Goal: Information Seeking & Learning: Check status

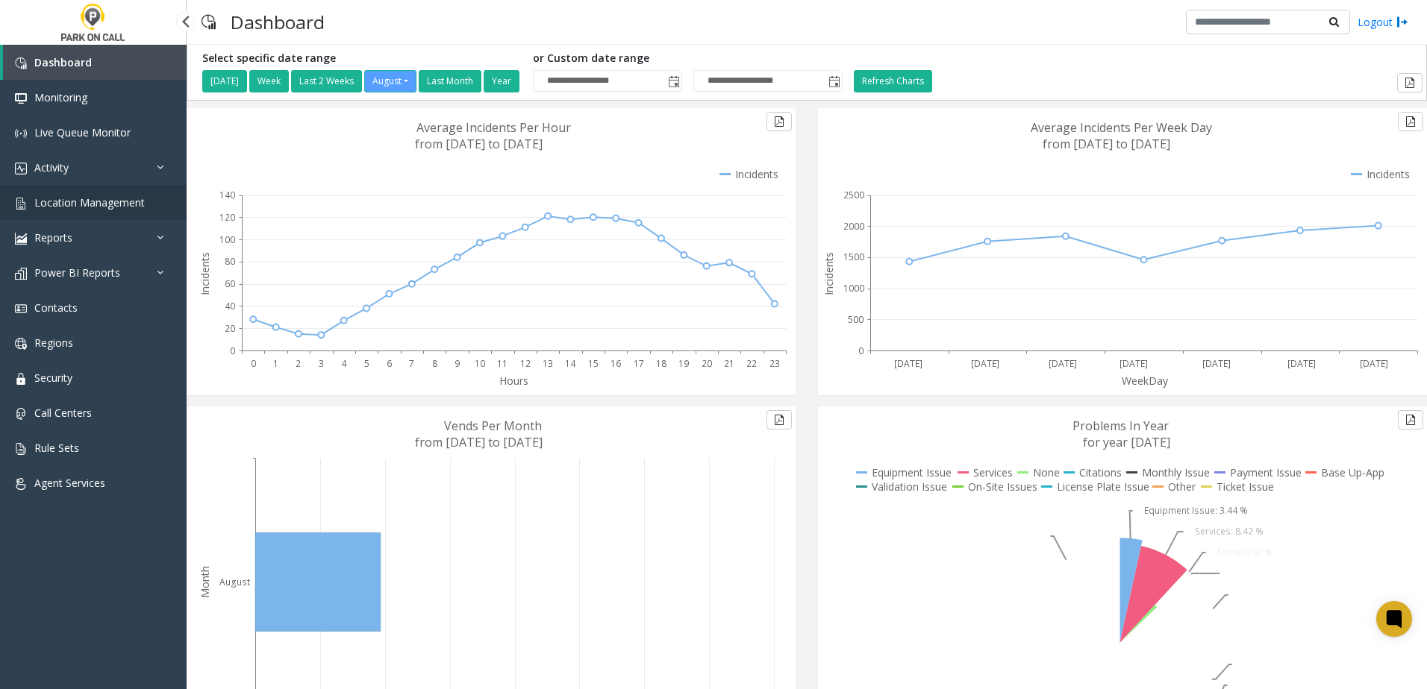
click at [73, 208] on span "Location Management" at bounding box center [89, 202] width 110 height 14
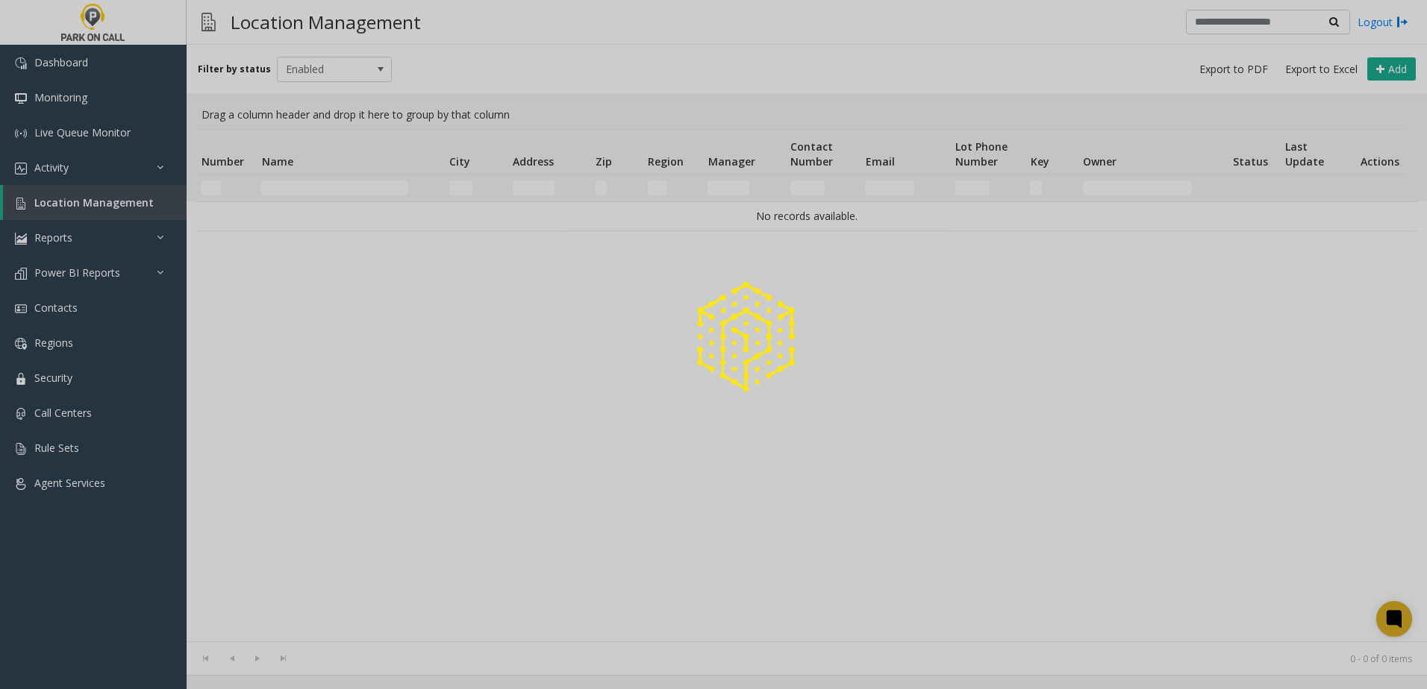
click at [303, 190] on div at bounding box center [713, 344] width 1427 height 689
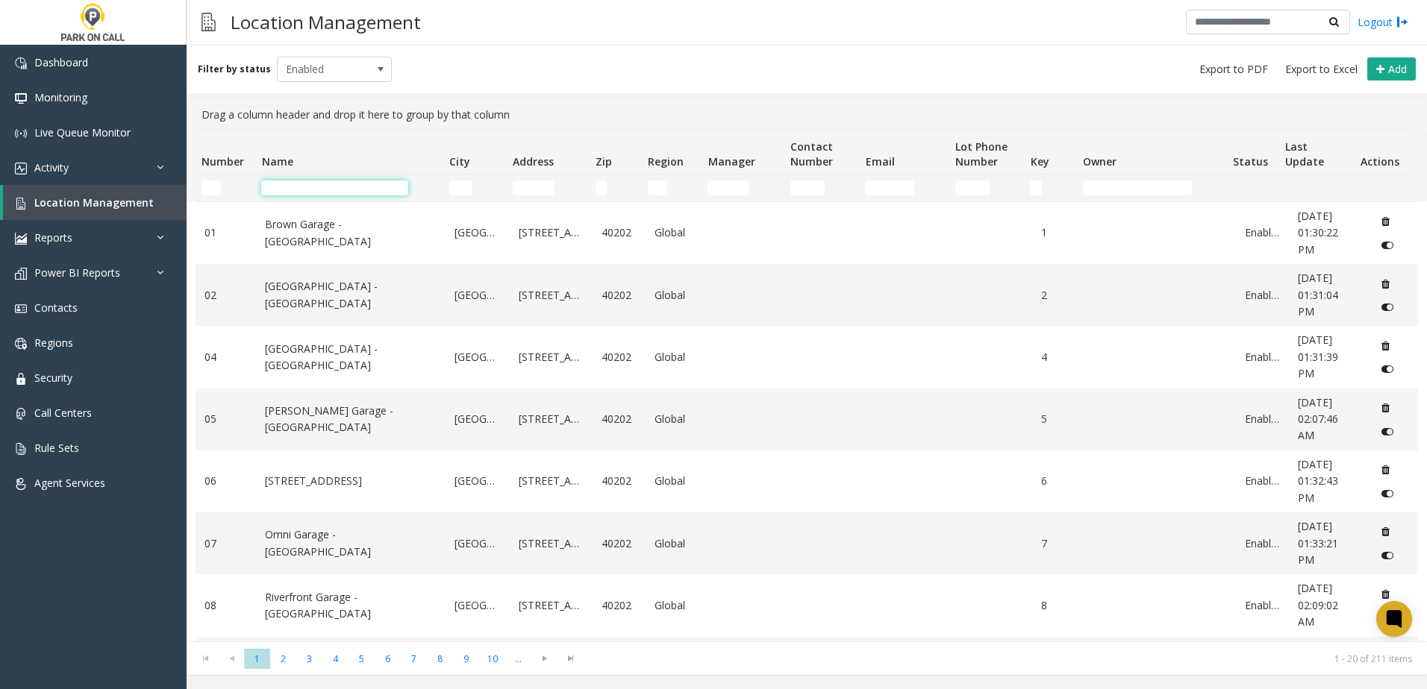
click at [299, 190] on input "Name Filter" at bounding box center [334, 188] width 147 height 15
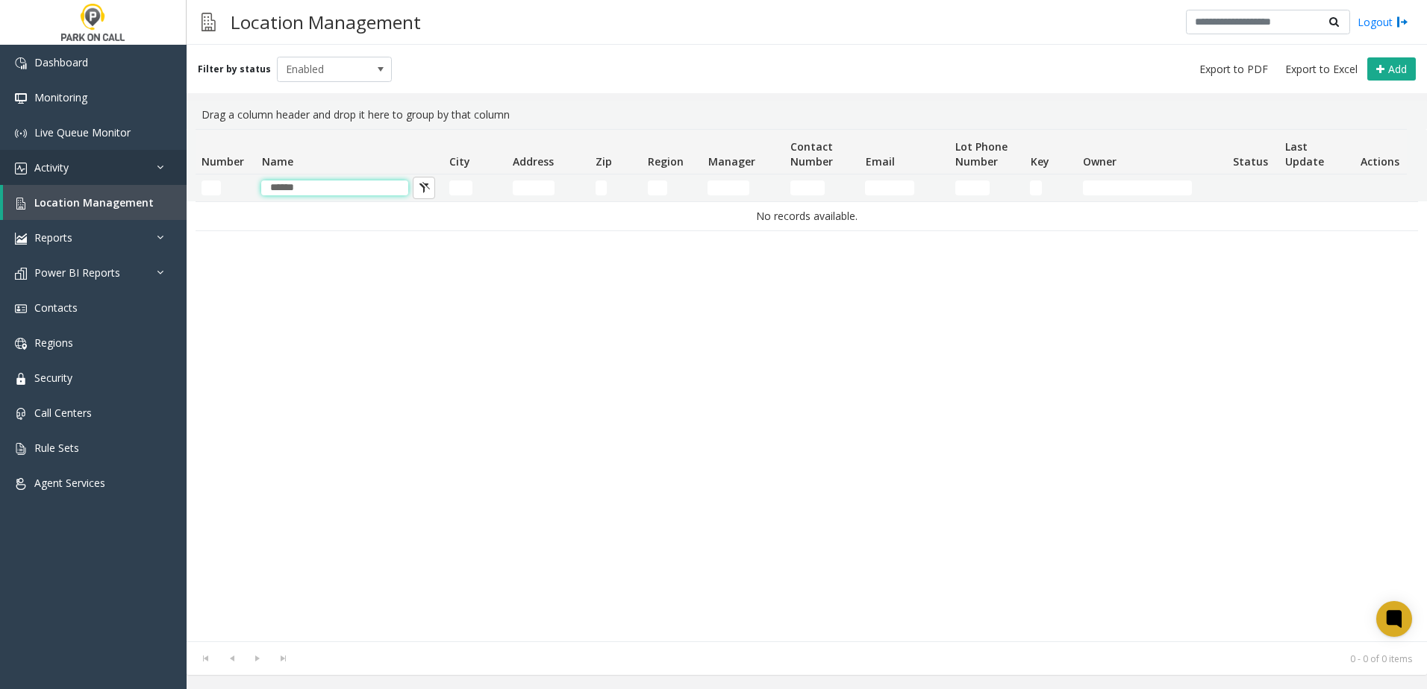
drag, startPoint x: 325, startPoint y: 187, endPoint x: 180, endPoint y: 178, distance: 145.1
click at [184, 178] on app-root "Dashboard Monitoring Live Queue Monitor Activity Daily Activity Lane Activity A…" at bounding box center [713, 344] width 1427 height 689
type input "*"
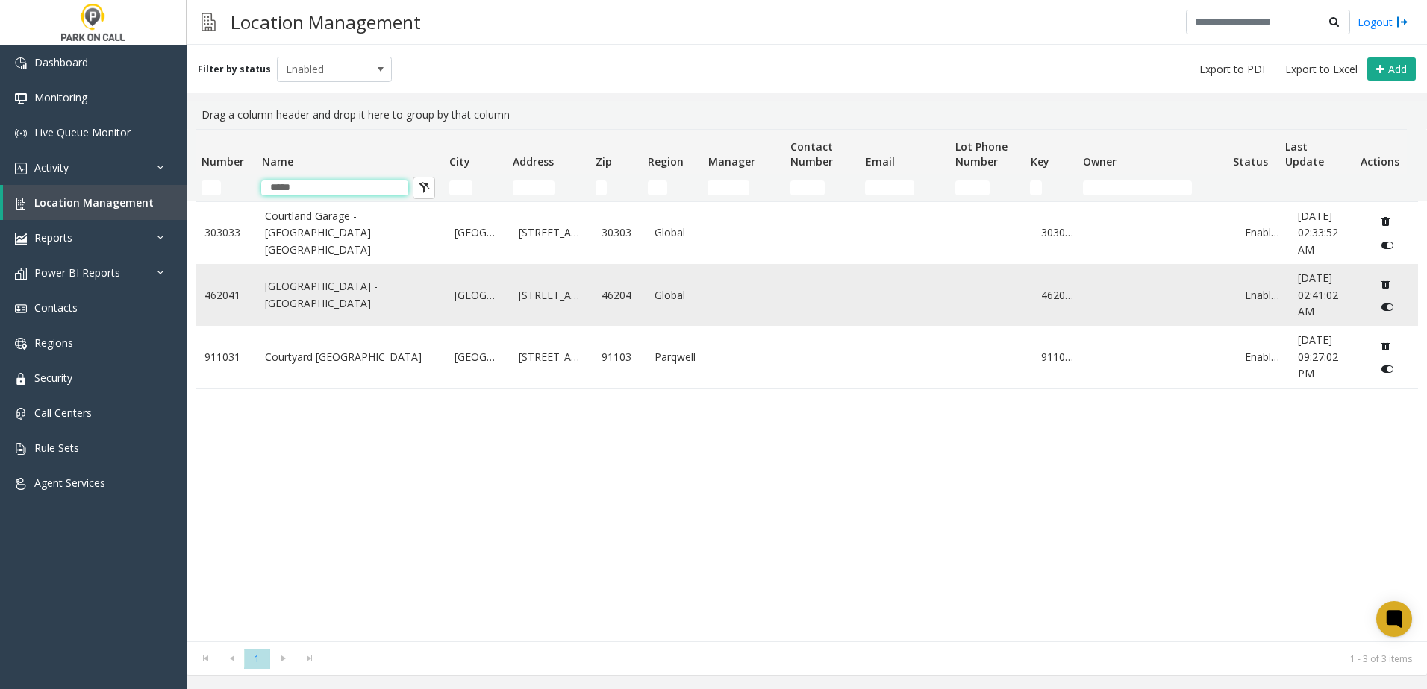
type input "*****"
click at [319, 310] on link "[GEOGRAPHIC_DATA] - [GEOGRAPHIC_DATA]" at bounding box center [351, 295] width 172 height 34
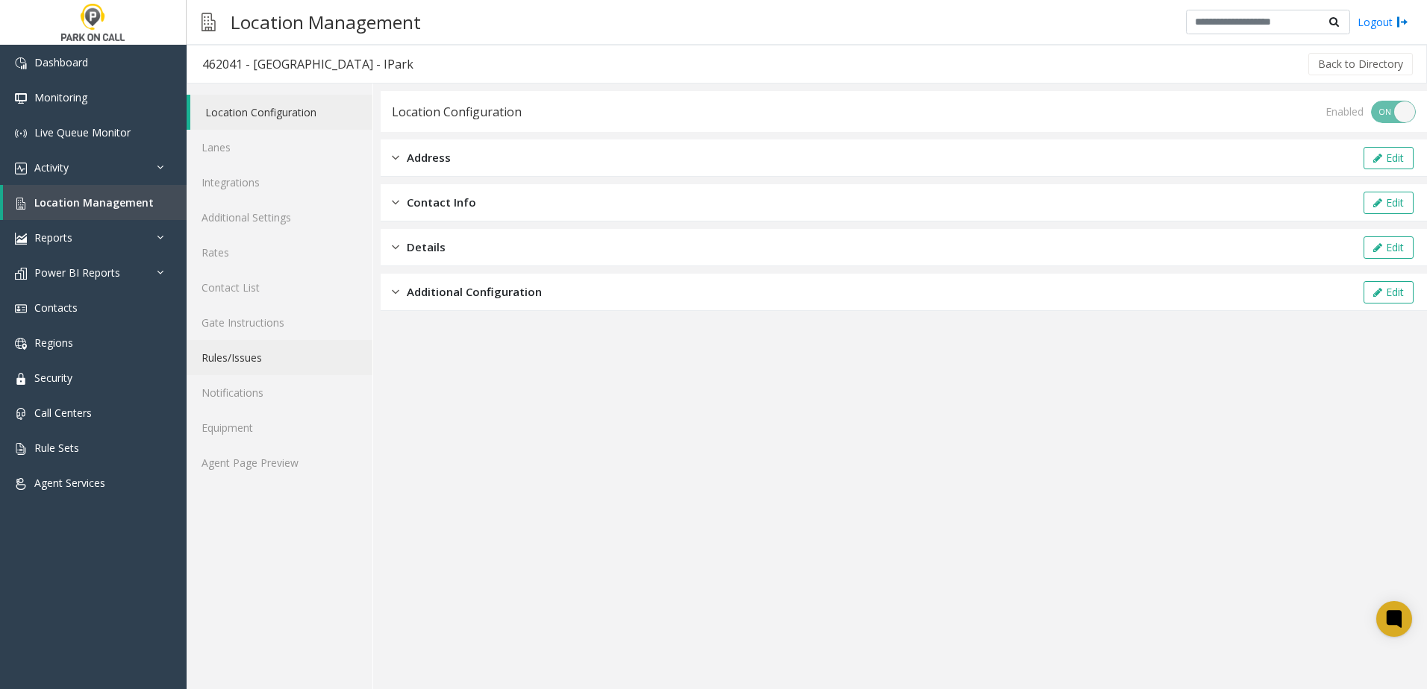
drag, startPoint x: 271, startPoint y: 349, endPoint x: 273, endPoint y: 368, distance: 18.8
click at [271, 349] on link "Rules/Issues" at bounding box center [280, 357] width 186 height 35
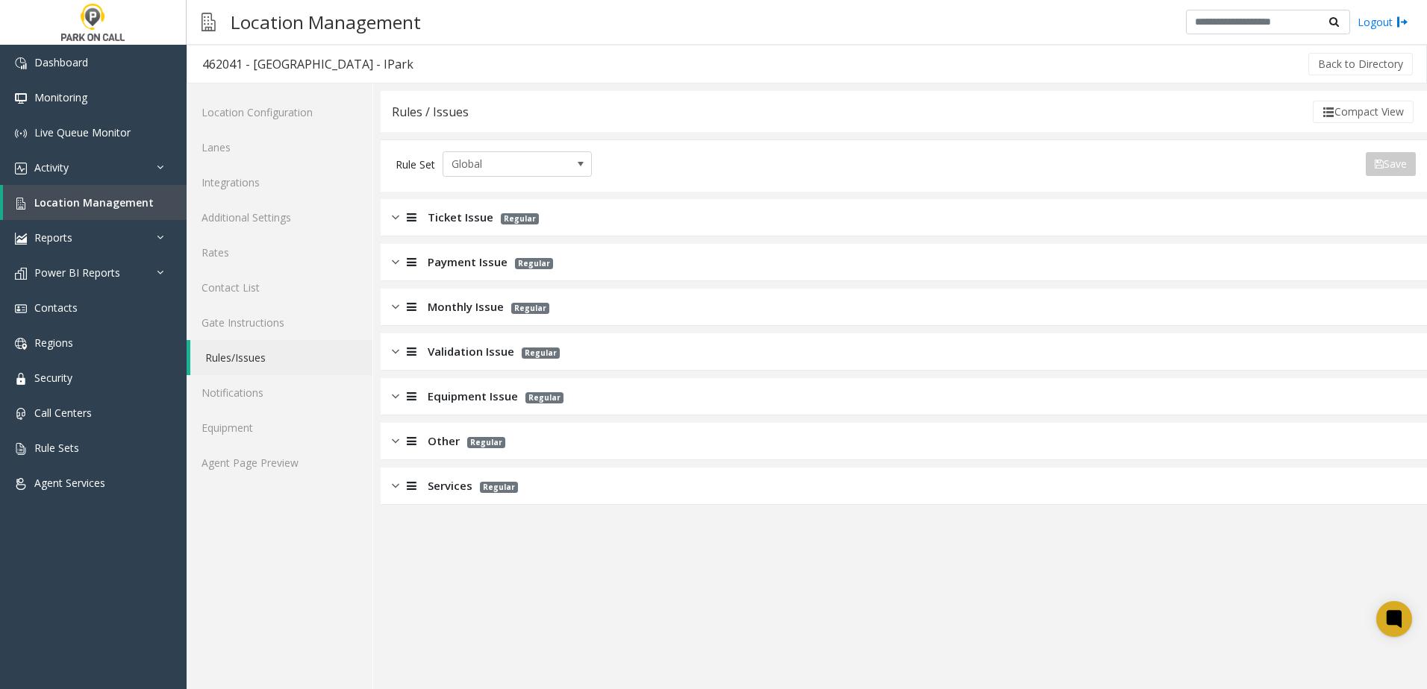
click at [445, 315] on span "Monthly Issue" at bounding box center [466, 306] width 76 height 17
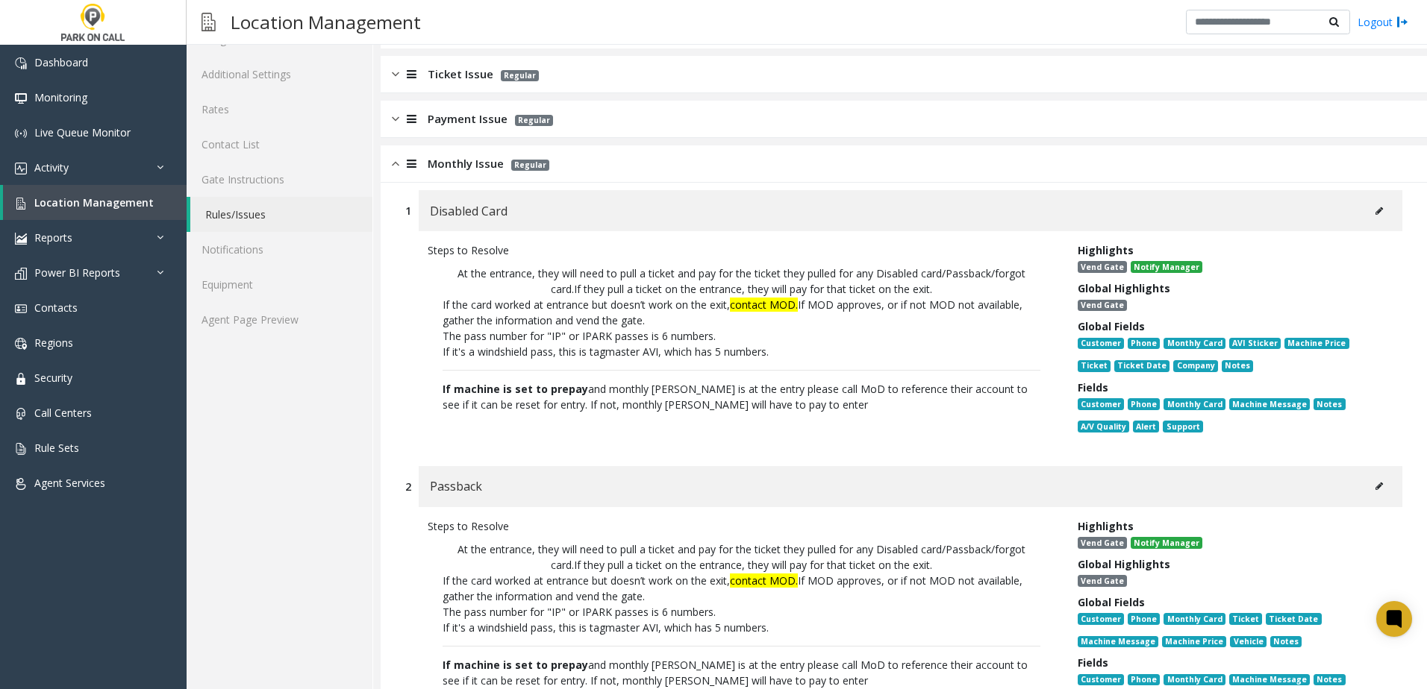
scroll to position [149, 0]
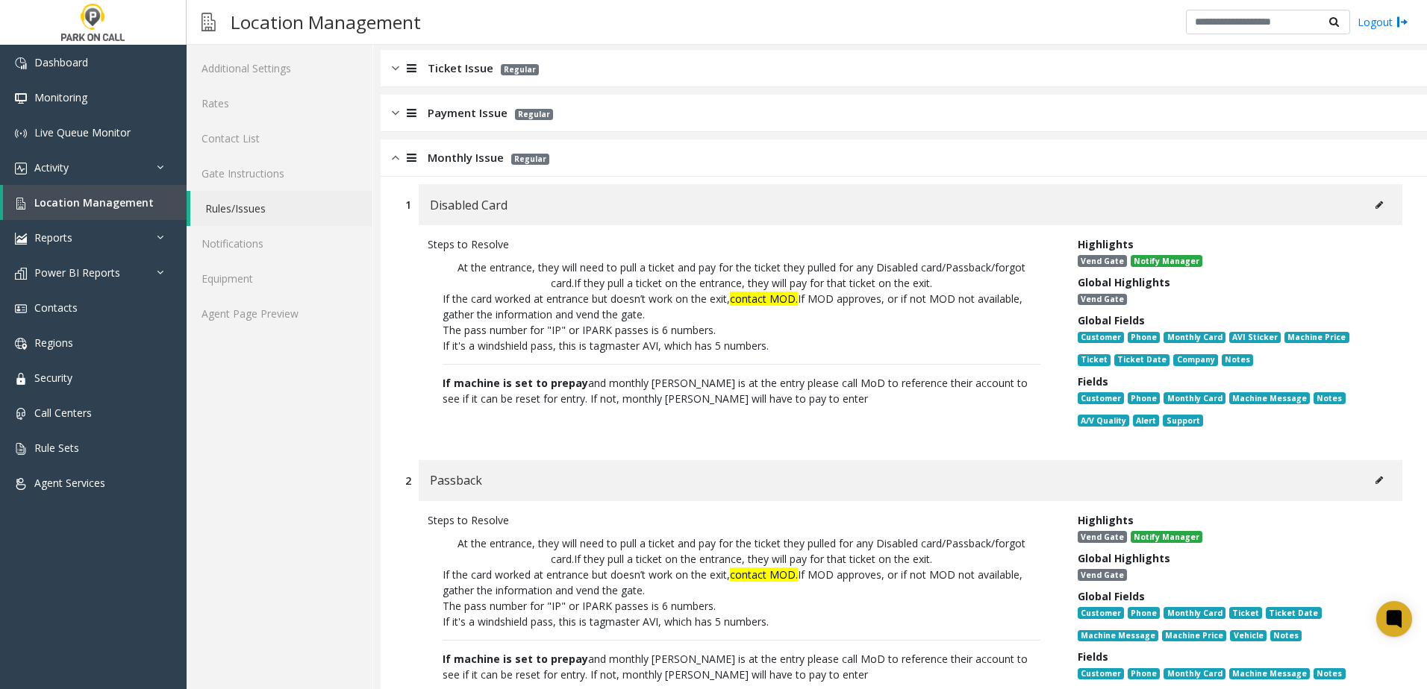
click at [1367, 199] on button at bounding box center [1379, 205] width 24 height 22
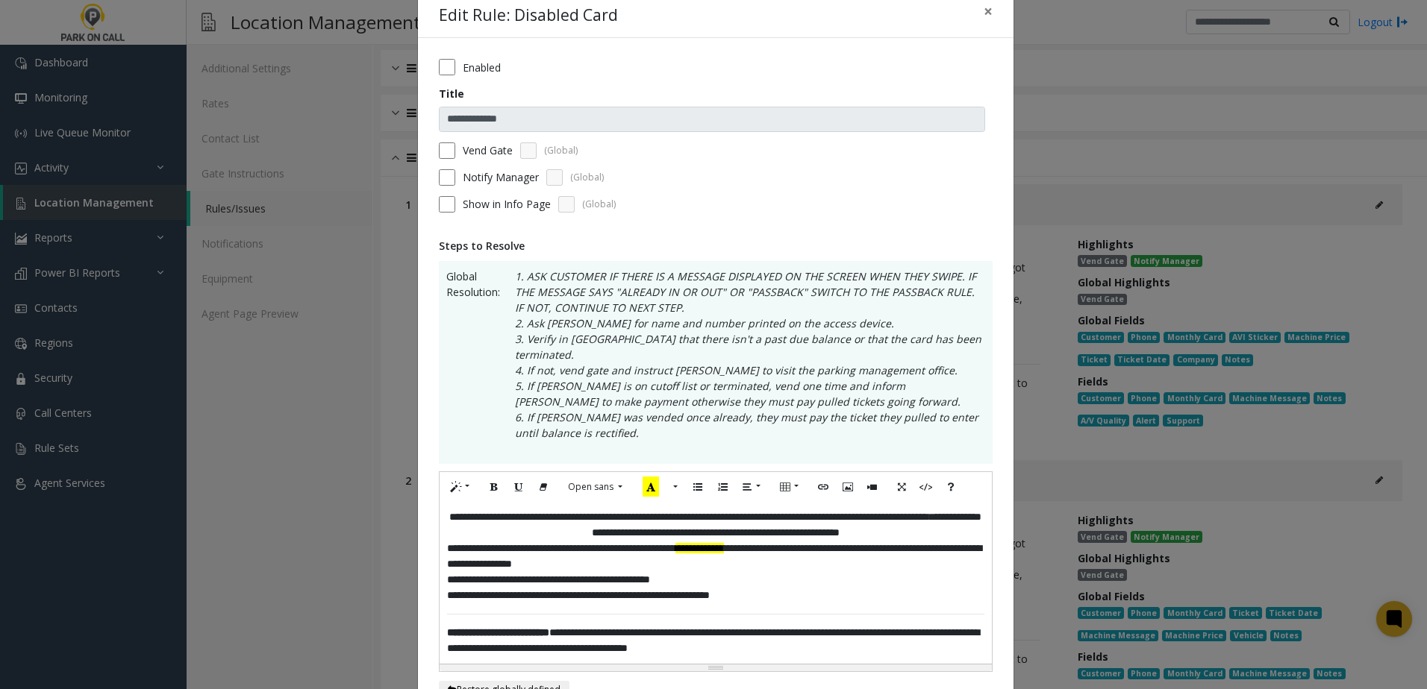
scroll to position [0, 0]
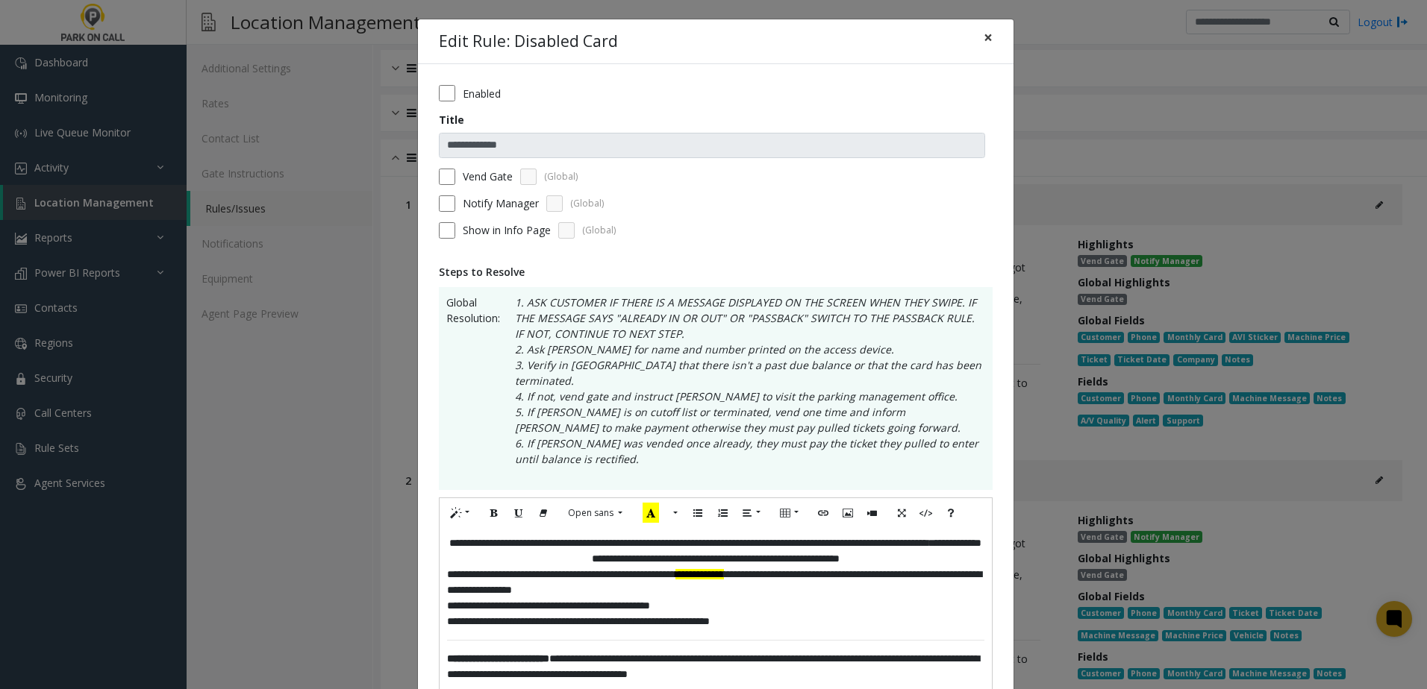
click at [987, 43] on button "×" at bounding box center [988, 37] width 30 height 37
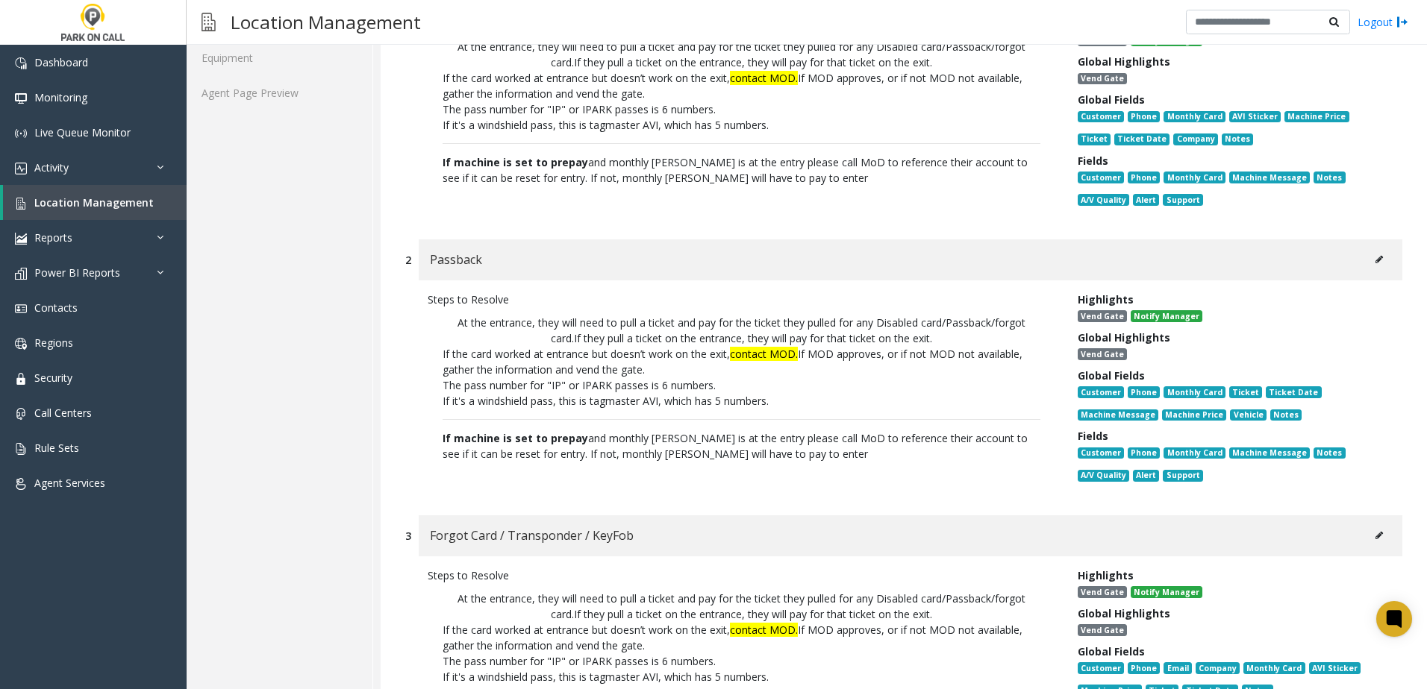
scroll to position [373, 0]
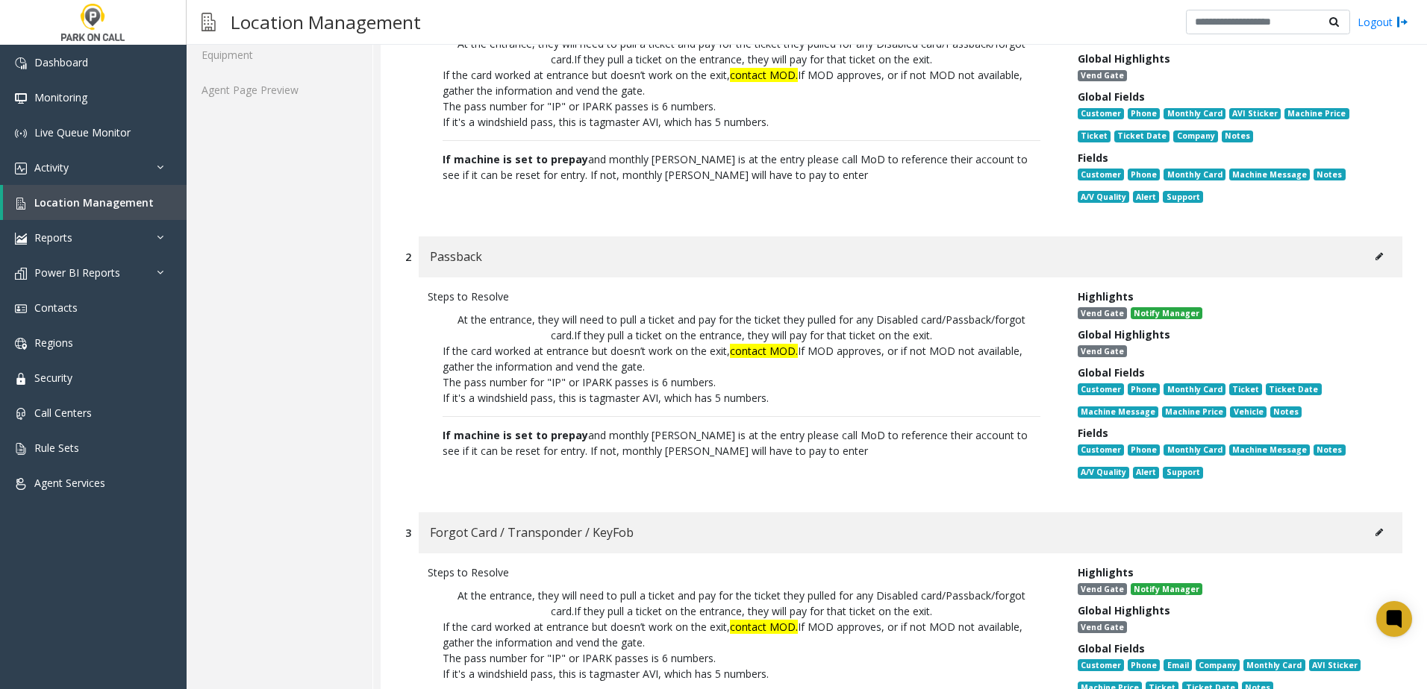
click at [1375, 260] on icon at bounding box center [1378, 256] width 7 height 9
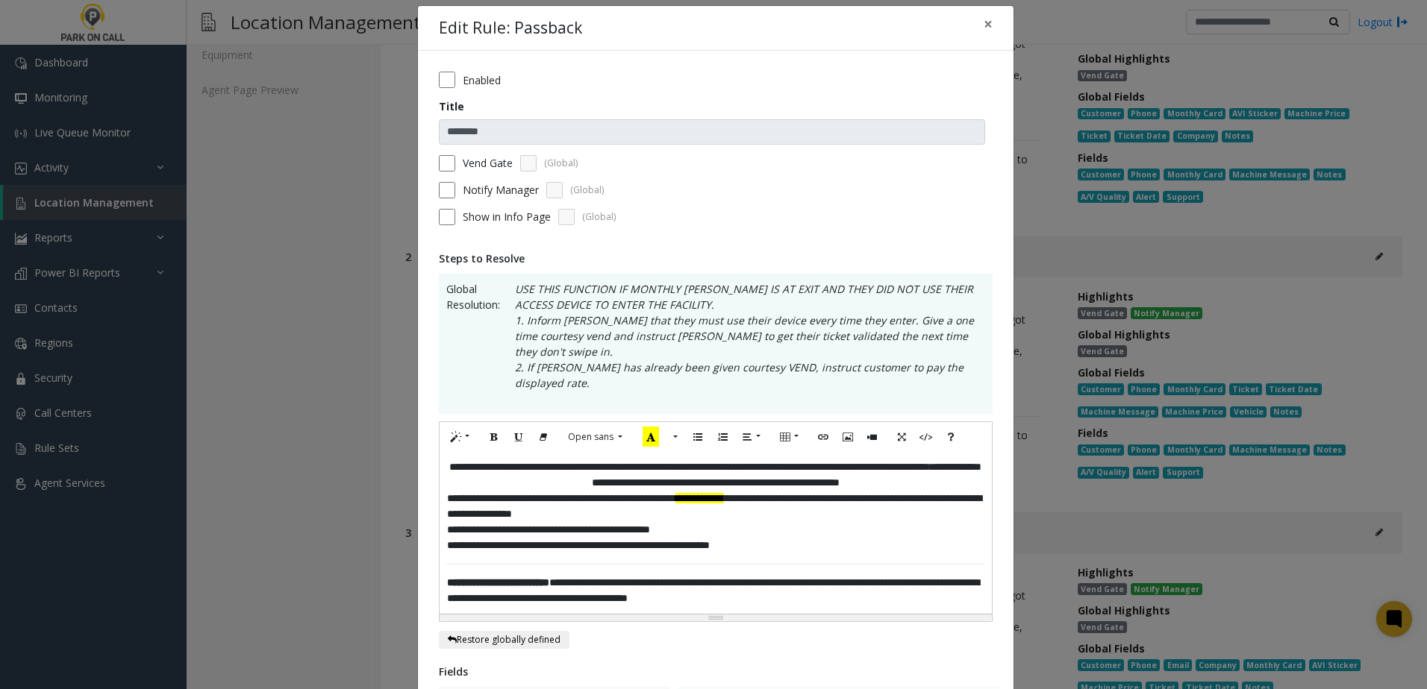
scroll to position [0, 0]
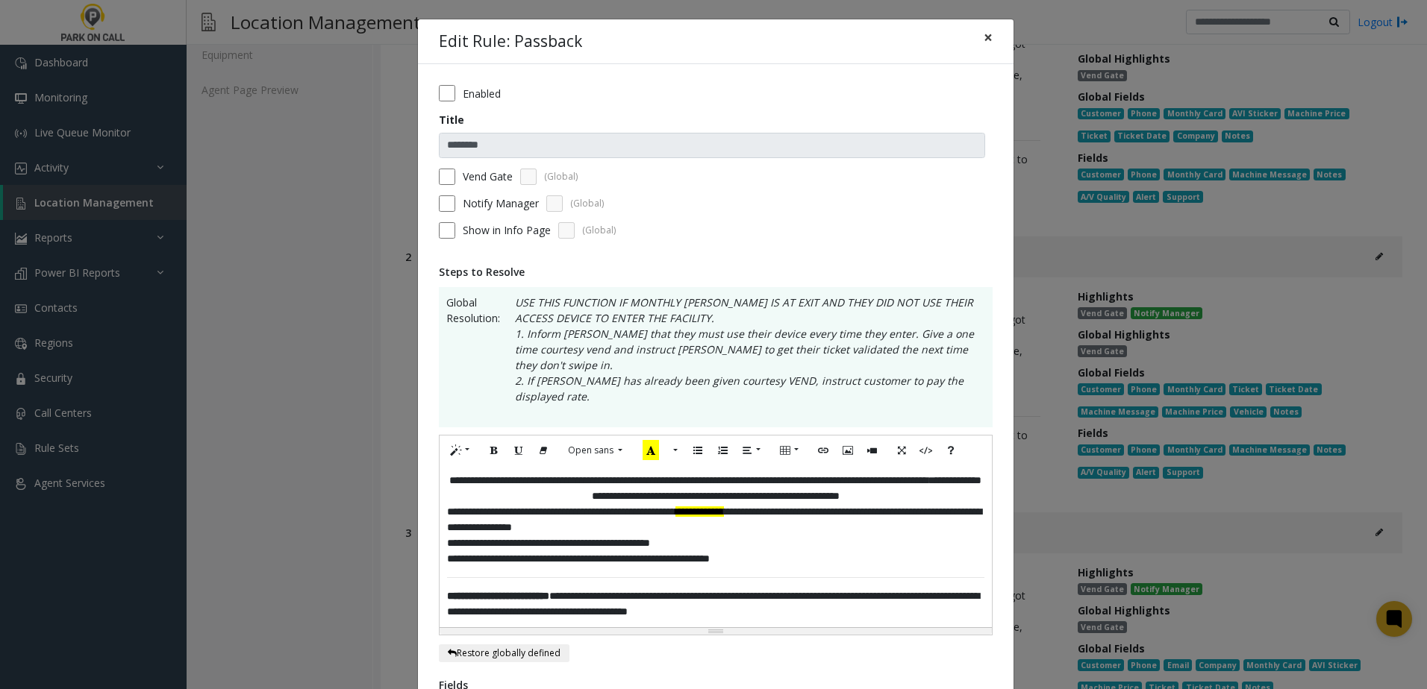
click at [984, 37] on span "×" at bounding box center [987, 37] width 9 height 21
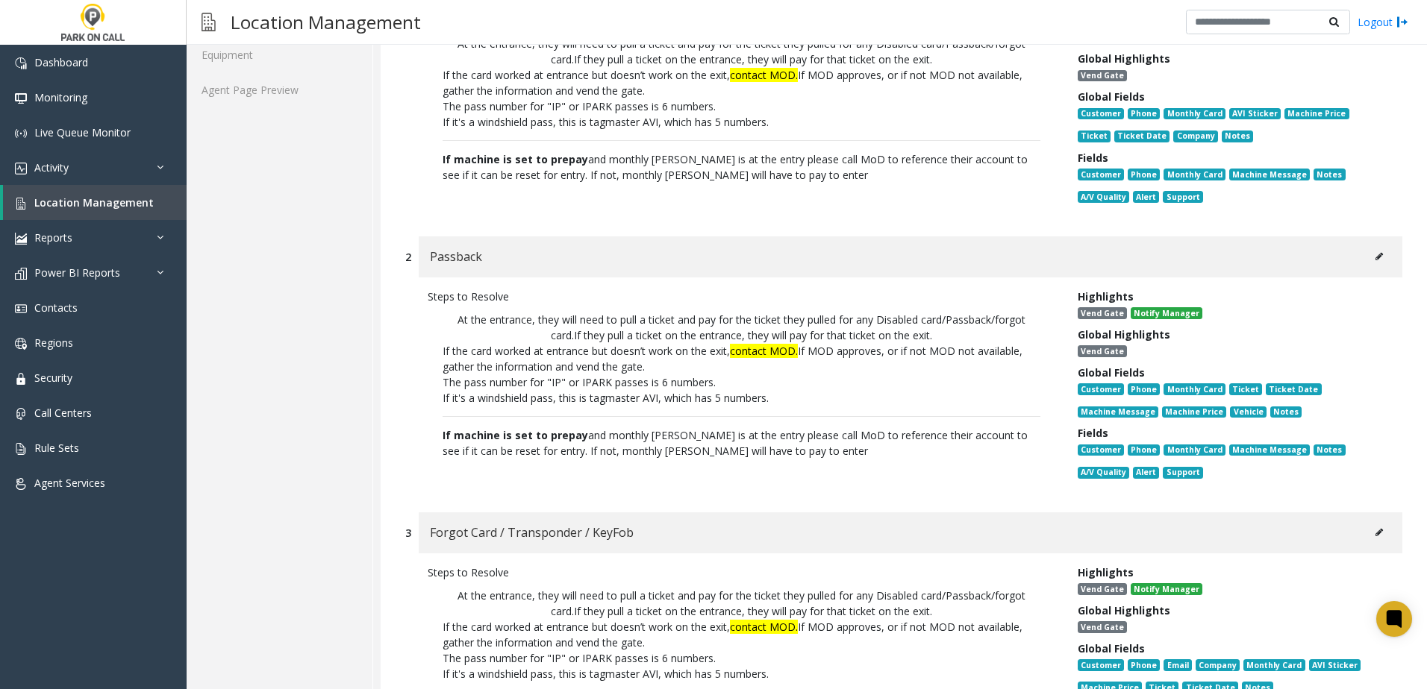
click at [944, 386] on p "The pass number for "IP" or IPARK passes is 6 numbers." at bounding box center [741, 383] width 598 height 16
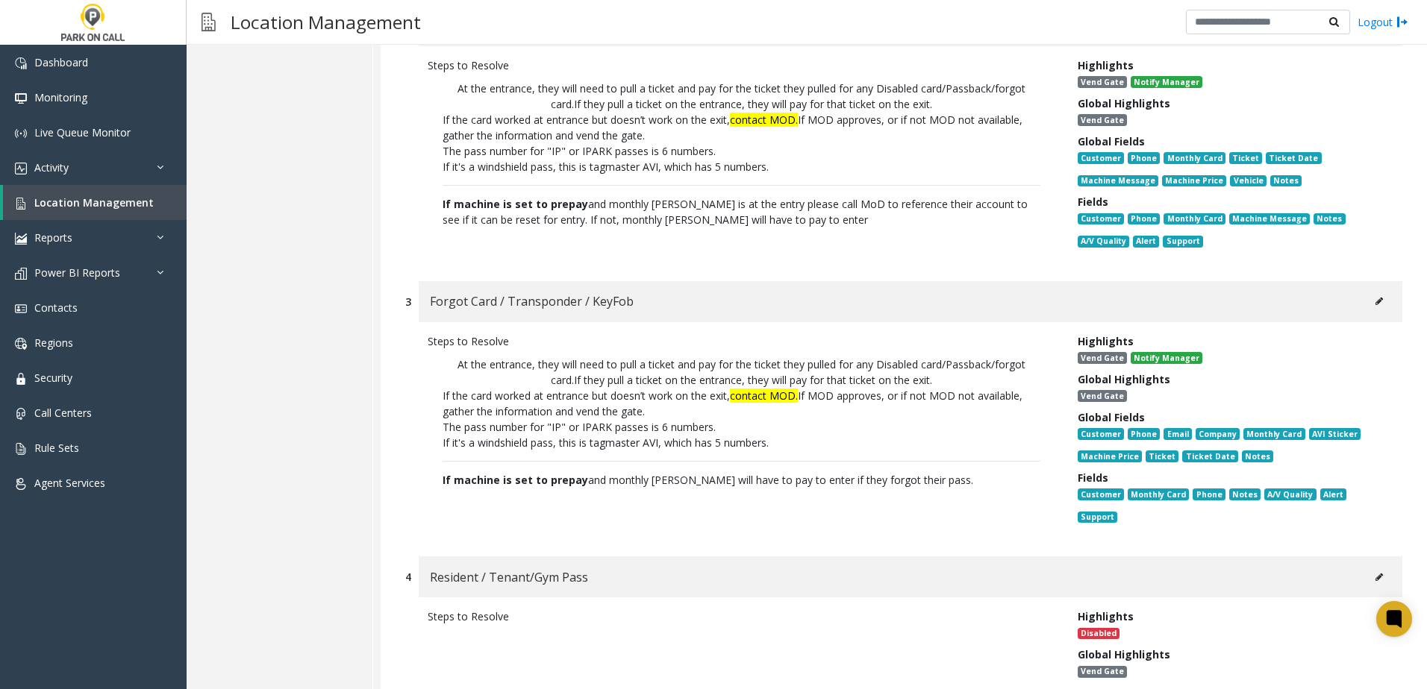
scroll to position [672, 0]
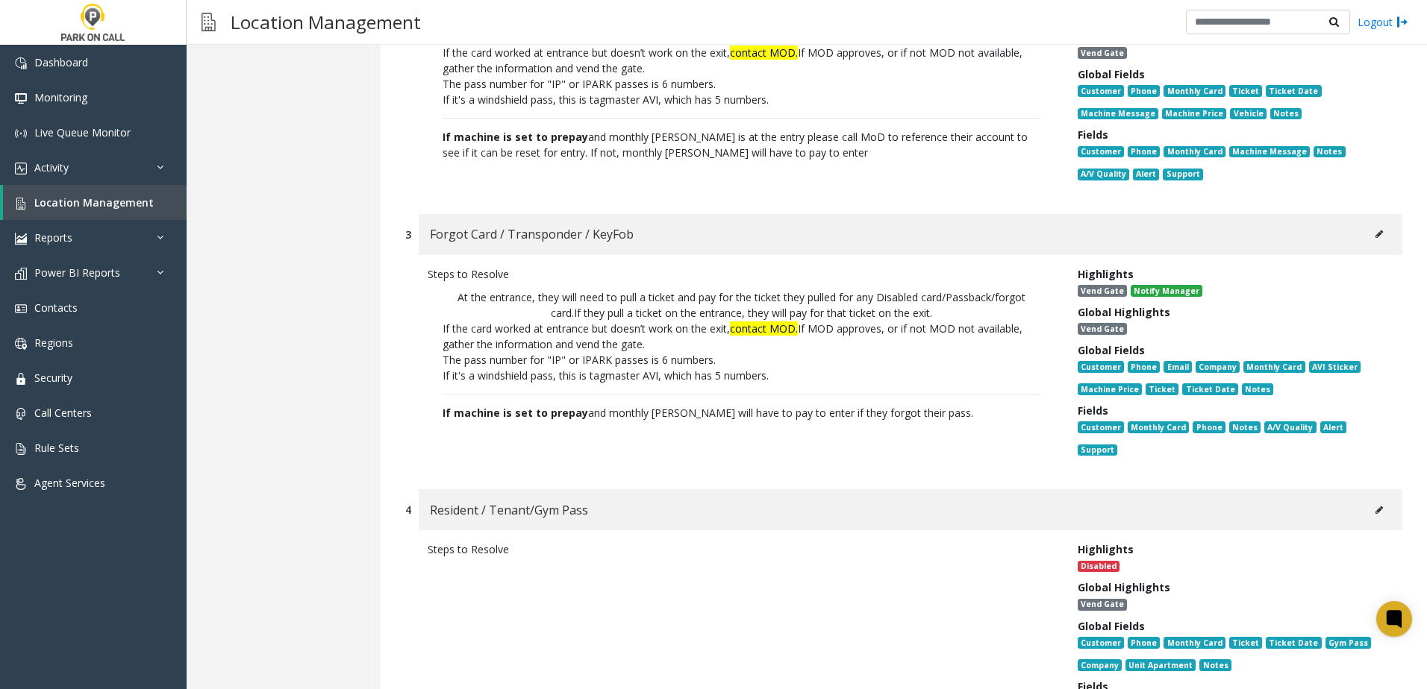
click at [1375, 234] on icon at bounding box center [1378, 234] width 7 height 9
type input "**********"
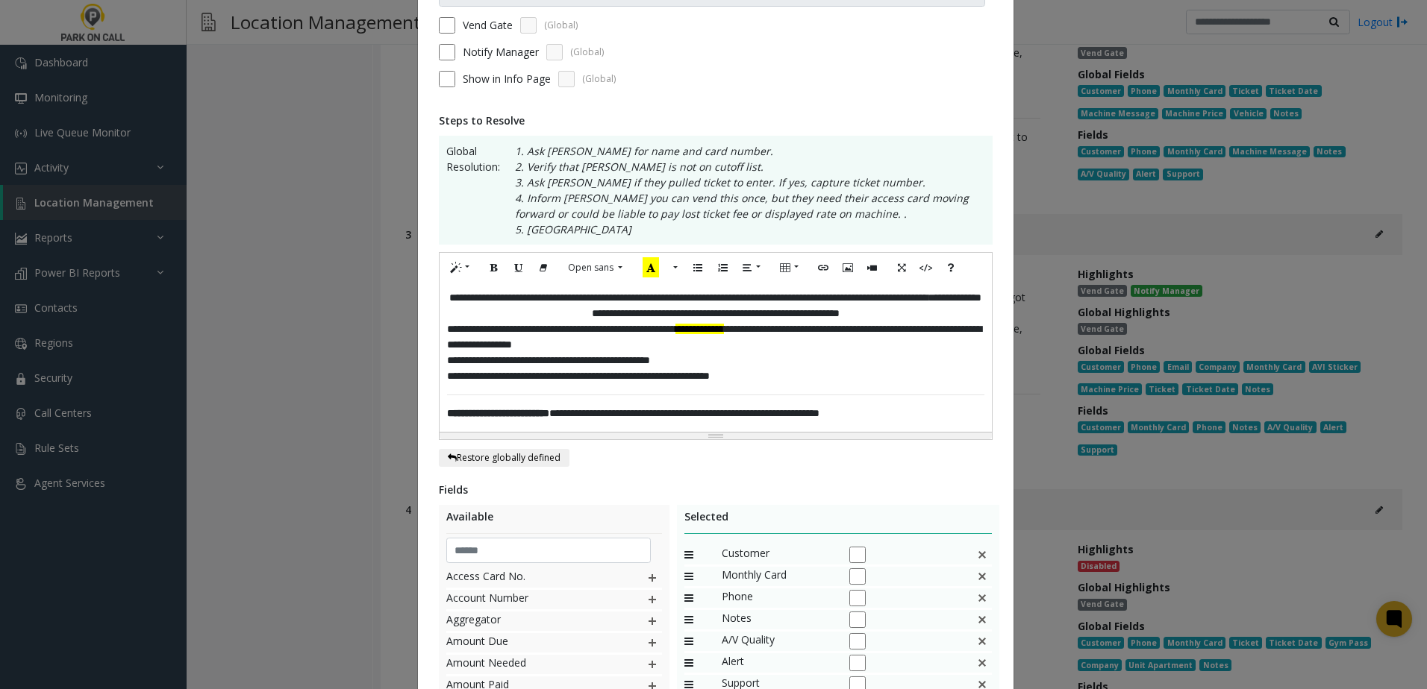
scroll to position [0, 0]
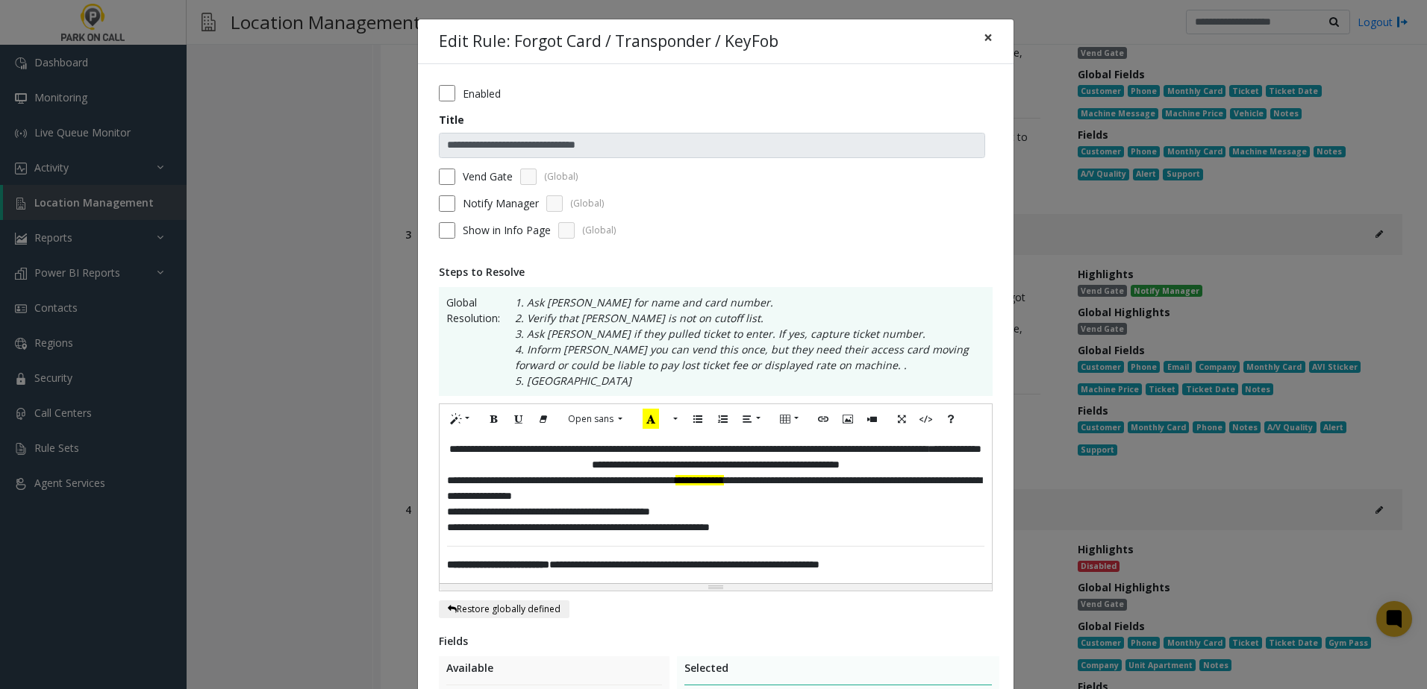
click at [983, 34] on span "×" at bounding box center [987, 37] width 9 height 21
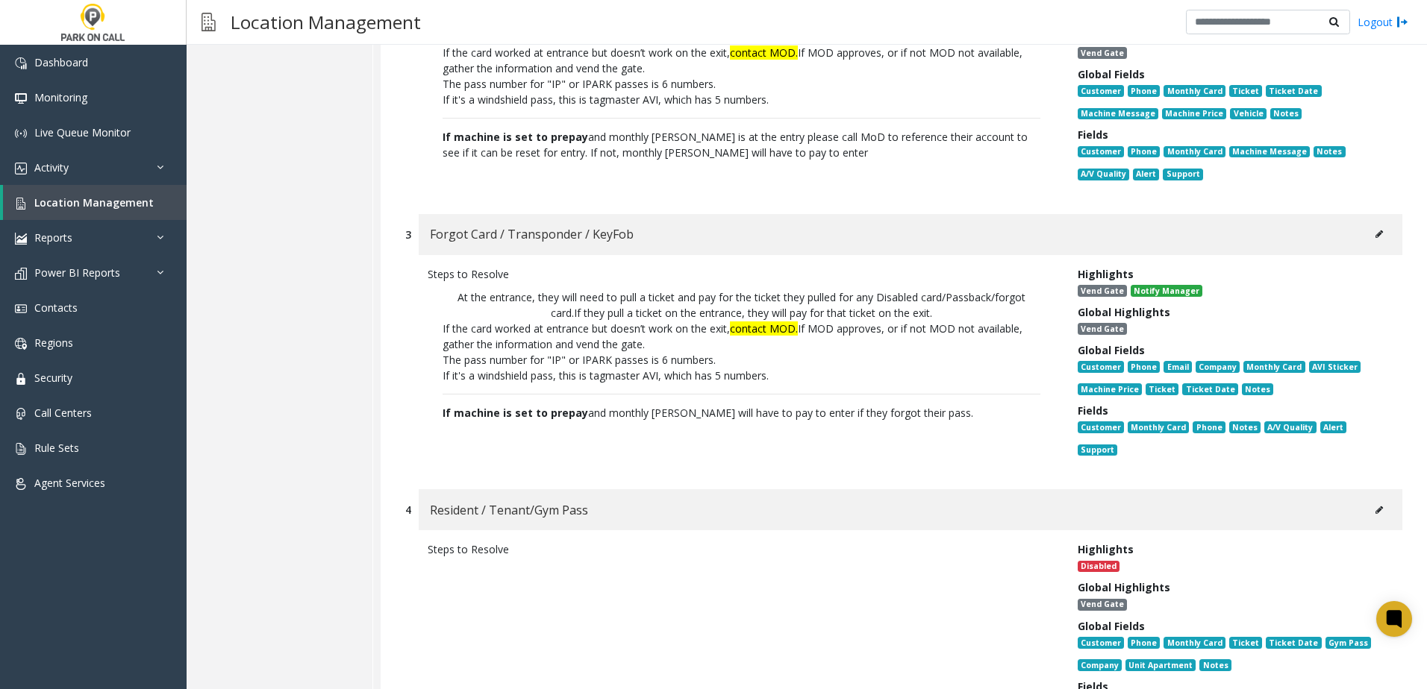
scroll to position [821, 0]
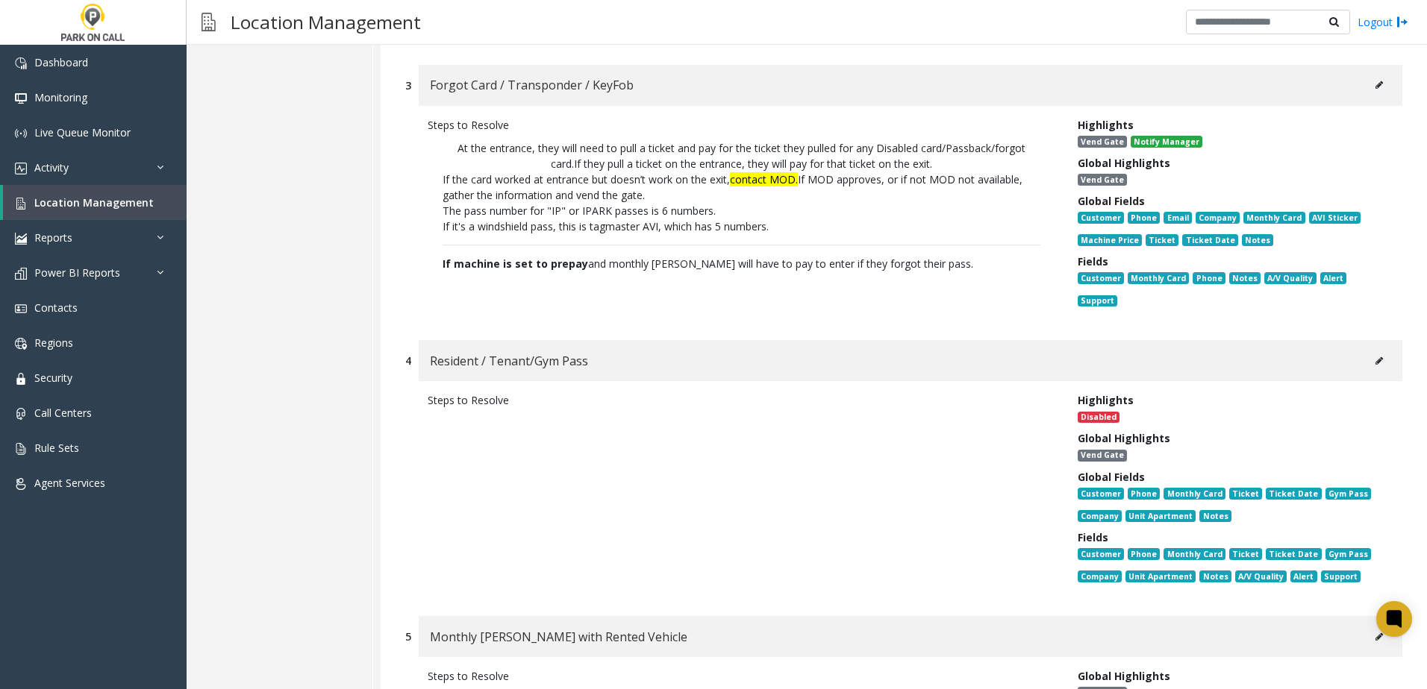
click at [705, 242] on p "At the entrance, they will need to pull a ticket and pay for the ticket they pu…" at bounding box center [742, 206] width 628 height 146
click at [649, 257] on p "If machine is set to prepay and monthly [PERSON_NAME] will have to pay to enter…" at bounding box center [741, 264] width 598 height 16
click at [649, 279] on div "Steps to Resolve At the entrance, they will need to pull a ticket and pay for t…" at bounding box center [741, 216] width 650 height 198
click at [659, 265] on p "If machine is set to prepay and monthly [PERSON_NAME] will have to pay to enter…" at bounding box center [741, 264] width 598 height 16
click at [654, 269] on p "If machine is set to prepay and monthly [PERSON_NAME] will have to pay to enter…" at bounding box center [741, 264] width 598 height 16
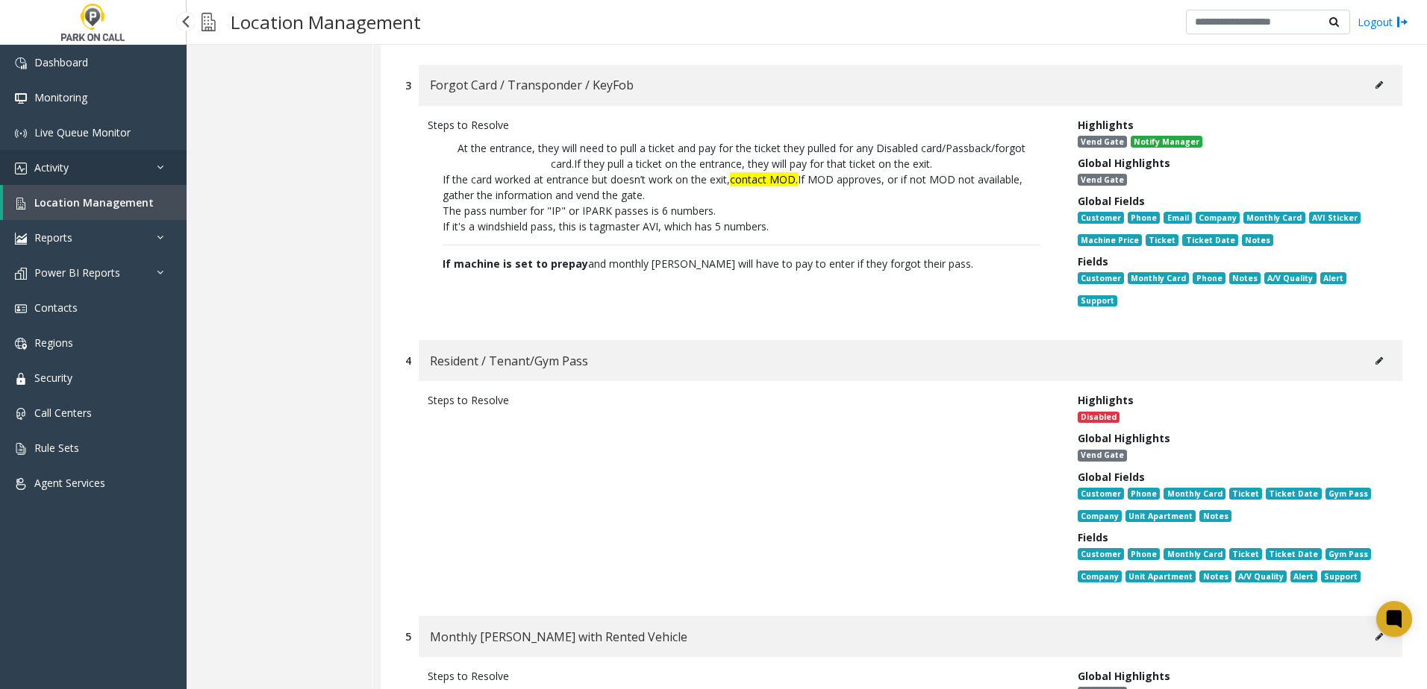
click at [72, 169] on link "Activity" at bounding box center [93, 167] width 187 height 35
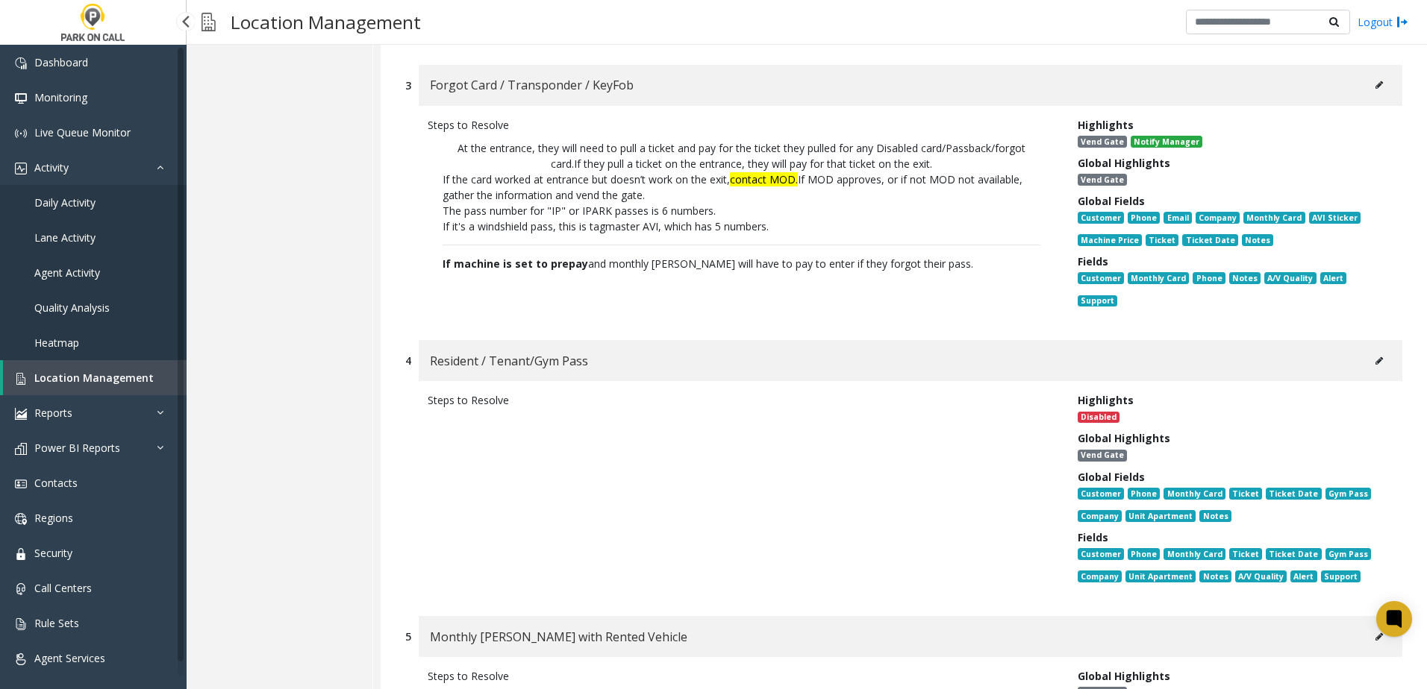
click at [67, 202] on span "Daily Activity" at bounding box center [64, 202] width 61 height 14
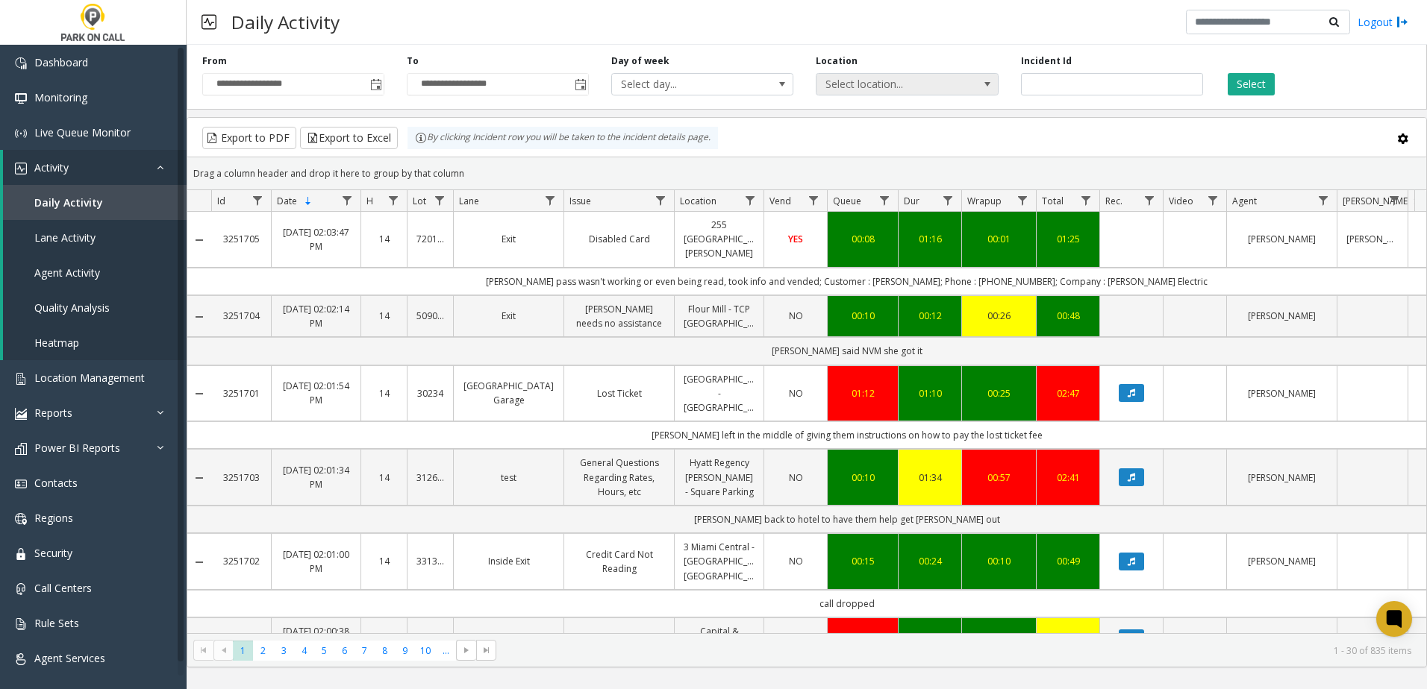
click at [930, 90] on span "Select location..." at bounding box center [888, 84] width 145 height 21
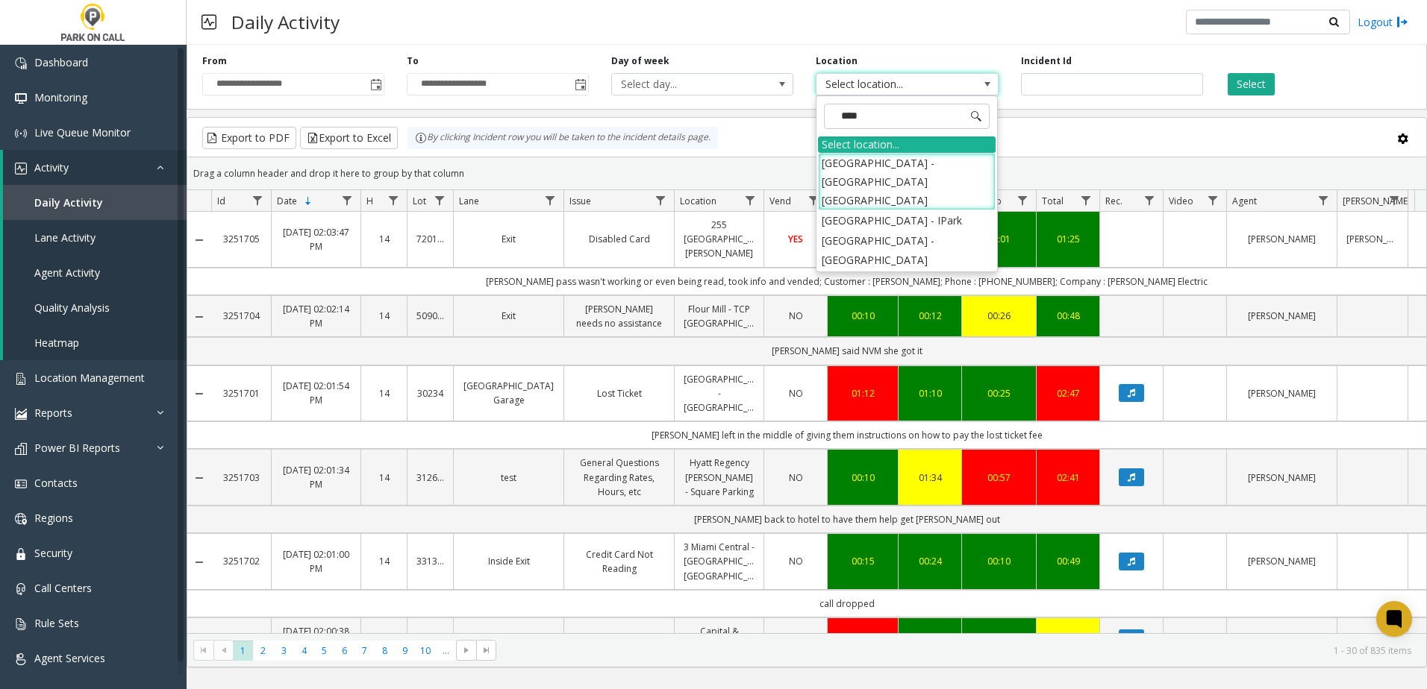
type input "*****"
click at [871, 200] on app-root "**********" at bounding box center [713, 344] width 1427 height 689
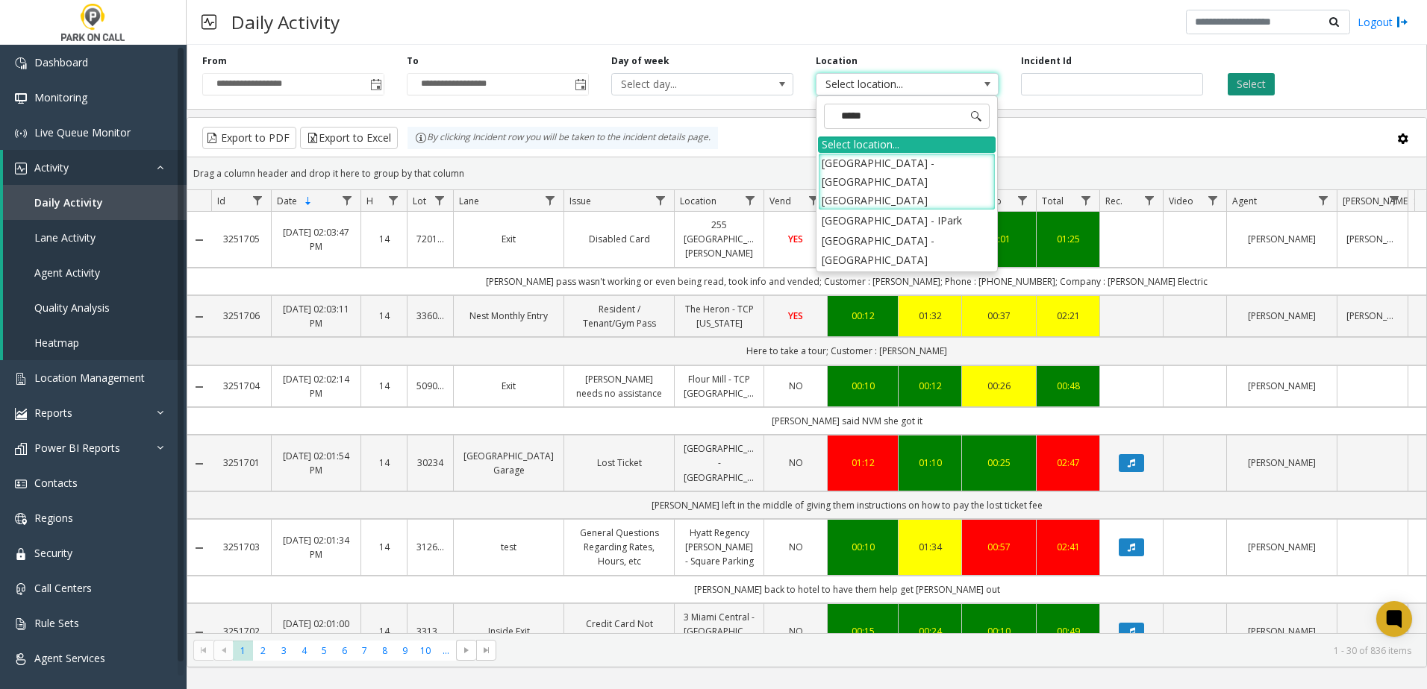
click at [1262, 82] on button "Select" at bounding box center [1250, 84] width 47 height 22
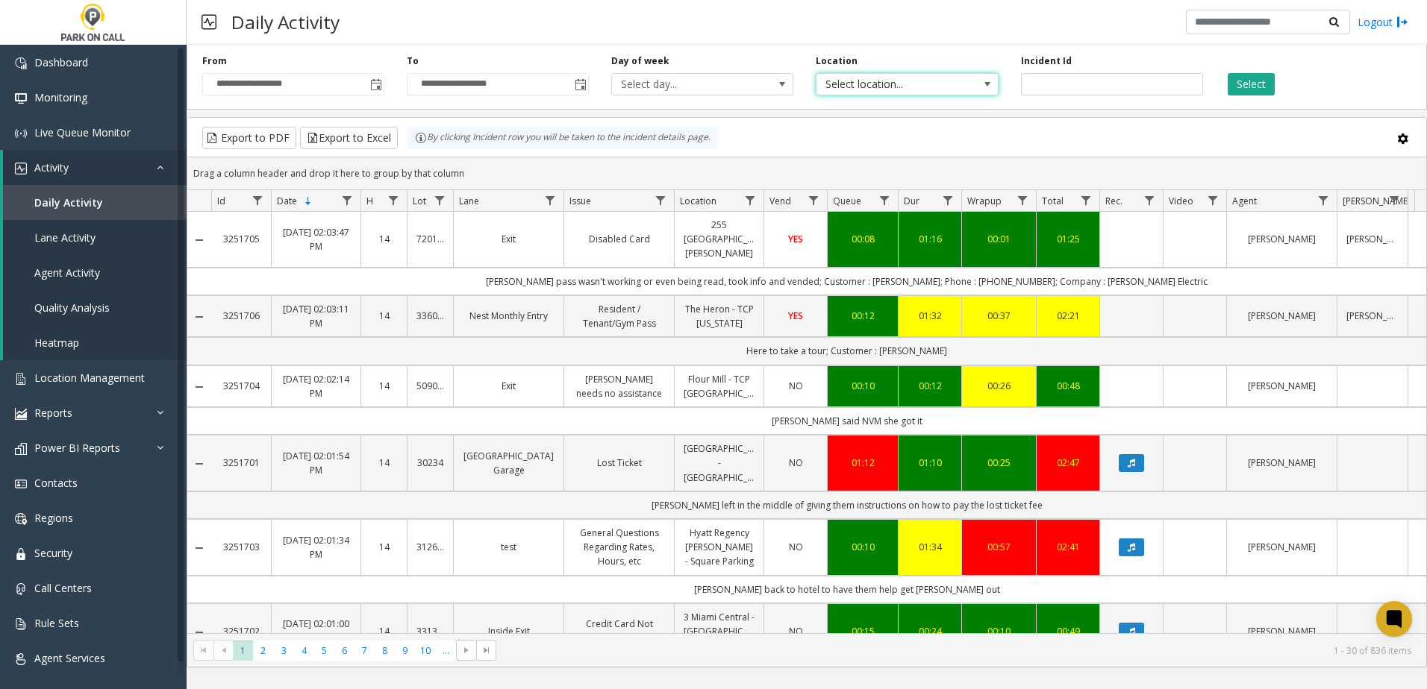
click at [924, 84] on span "Select location..." at bounding box center [888, 84] width 145 height 21
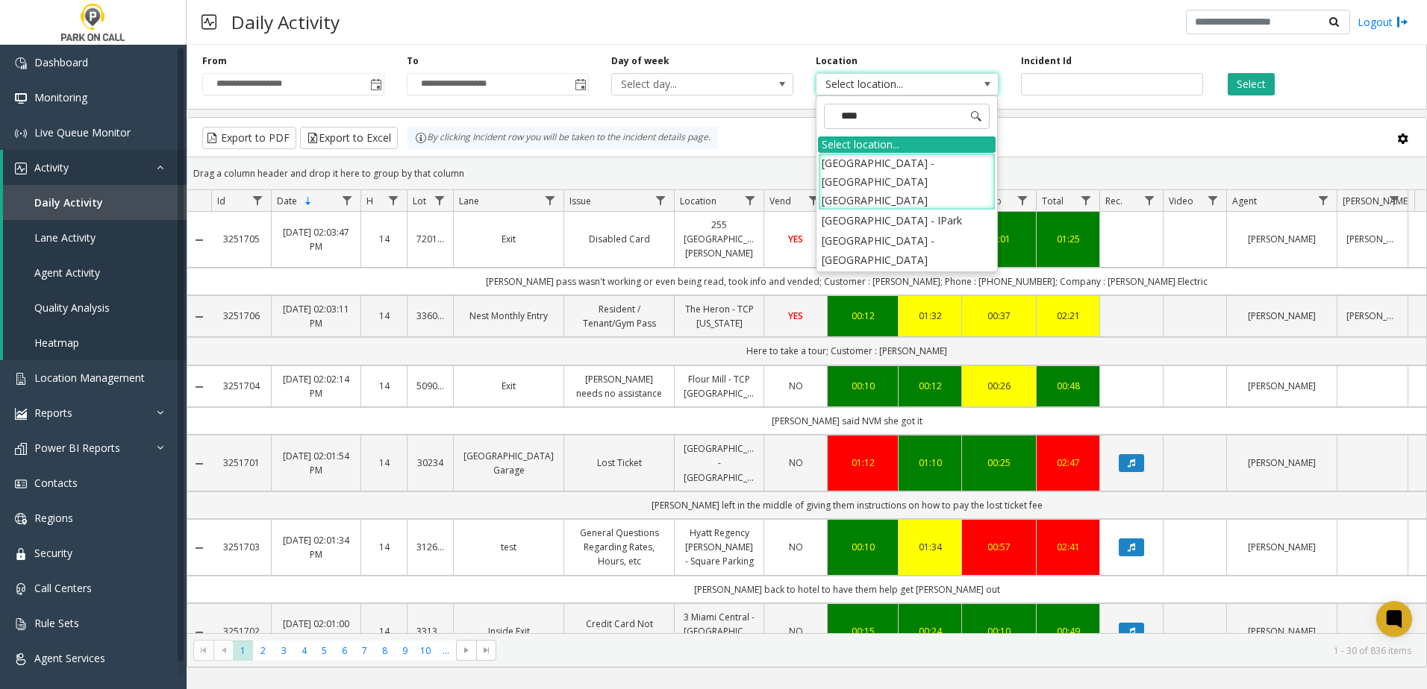
type input "*****"
click at [904, 210] on li "[GEOGRAPHIC_DATA] - IPark" at bounding box center [907, 220] width 178 height 20
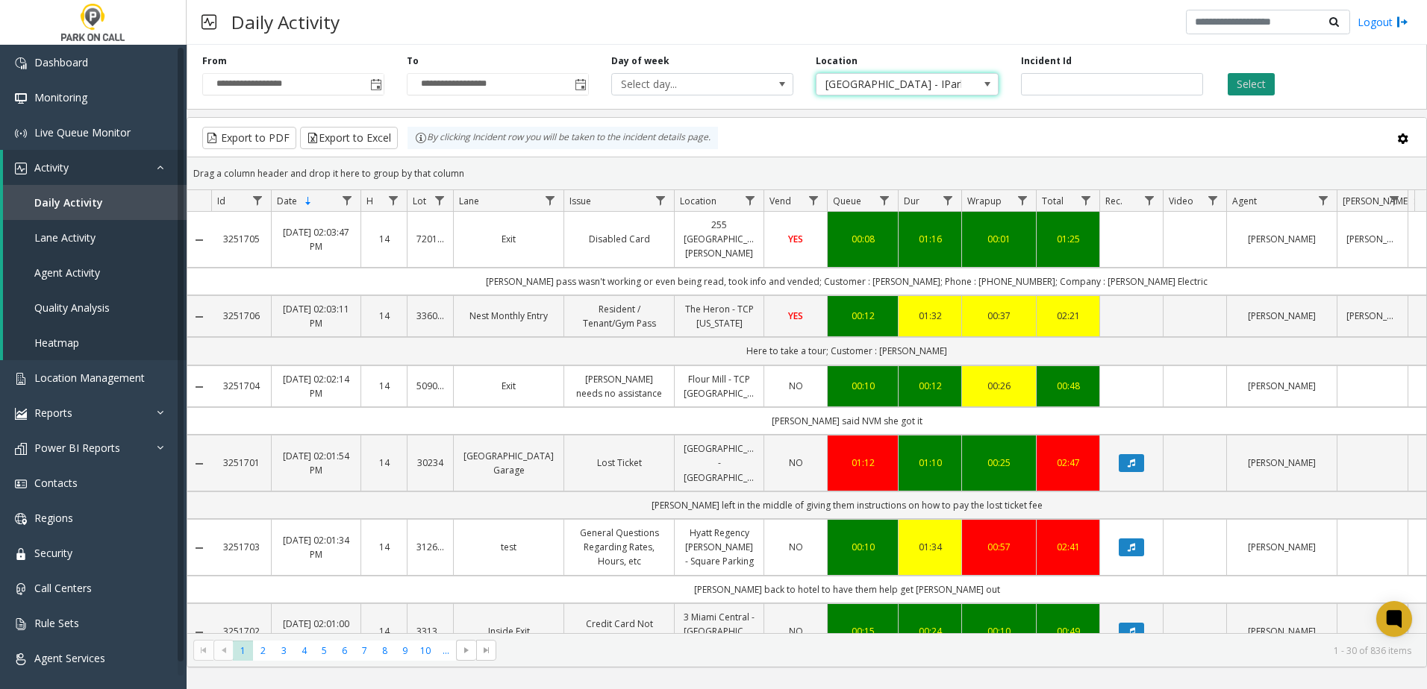
click at [1251, 78] on button "Select" at bounding box center [1250, 84] width 47 height 22
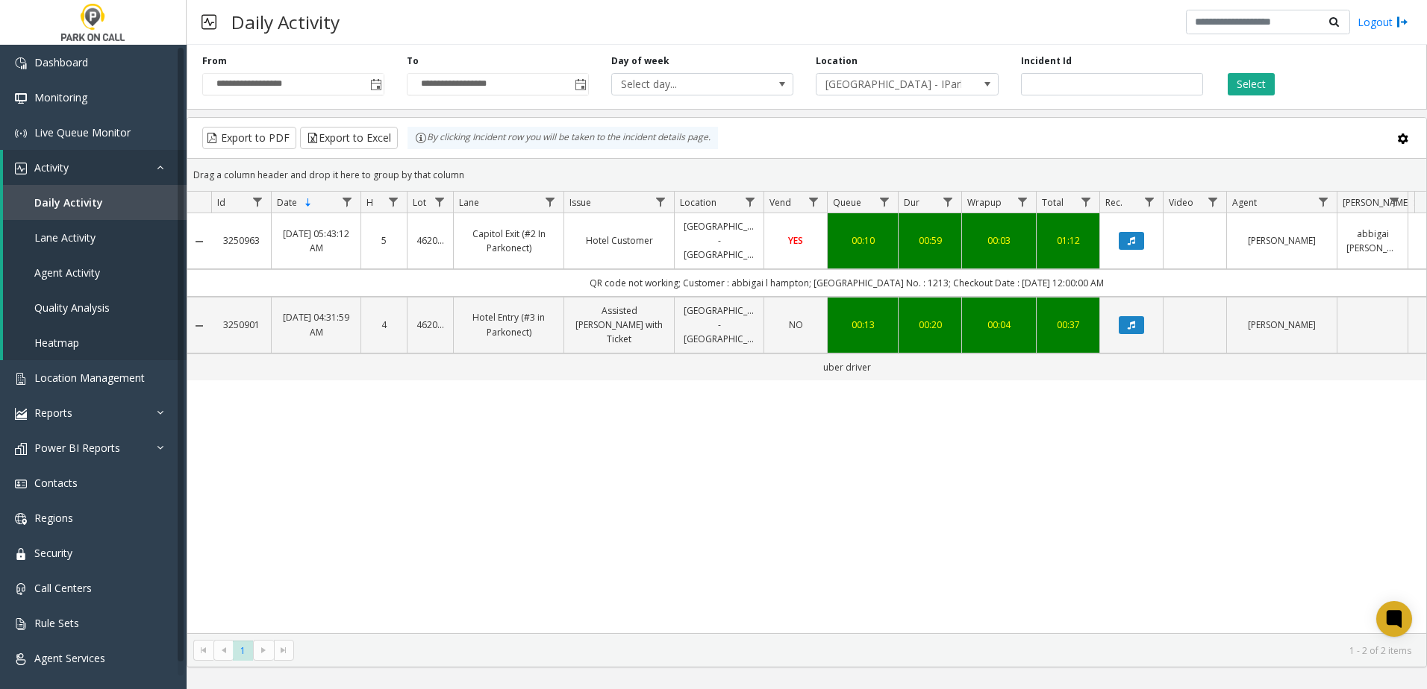
drag, startPoint x: 791, startPoint y: 459, endPoint x: 797, endPoint y: 479, distance: 21.0
click at [790, 458] on div "3250963 [DATE] 05:43:12 AM 5 462041 Capitol Exit (#2 In Parkonect) [GEOGRAPHIC_…" at bounding box center [806, 423] width 1239 height 420
click at [845, 506] on div "3250963 [DATE] 05:43:12 AM 5 462041 Capitol Exit (#2 In Parkonect) [GEOGRAPHIC_…" at bounding box center [806, 423] width 1239 height 420
drag, startPoint x: 726, startPoint y: 434, endPoint x: 721, endPoint y: 427, distance: 9.1
click at [721, 427] on div "3250963 [DATE] 05:43:12 AM 5 462041 Capitol Exit (#2 In Parkonect) [GEOGRAPHIC_…" at bounding box center [806, 423] width 1239 height 420
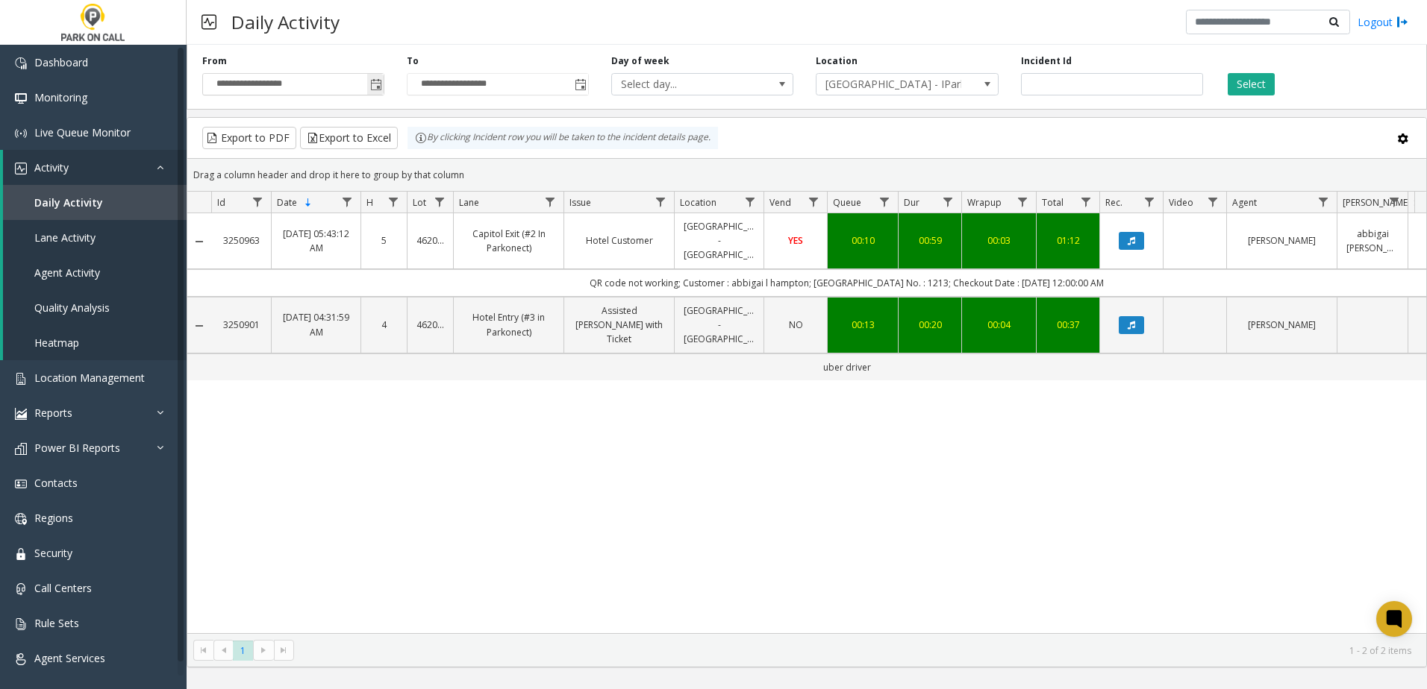
click at [372, 90] on span "Toggle popup" at bounding box center [376, 85] width 12 height 12
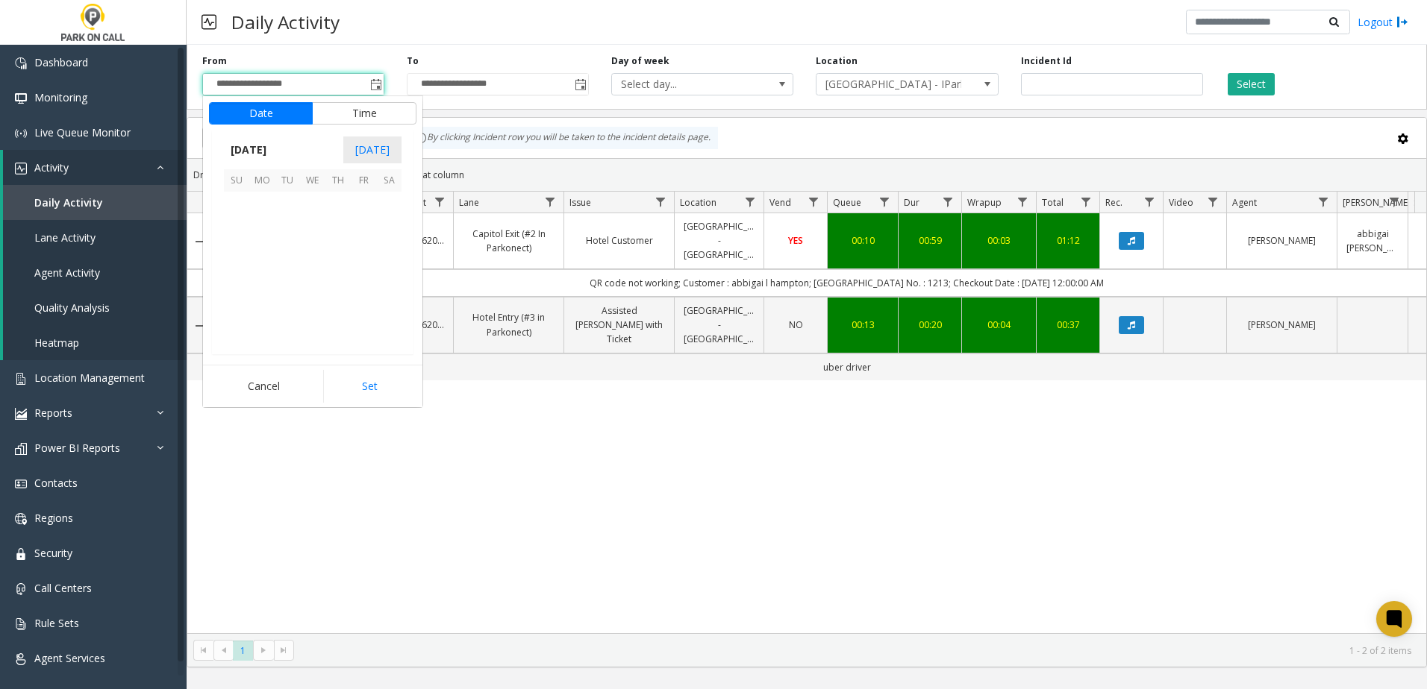
scroll to position [267617, 0]
click at [277, 285] on span "19" at bounding box center [287, 280] width 25 height 25
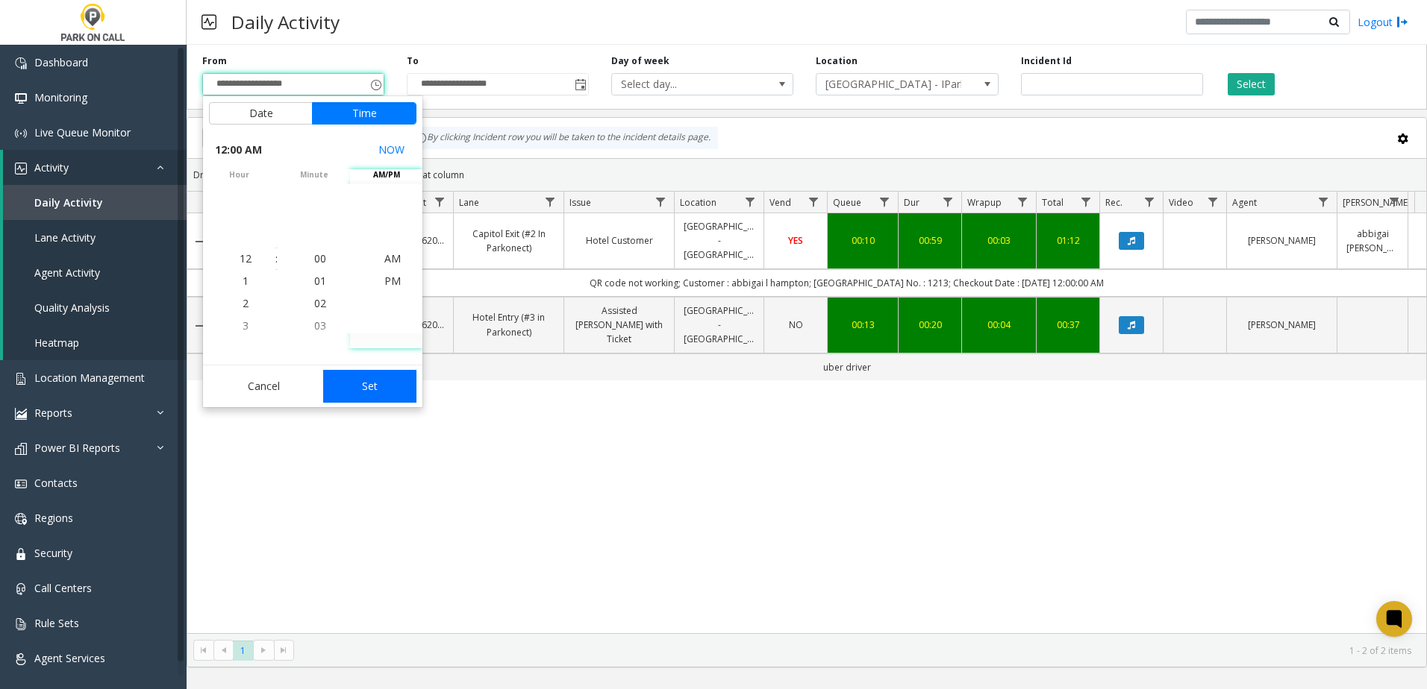
click at [370, 385] on button "Set" at bounding box center [370, 386] width 94 height 33
type input "**********"
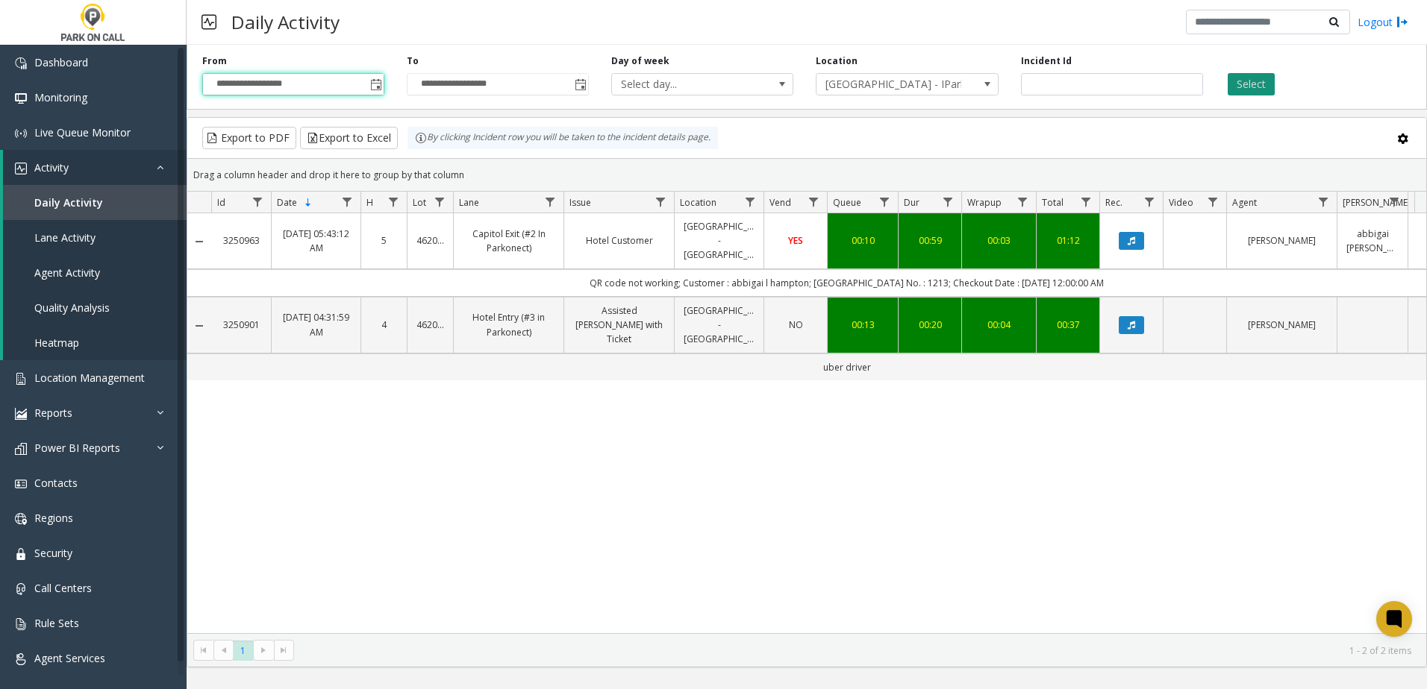
click at [1232, 83] on button "Select" at bounding box center [1250, 84] width 47 height 22
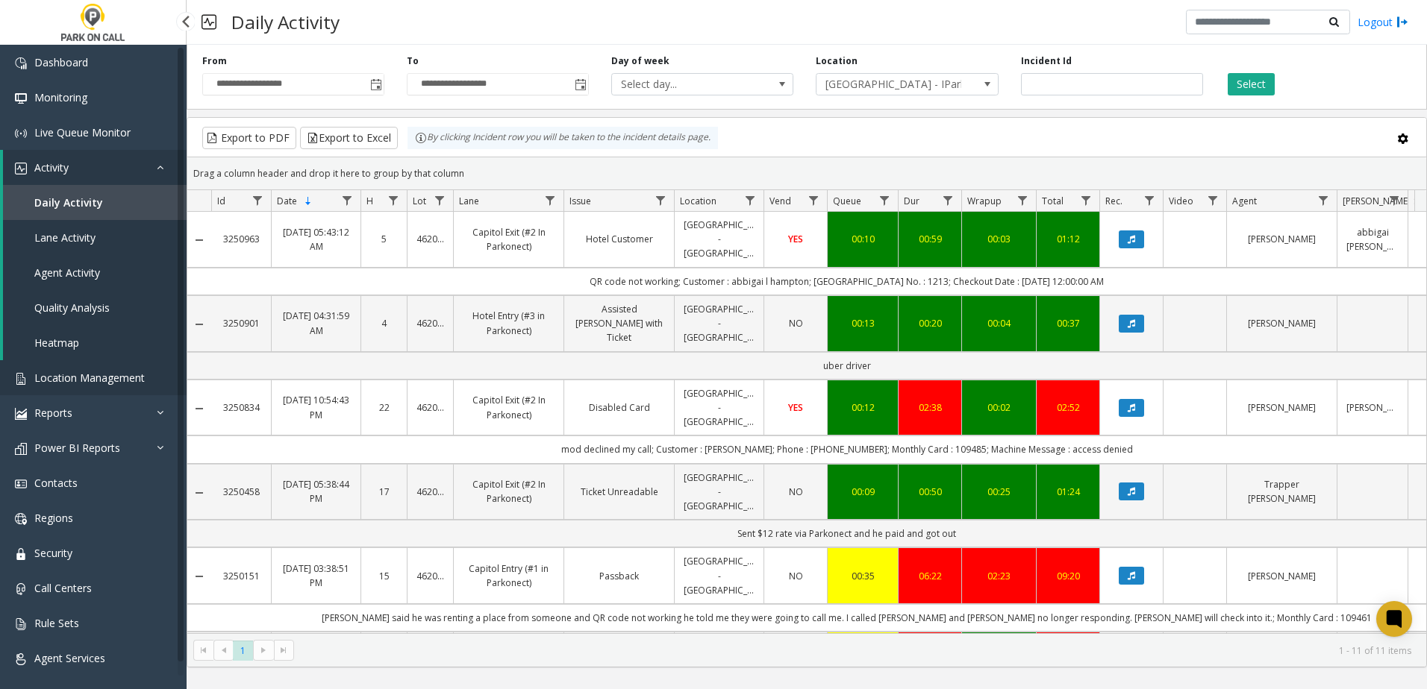
click at [99, 369] on link "Location Management" at bounding box center [93, 377] width 187 height 35
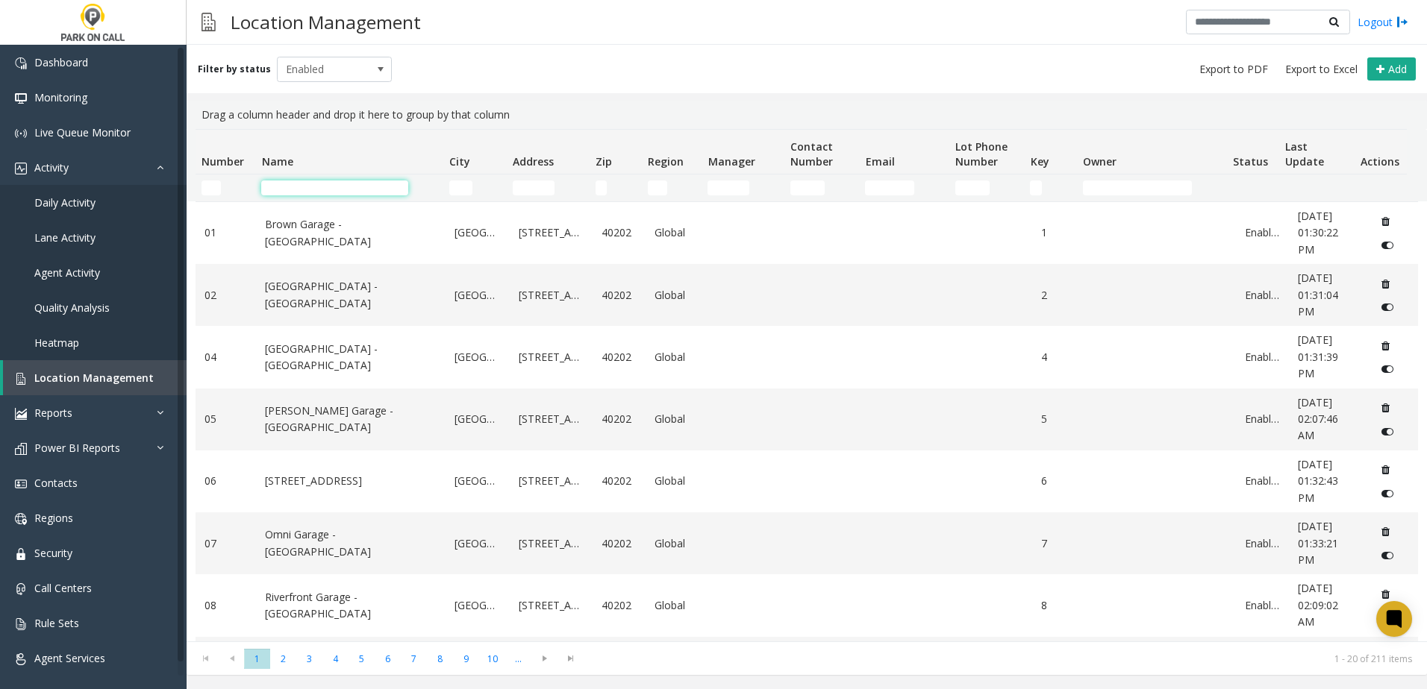
drag, startPoint x: 270, startPoint y: 191, endPoint x: 283, endPoint y: 187, distance: 13.2
click at [270, 191] on input "Name Filter" at bounding box center [334, 188] width 147 height 15
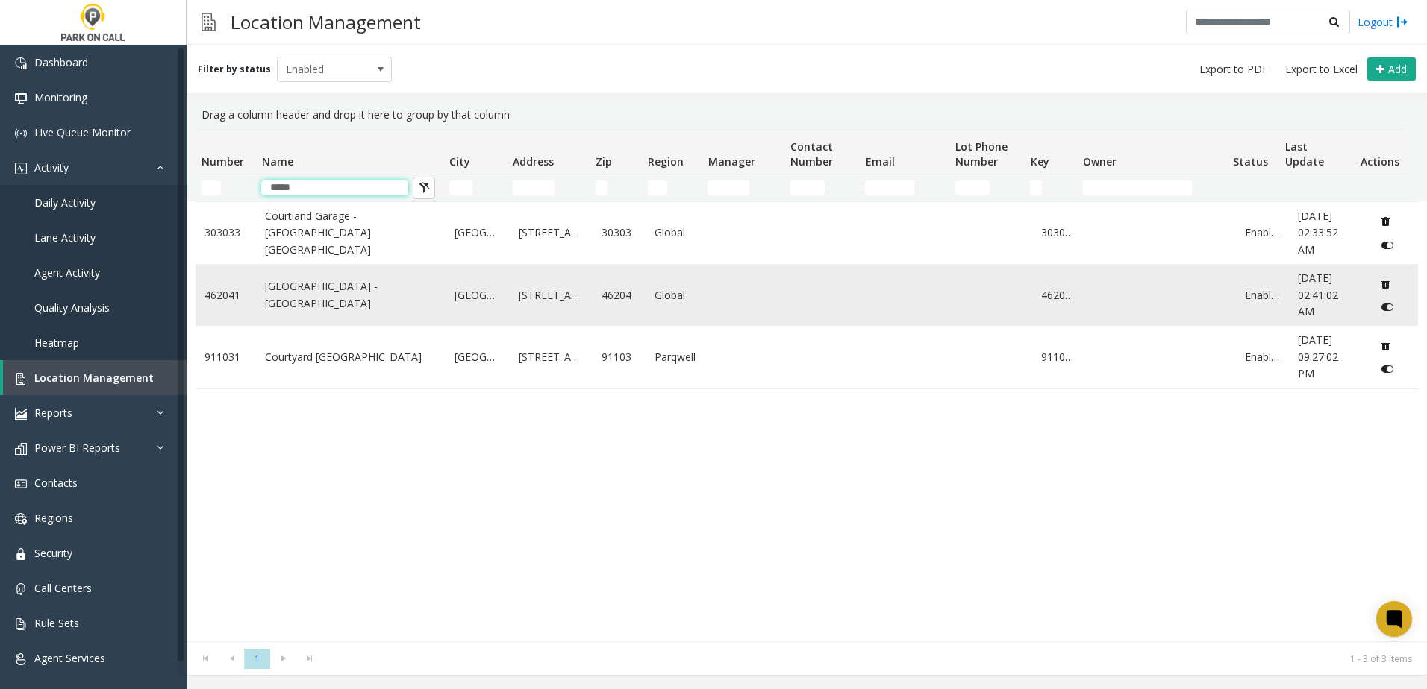
type input "*****"
click at [342, 312] on link "[GEOGRAPHIC_DATA] - [GEOGRAPHIC_DATA]" at bounding box center [351, 295] width 172 height 34
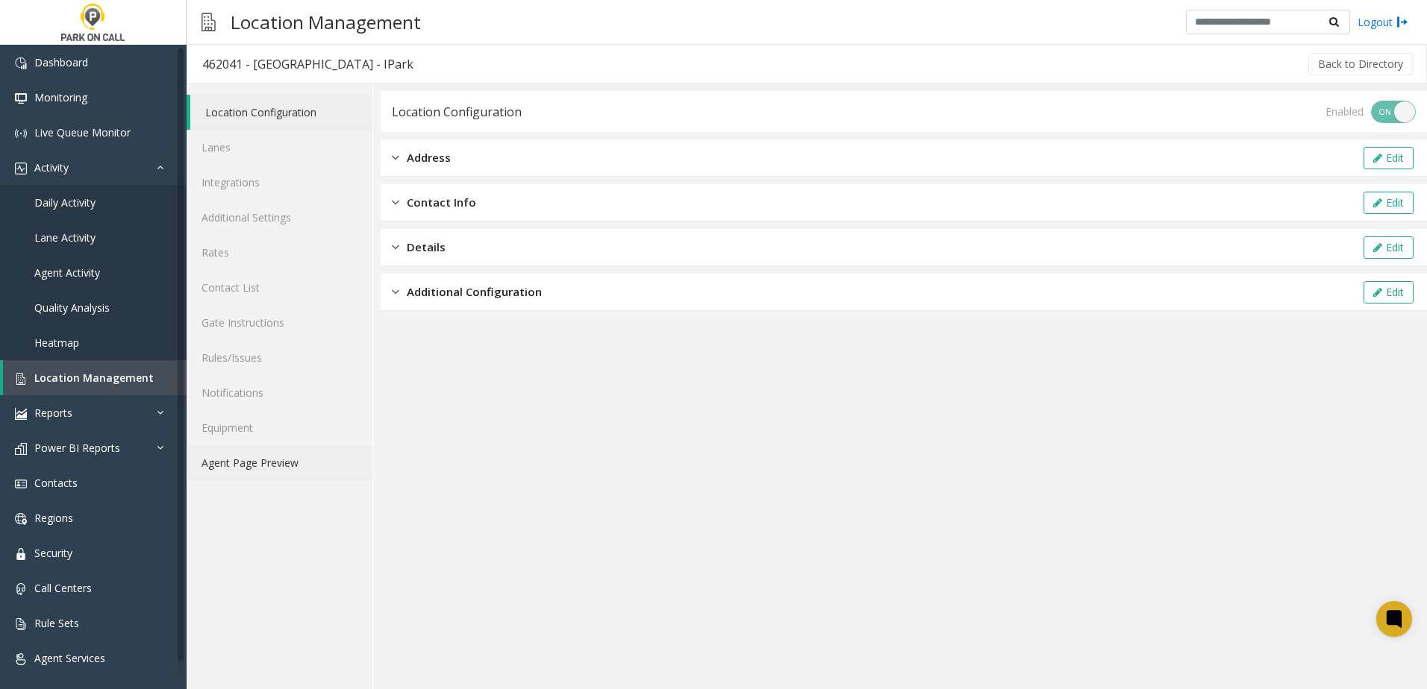
click at [308, 463] on link "Agent Page Preview" at bounding box center [280, 462] width 186 height 35
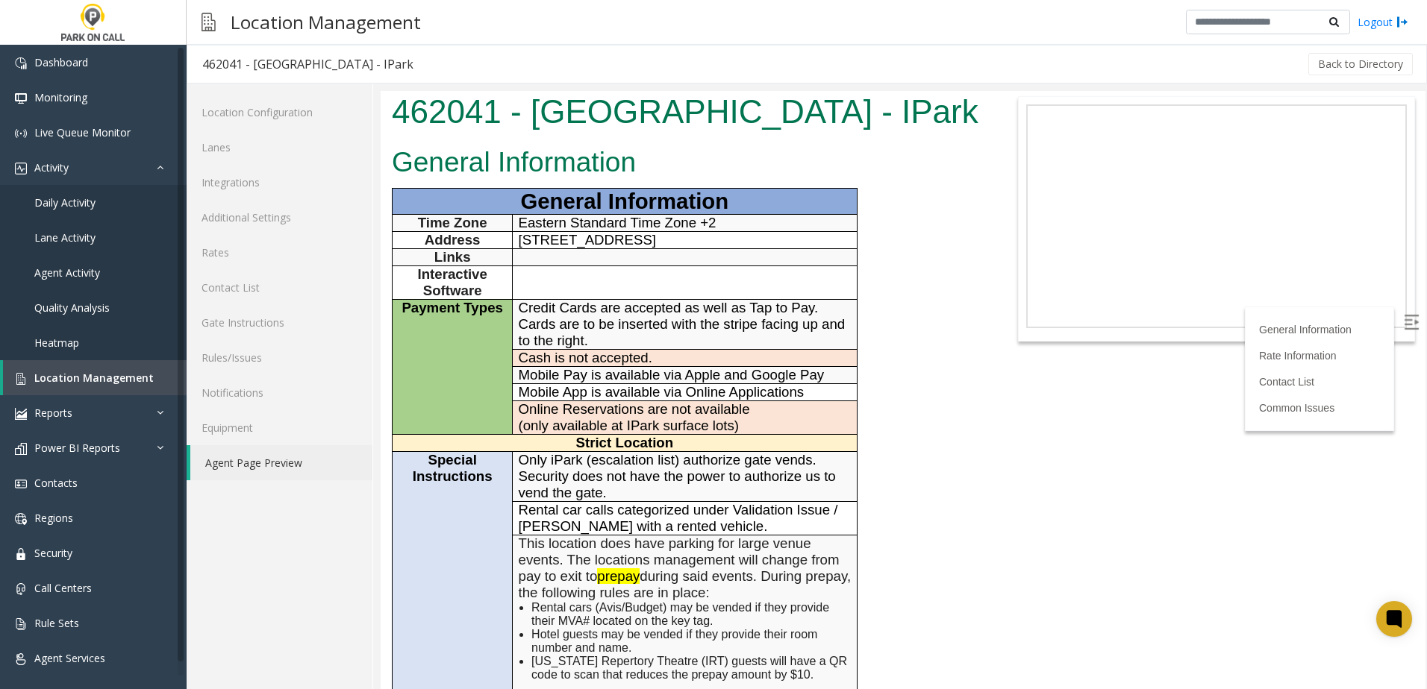
scroll to position [149, 0]
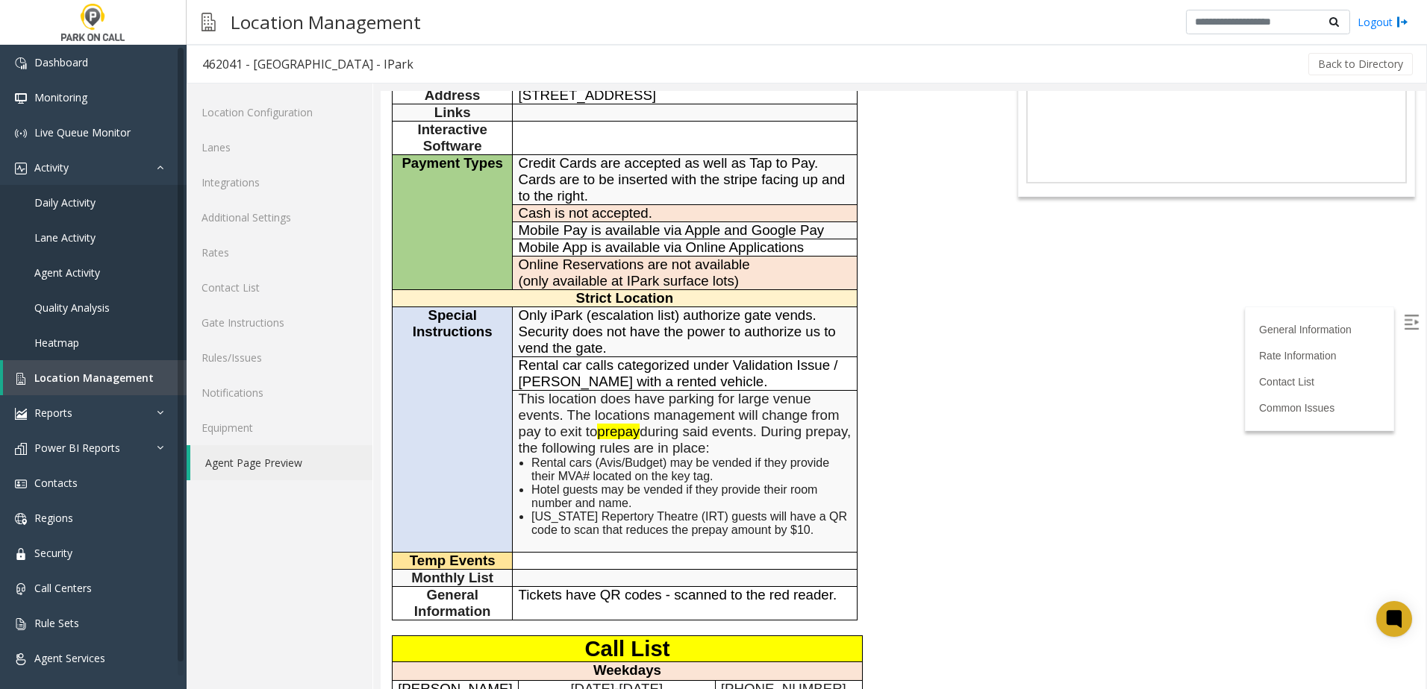
click at [669, 422] on span "This location does have parking for large venue events. The locations managemen…" at bounding box center [685, 423] width 333 height 65
click at [680, 422] on span "This location does have parking for large venue events. The locations managemen…" at bounding box center [685, 423] width 333 height 65
click at [751, 416] on span "This location does have parking for large venue events. The locations managemen…" at bounding box center [685, 423] width 333 height 65
click at [741, 415] on span "This location does have parking for large venue events. The locations managemen…" at bounding box center [685, 423] width 333 height 65
click at [757, 515] on span "[US_STATE] Repertory Theatre (IRT) guests will have a QR code to scan that redu…" at bounding box center [689, 523] width 316 height 26
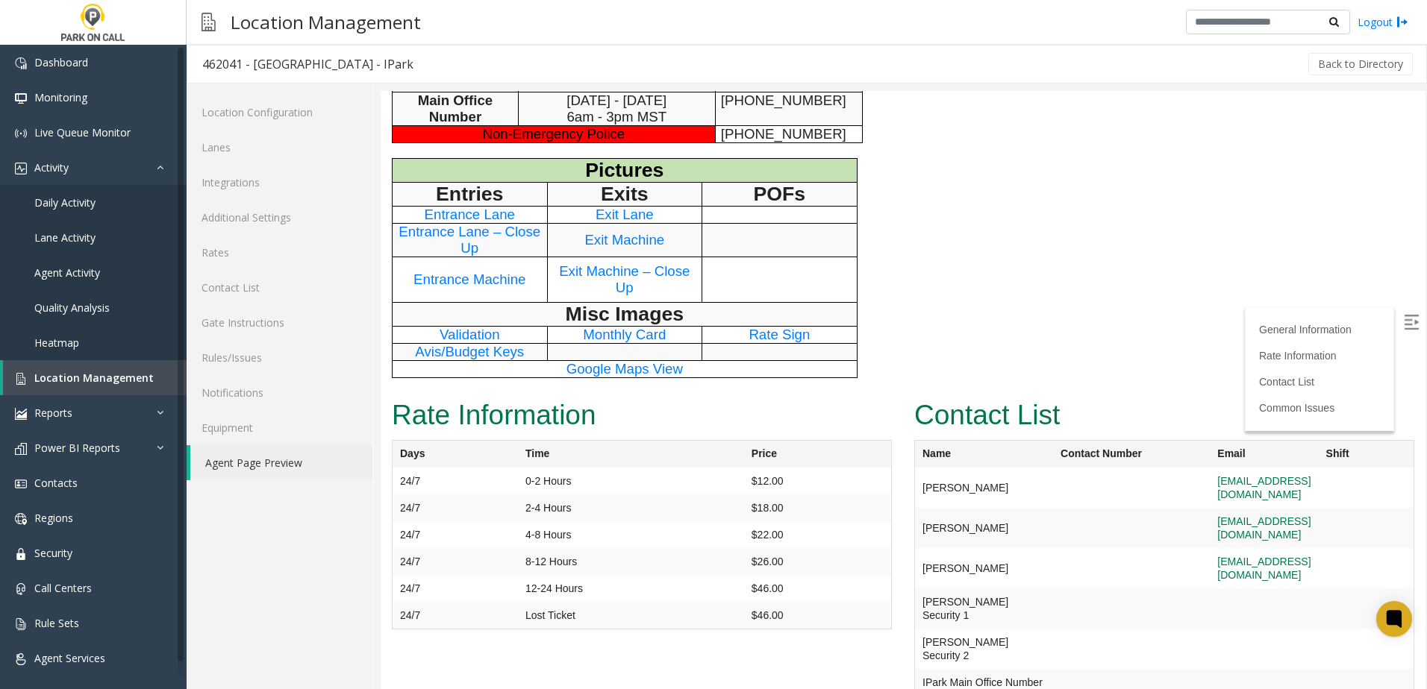
scroll to position [1121, 0]
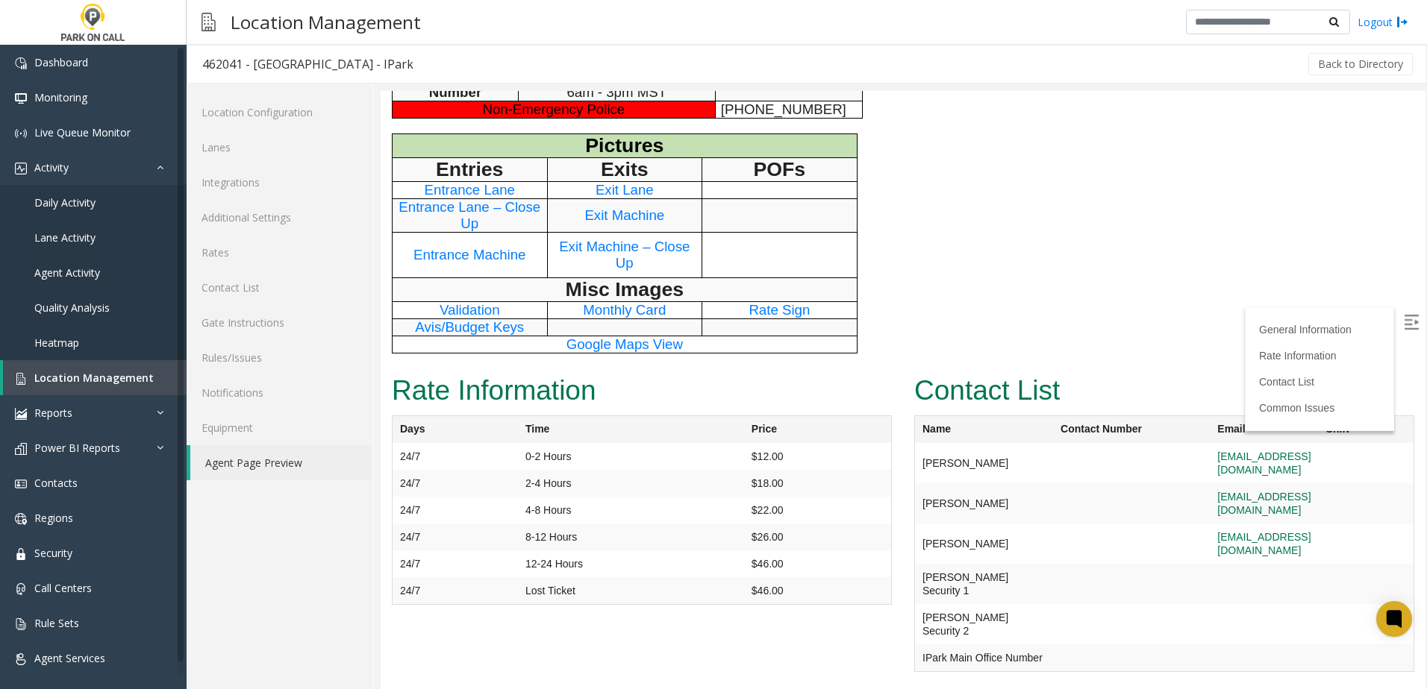
click at [903, 545] on div "Contact List Name Contact Number Email Shift [PERSON_NAME] [EMAIL_ADDRESS][DOMA…" at bounding box center [1164, 528] width 522 height 319
click at [903, 572] on div "Contact List Name Contact Number Email Shift [PERSON_NAME] [EMAIL_ADDRESS][DOMA…" at bounding box center [1164, 528] width 522 height 319
click at [892, 570] on div "Rate Information Days Time Price 24/7 0-2 Hours $12.00 24/7 2-4 Hours $18.00 24…" at bounding box center [642, 494] width 522 height 251
click at [891, 573] on div "Rate Information Days Time Price 24/7 0-2 Hours $12.00 24/7 2-4 Hours $18.00 24…" at bounding box center [642, 494] width 522 height 251
click at [895, 570] on div "Rate Information Days Time Price 24/7 0-2 Hours $12.00 24/7 2-4 Hours $18.00 24…" at bounding box center [642, 494] width 522 height 251
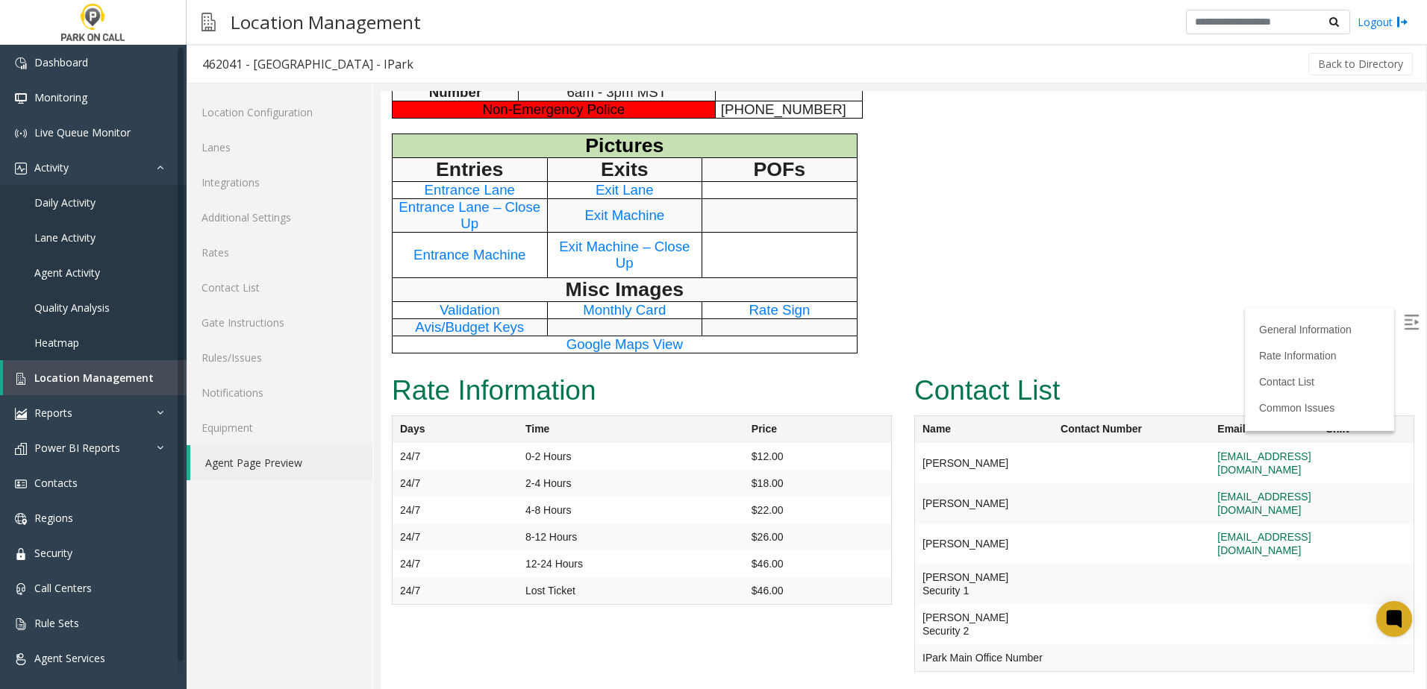
click at [892, 615] on div "Rate Information Days Time Price 24/7 0-2 Hours $12.00 24/7 2-4 Hours $18.00 24…" at bounding box center [642, 494] width 522 height 251
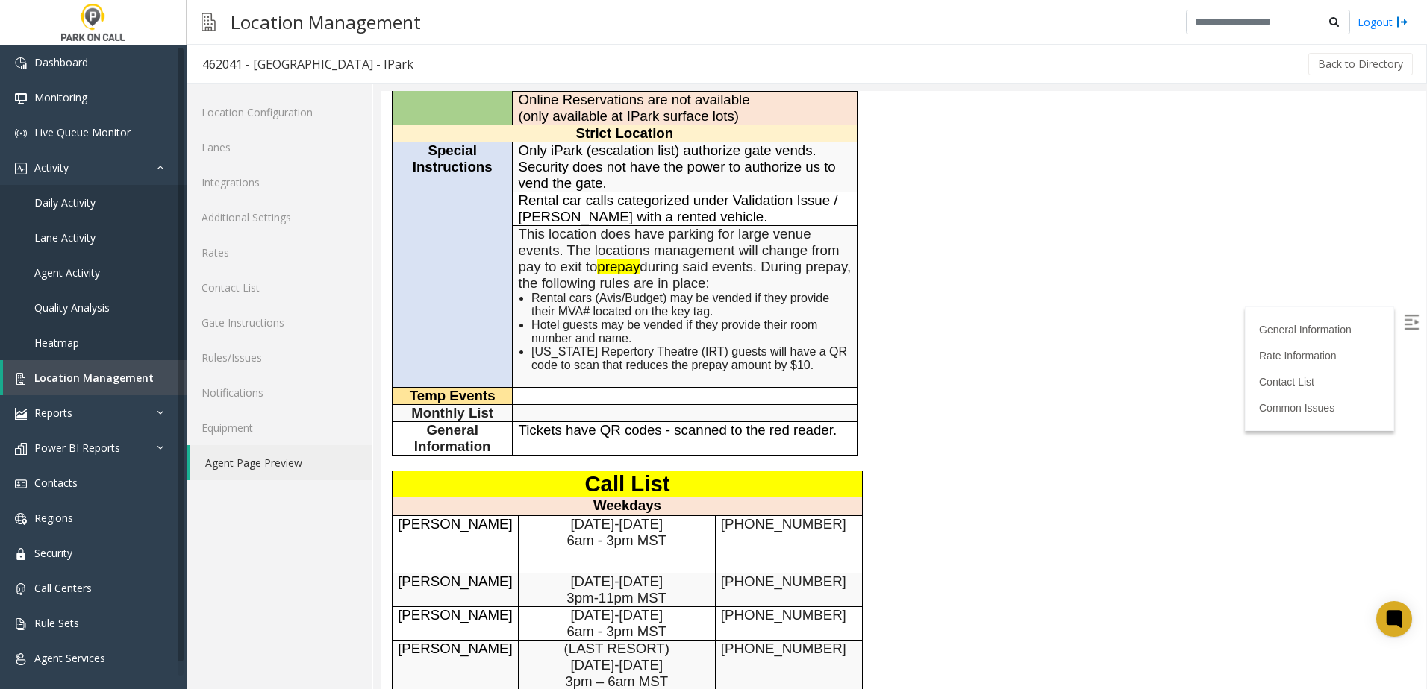
scroll to position [301, 0]
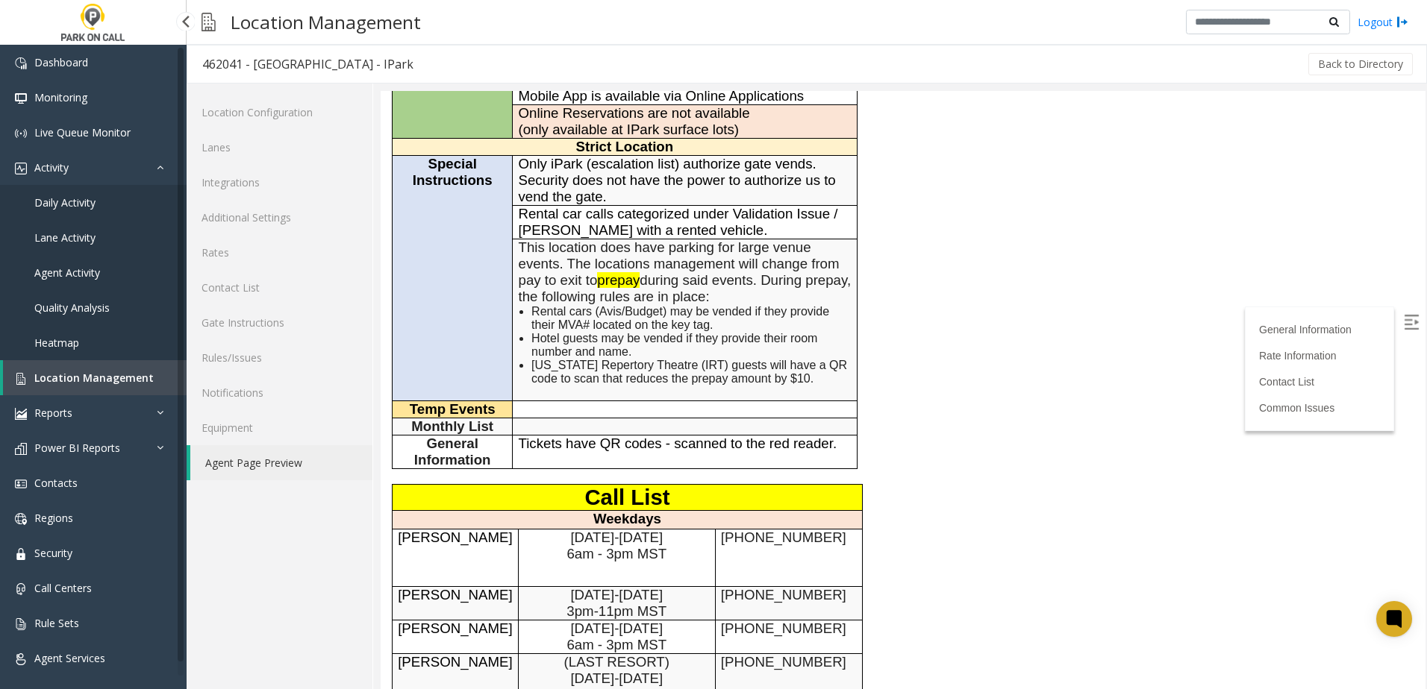
click at [121, 388] on link "Location Management" at bounding box center [95, 377] width 184 height 35
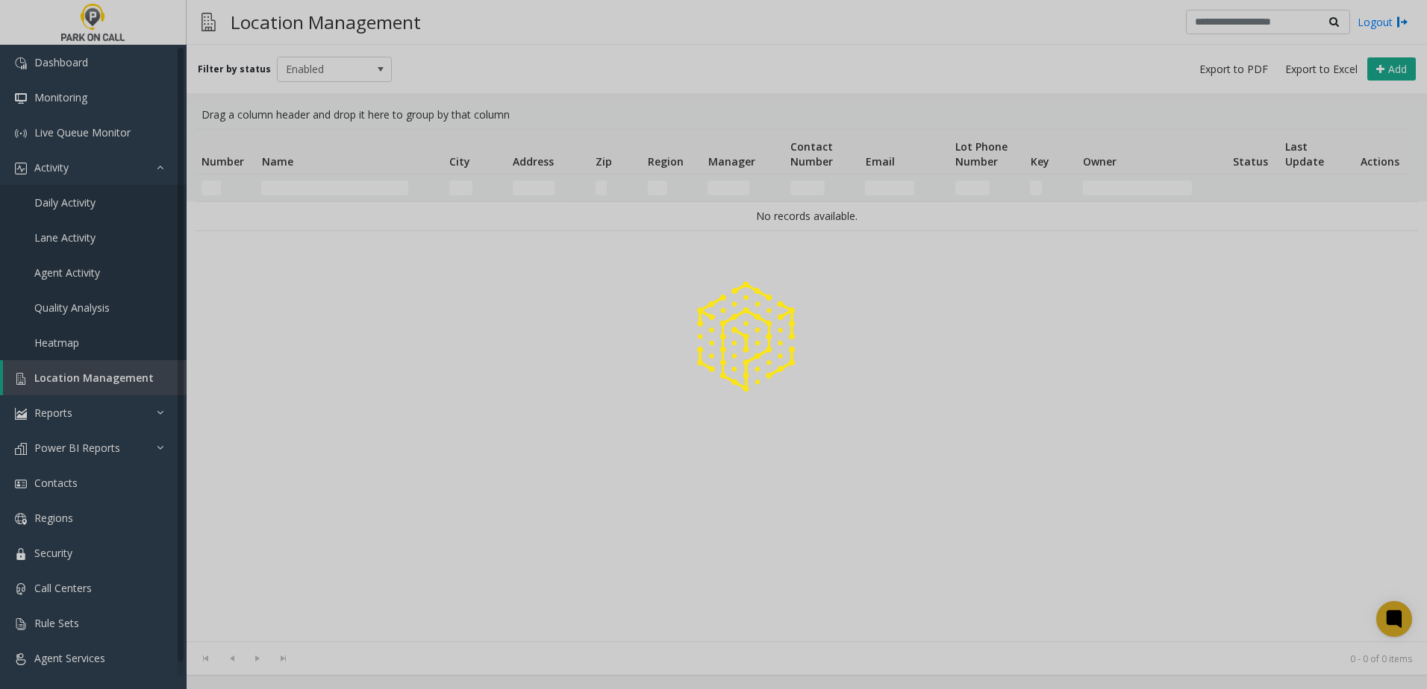
click at [313, 182] on div at bounding box center [713, 344] width 1427 height 689
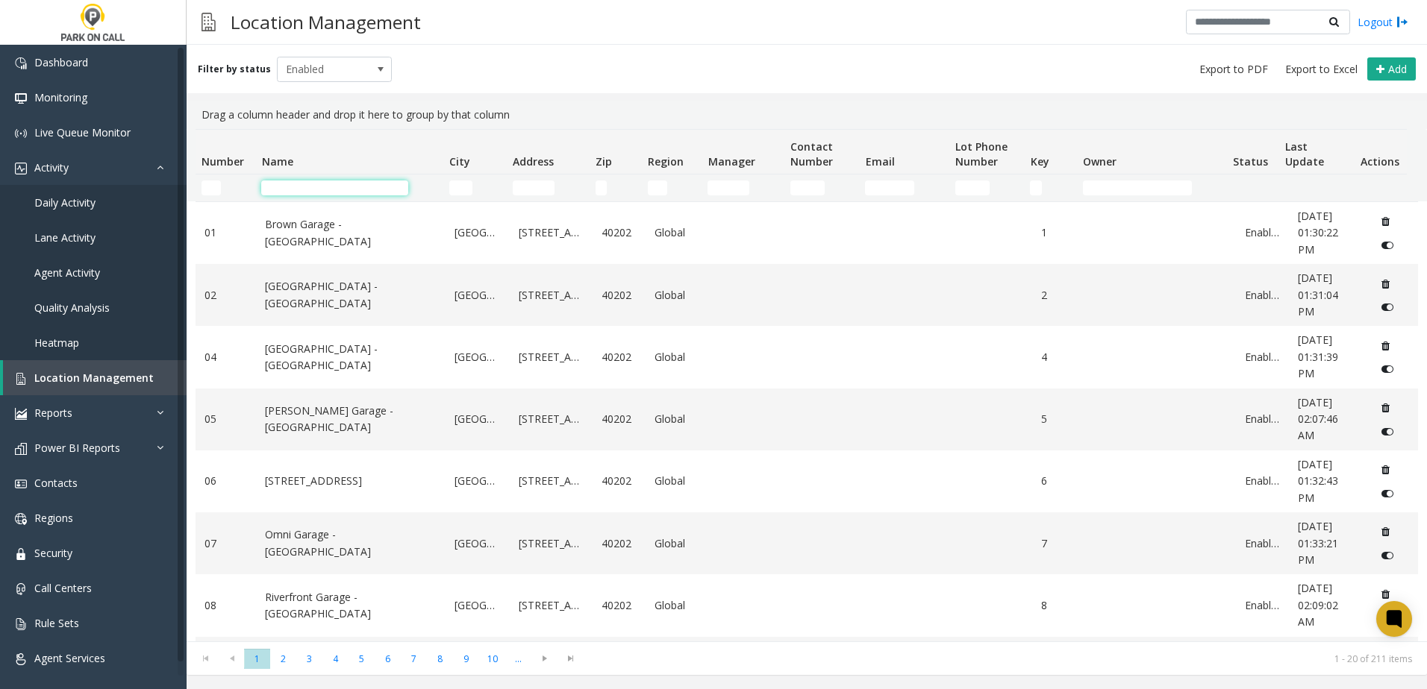
click at [305, 188] on input "Name Filter" at bounding box center [334, 188] width 147 height 15
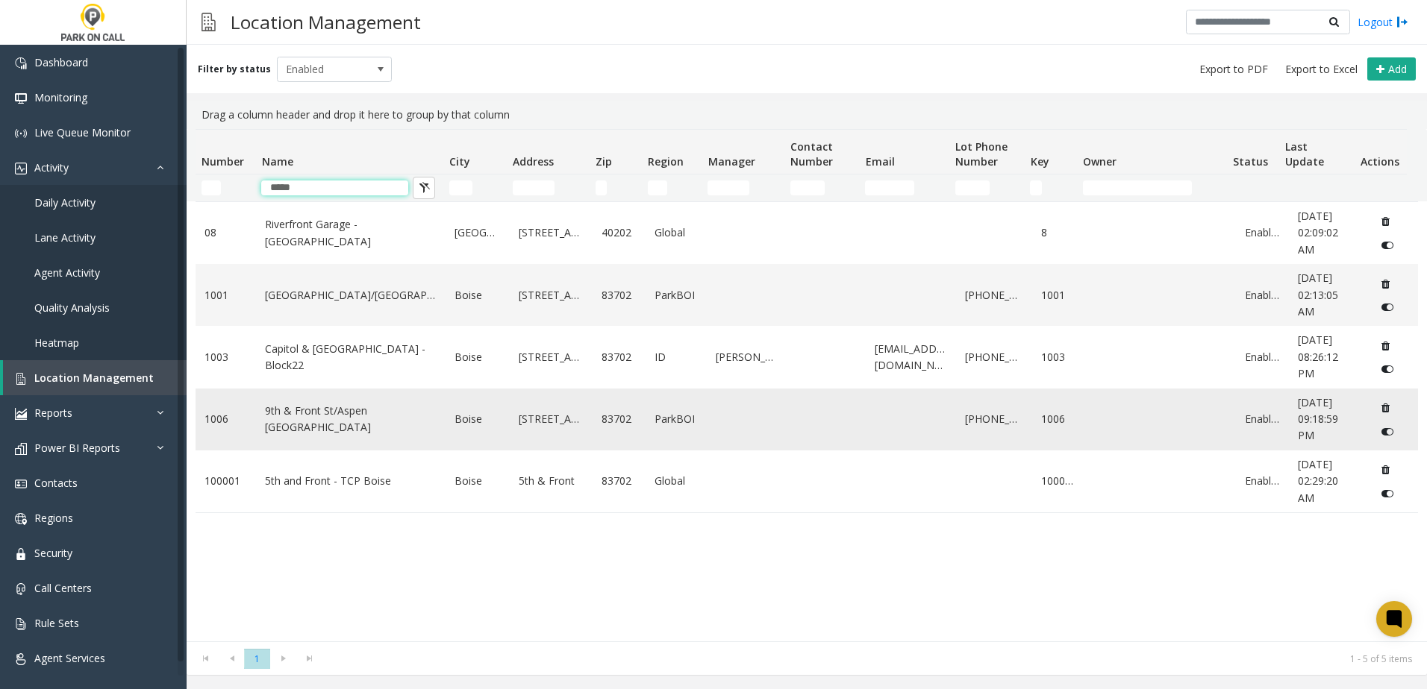
type input "*****"
click at [350, 418] on link "9th & Front St/Aspen [GEOGRAPHIC_DATA]" at bounding box center [351, 420] width 172 height 34
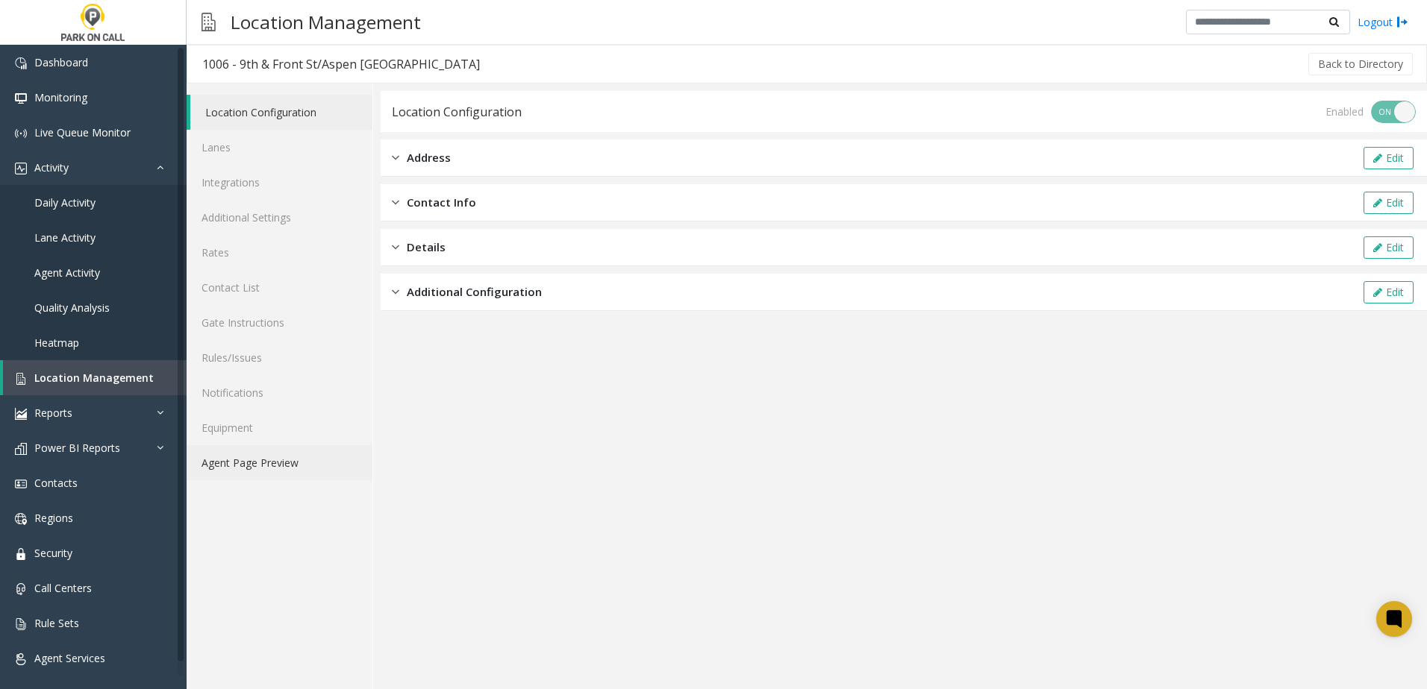
click at [258, 467] on link "Agent Page Preview" at bounding box center [280, 462] width 186 height 35
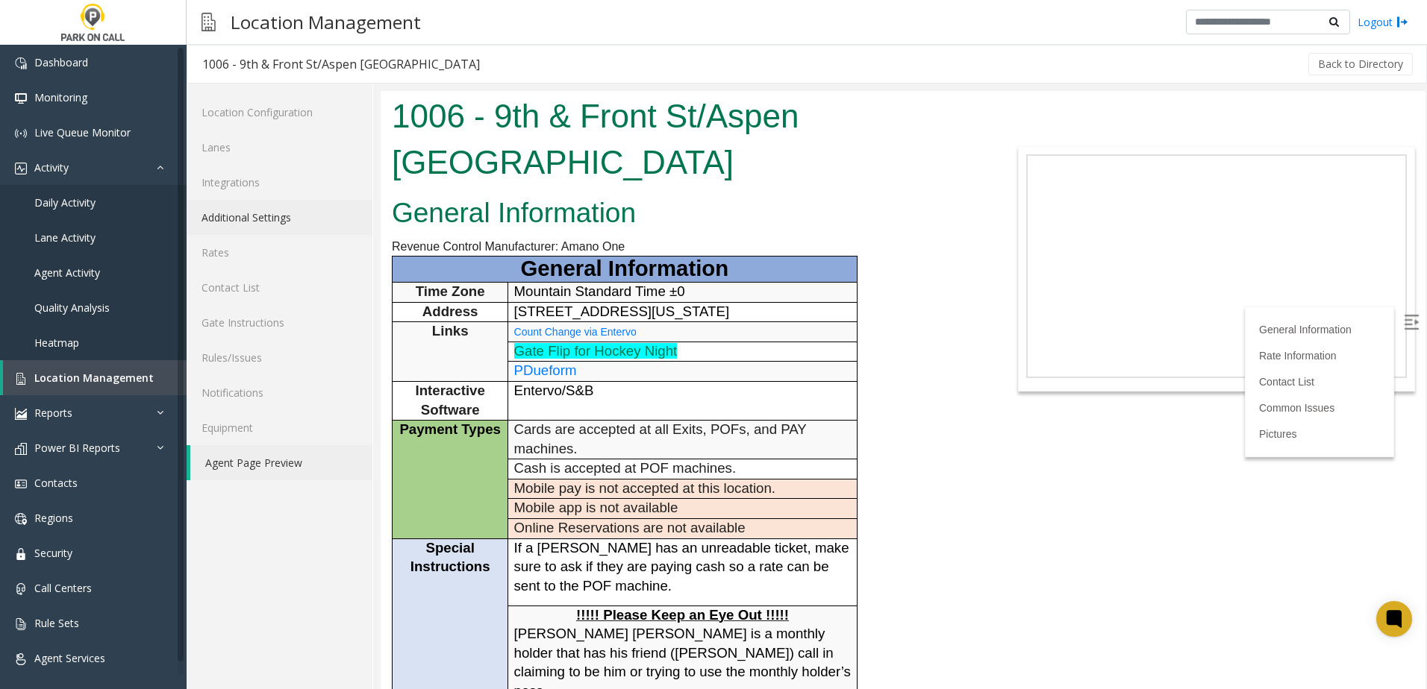
click at [278, 227] on link "Additional Settings" at bounding box center [280, 217] width 186 height 35
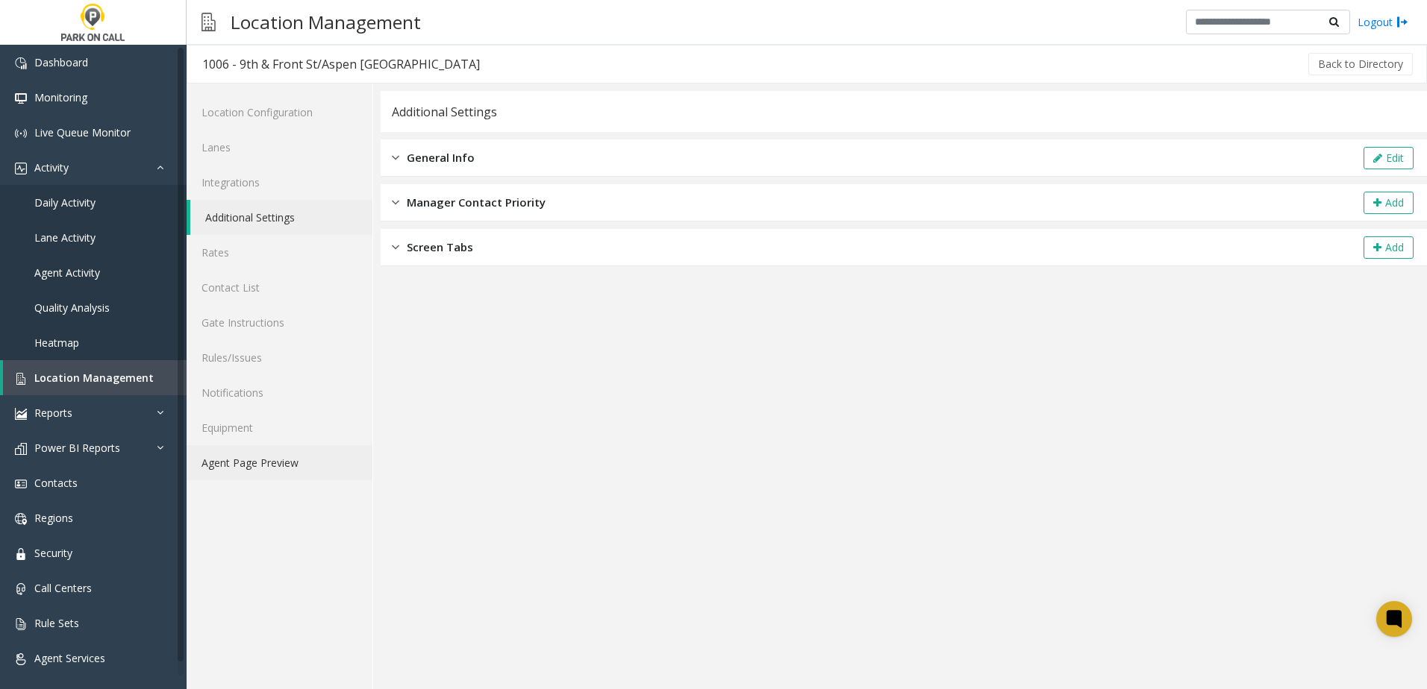
click at [281, 459] on link "Agent Page Preview" at bounding box center [280, 462] width 186 height 35
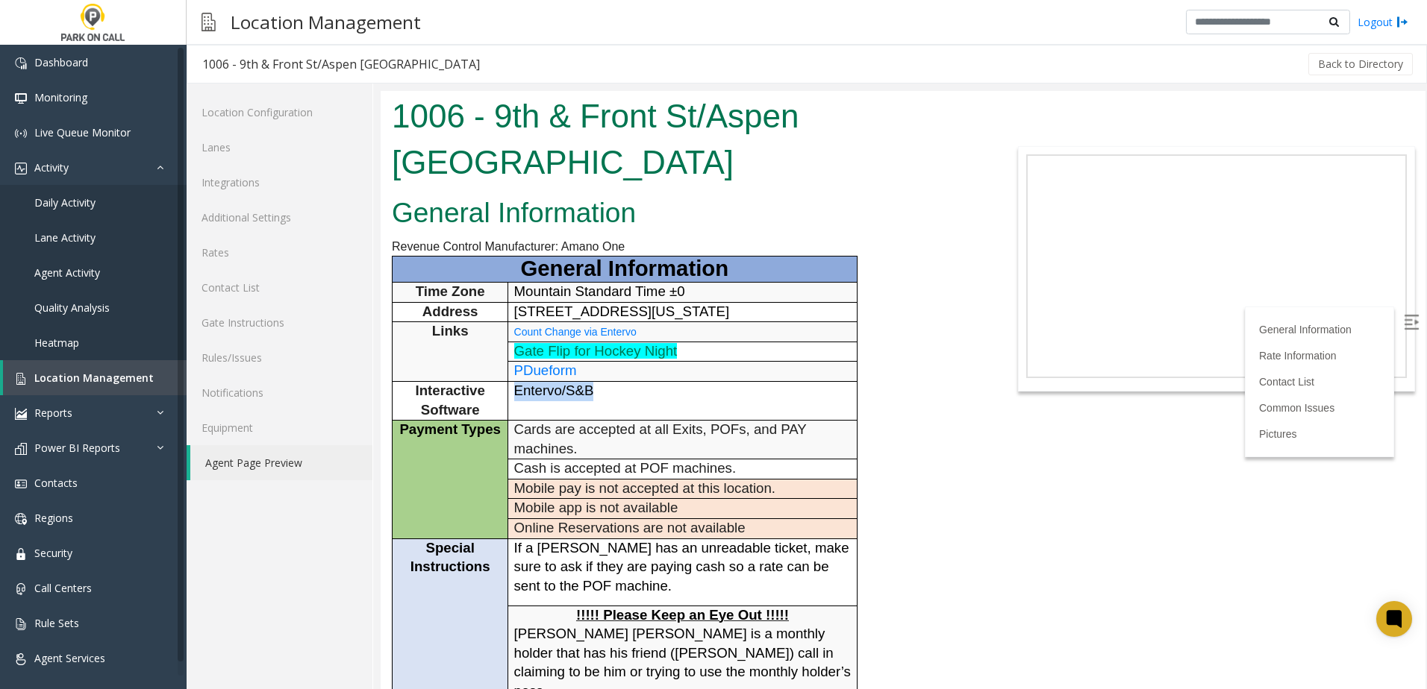
drag, startPoint x: 612, startPoint y: 402, endPoint x: 516, endPoint y: 387, distance: 97.4
click at [516, 387] on td "Entervo/S&B" at bounding box center [682, 400] width 348 height 39
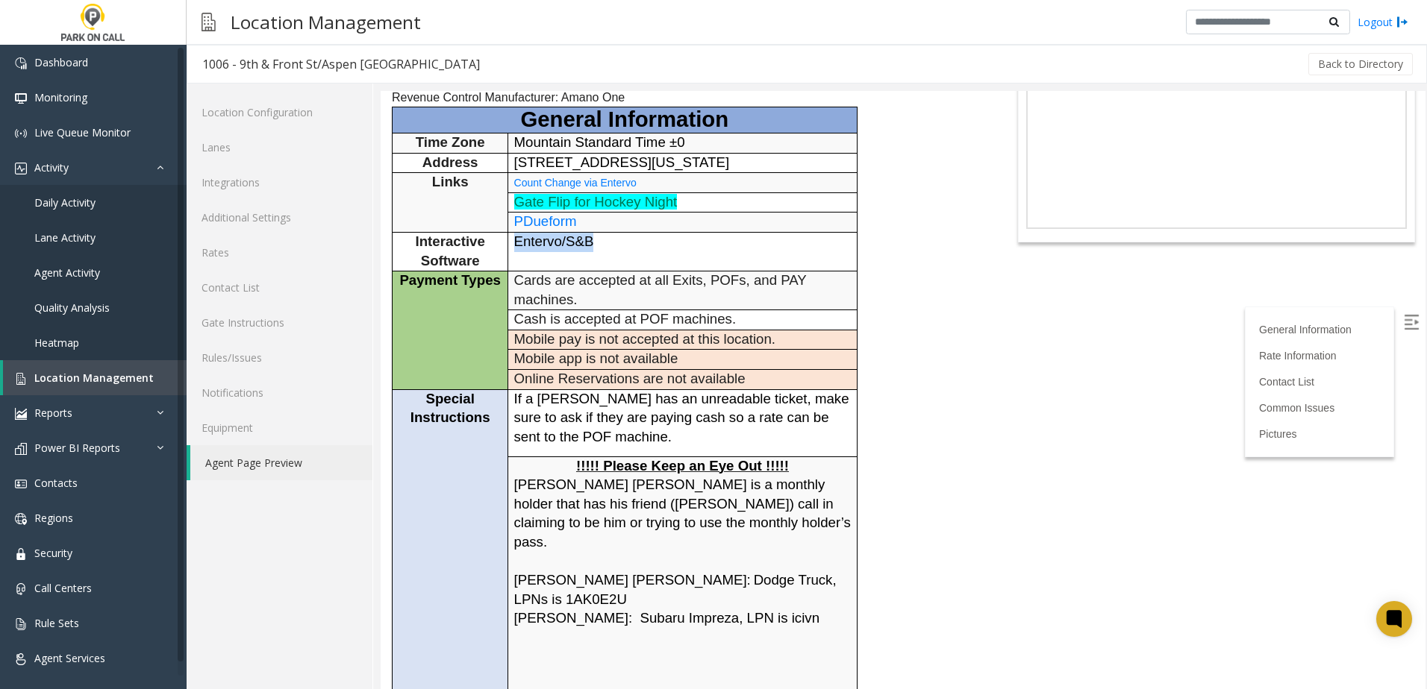
scroll to position [373, 0]
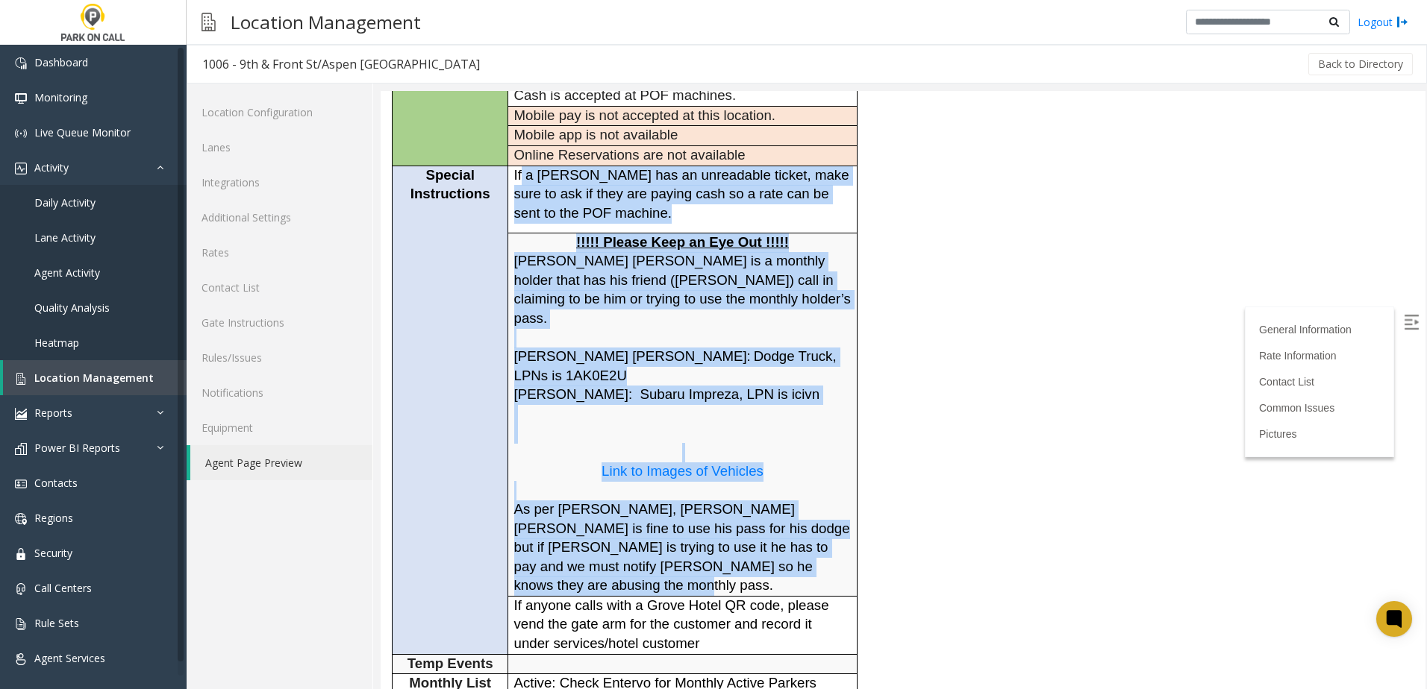
drag, startPoint x: 521, startPoint y: 175, endPoint x: 763, endPoint y: 547, distance: 443.7
click at [763, 547] on tbody "General Information Time Zone Mountain Standard Time ±0 Address [STREET_ADDRESS…" at bounding box center [624, 328] width 465 height 889
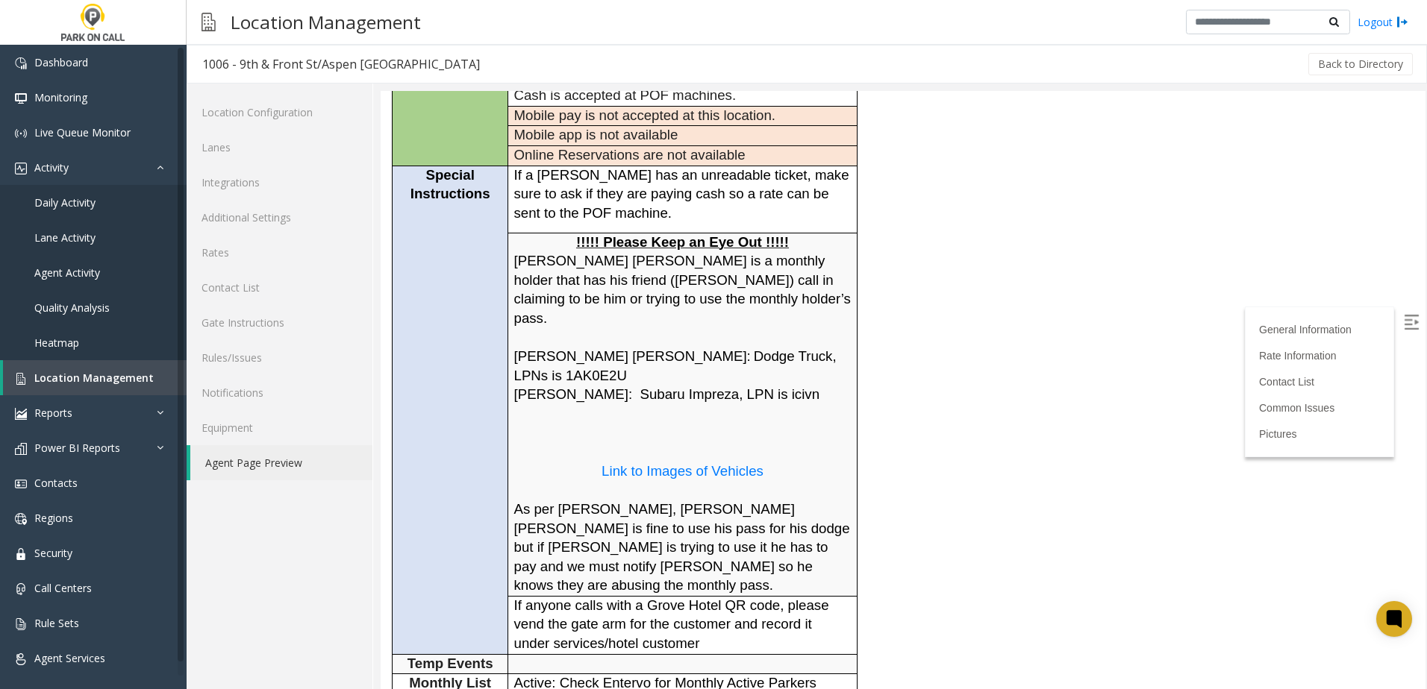
drag, startPoint x: 763, startPoint y: 547, endPoint x: 723, endPoint y: 570, distance: 46.5
click at [723, 598] on span "If anyone calls with a Grove Hotel QR code, please vend the gate arm for the cu…" at bounding box center [671, 625] width 315 height 54
click at [125, 372] on span "Location Management" at bounding box center [93, 378] width 119 height 14
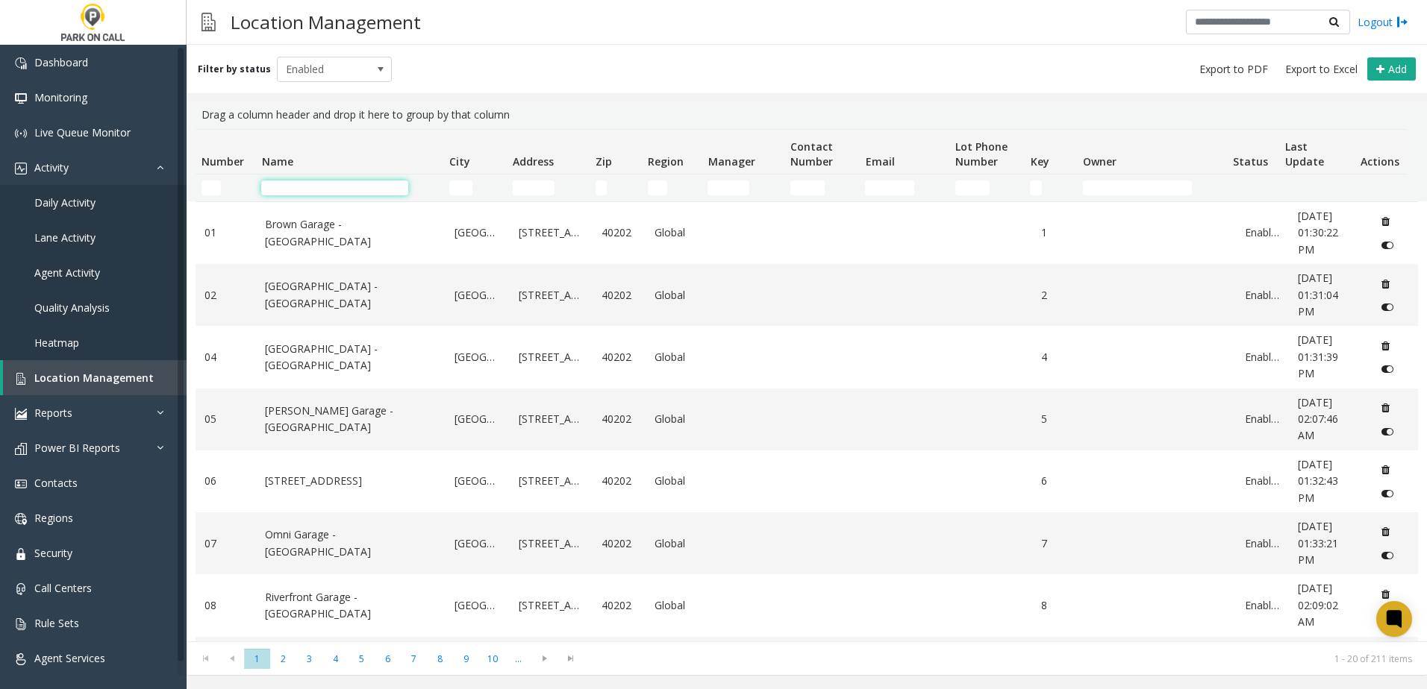
click at [379, 189] on input "Name Filter" at bounding box center [334, 188] width 147 height 15
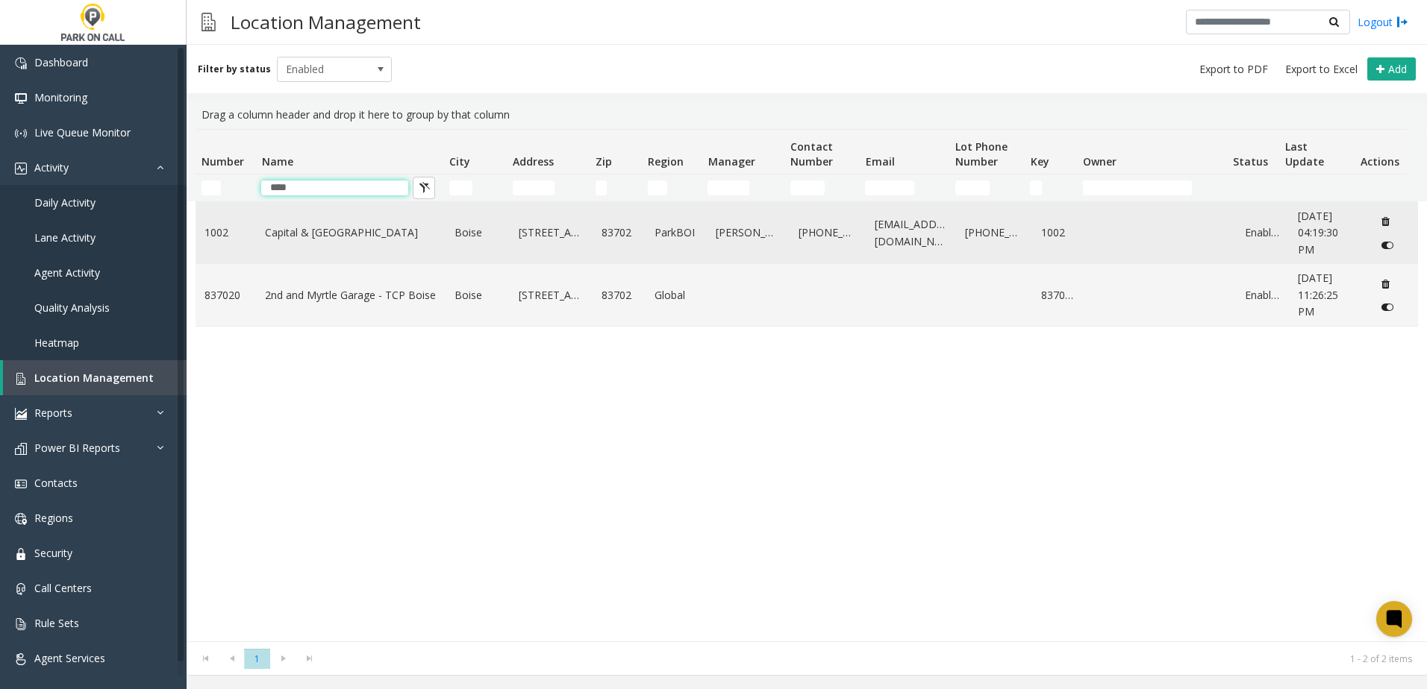
type input "****"
click at [304, 229] on link "Capital & [GEOGRAPHIC_DATA]" at bounding box center [351, 233] width 172 height 16
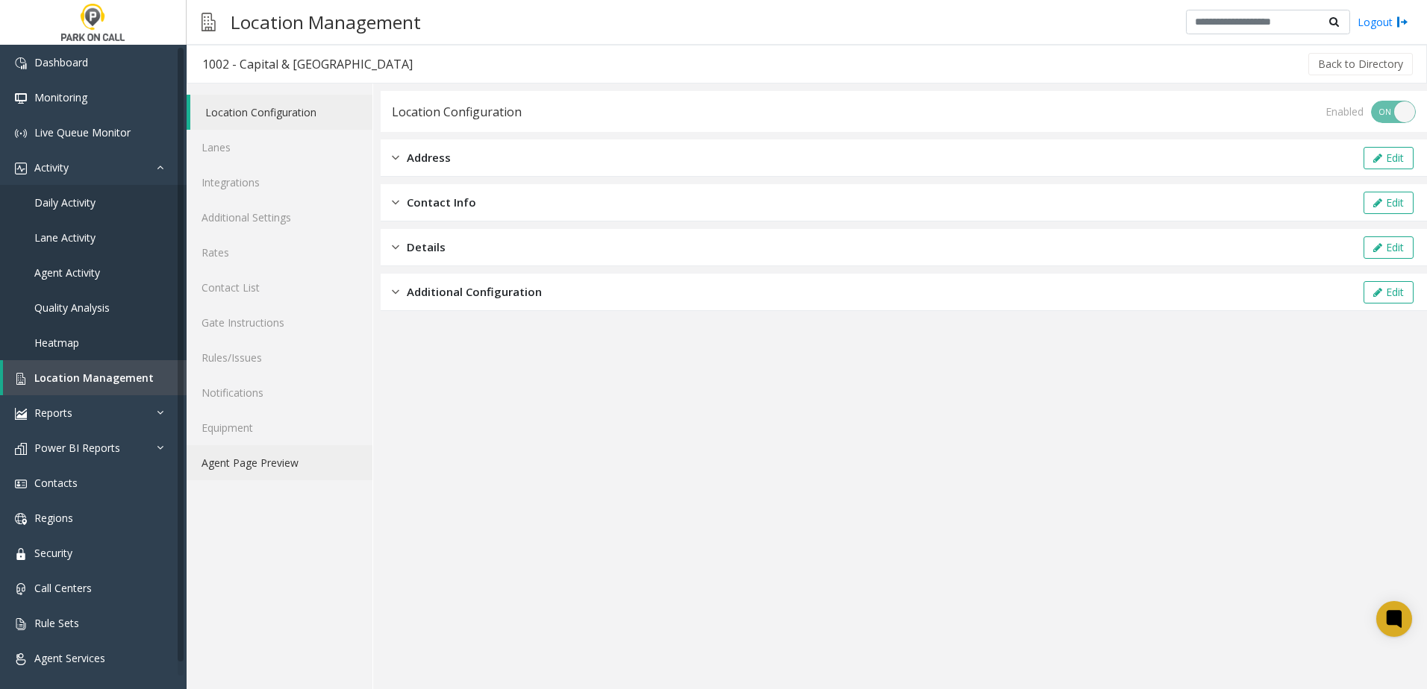
click at [327, 472] on link "Agent Page Preview" at bounding box center [280, 462] width 186 height 35
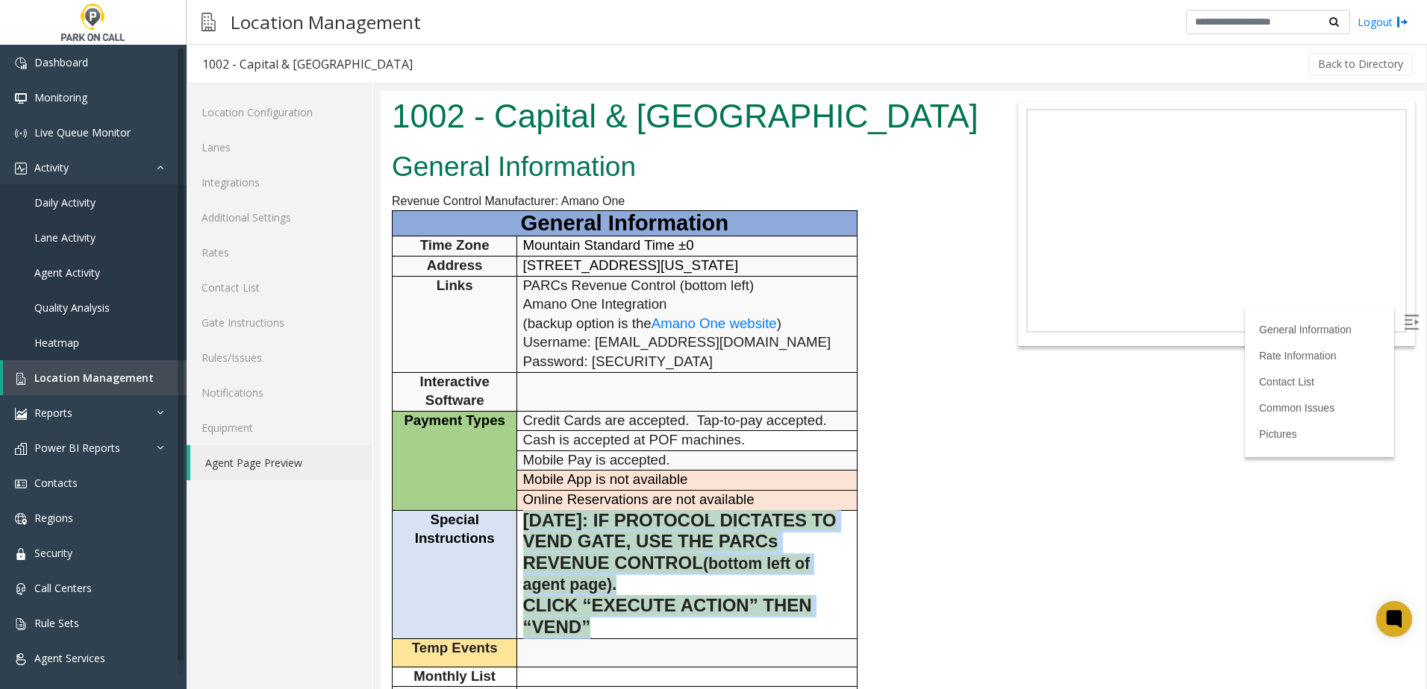
click at [528, 522] on td "[DATE]: IF PROTOCOL DICTATES TO VEND GATE, USE THE PARCs REVENUE CONTROL (botto…" at bounding box center [686, 574] width 339 height 129
click at [531, 521] on span "[DATE]: IF PROTOCOL DICTATES TO VEND GATE, USE THE PARCs REVENUE CONTROL" at bounding box center [679, 541] width 313 height 63
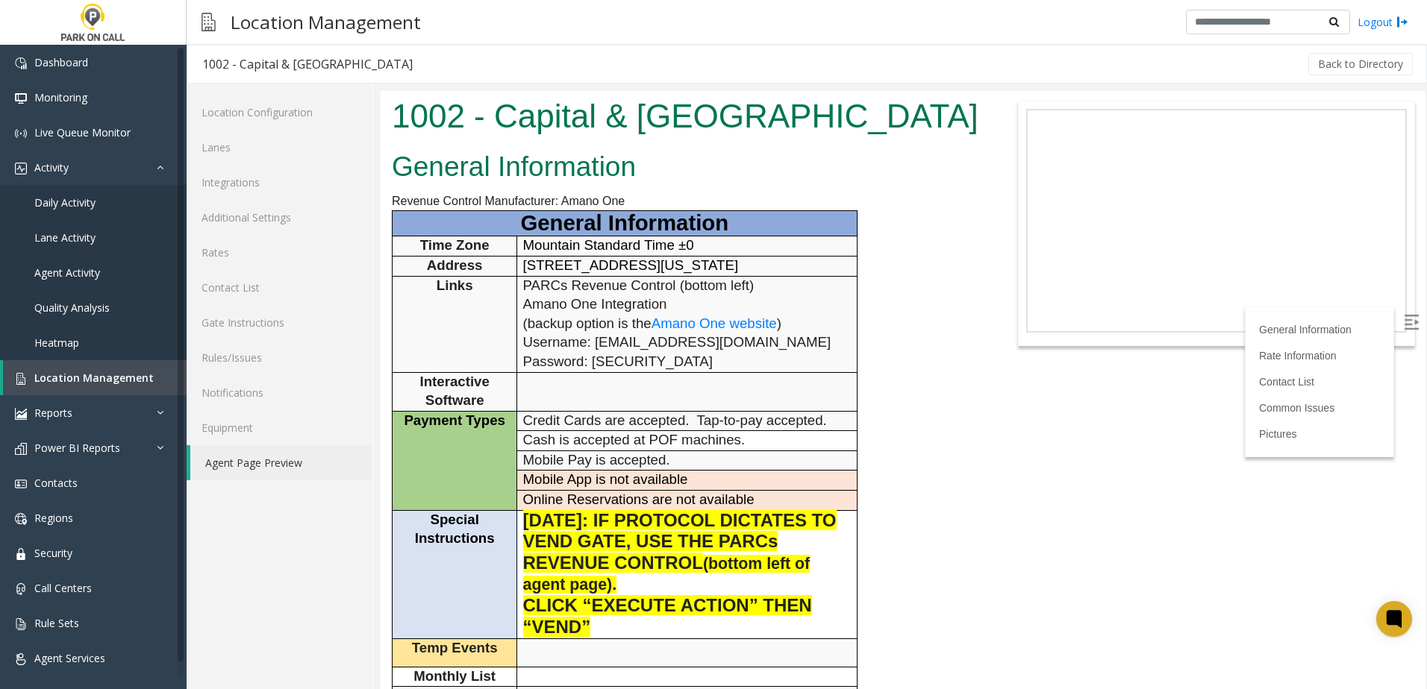
drag, startPoint x: 542, startPoint y: 528, endPoint x: 578, endPoint y: 523, distance: 36.8
click at [542, 528] on span "[DATE]: IF PROTOCOL DICTATES TO VEND GATE, USE THE PARCs REVENUE CONTROL" at bounding box center [679, 541] width 313 height 63
drag, startPoint x: 673, startPoint y: 595, endPoint x: 620, endPoint y: 610, distance: 55.0
click at [672, 595] on p "[DATE]: IF PROTOCOL DICTATES TO VEND GATE, USE THE PARCs REVENUE CONTROL (botto…" at bounding box center [687, 553] width 328 height 85
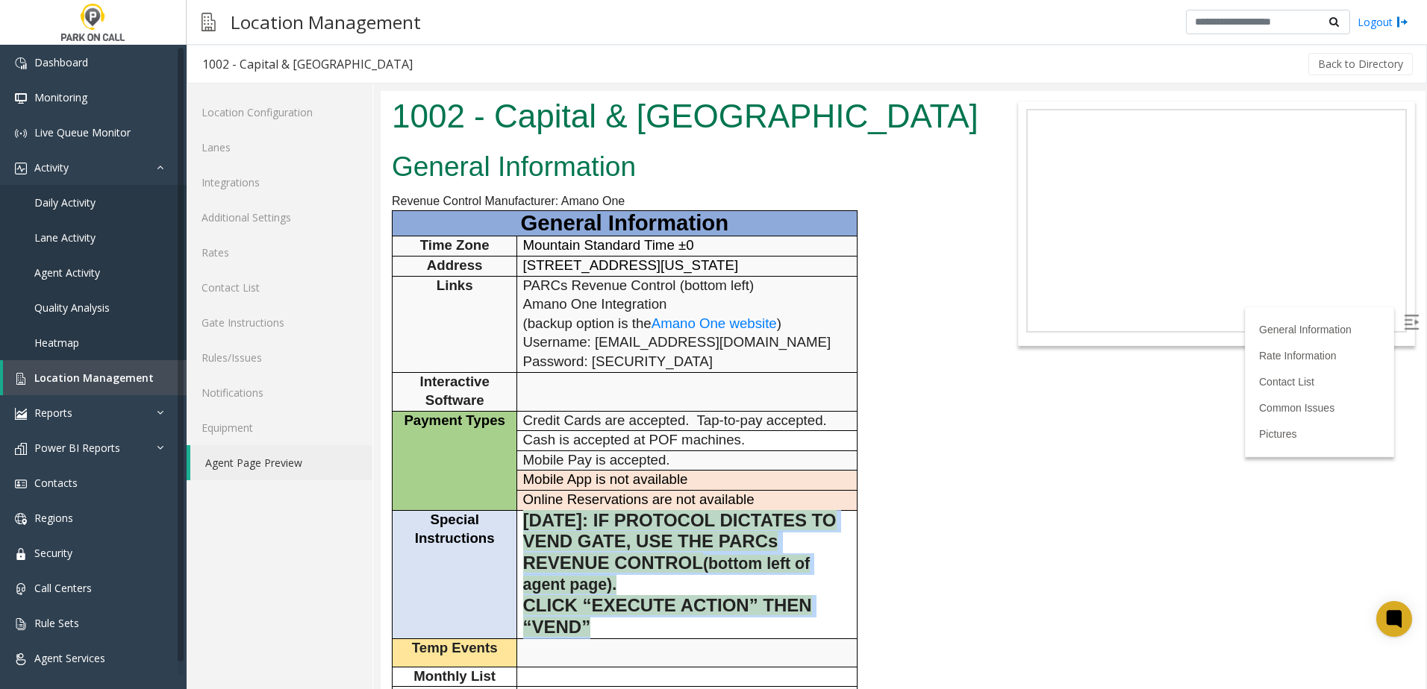
drag, startPoint x: 606, startPoint y: 620, endPoint x: 520, endPoint y: 522, distance: 130.6
click at [520, 522] on td "[DATE]: IF PROTOCOL DICTATES TO VEND GATE, USE THE PARCs REVENUE CONTROL (botto…" at bounding box center [686, 574] width 339 height 129
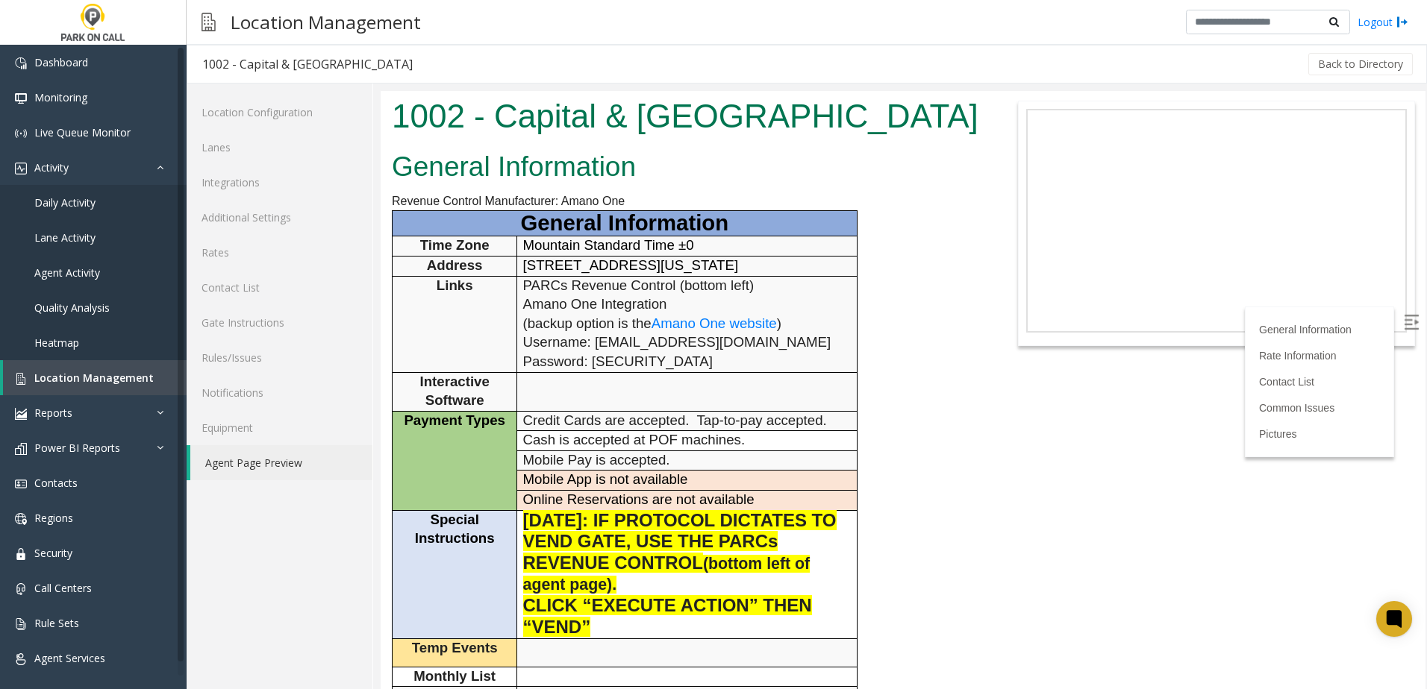
click at [908, 569] on div "General Information Revenue Control Manufacturer: Amano One General Information…" at bounding box center [686, 645] width 610 height 1001
click at [816, 558] on p "[DATE]: IF PROTOCOL DICTATES TO VEND GATE, USE THE PARCs REVENUE CONTROL (botto…" at bounding box center [687, 553] width 328 height 85
click at [640, 555] on span "[DATE]: IF PROTOCOL DICTATES TO VEND GATE, USE THE PARCs REVENUE CONTROL" at bounding box center [679, 541] width 313 height 63
click at [1180, 536] on body "1002 - Capital & [GEOGRAPHIC_DATA] General Information Revenue Control Manufact…" at bounding box center [903, 390] width 1045 height 598
click at [119, 374] on span "Location Management" at bounding box center [93, 378] width 119 height 14
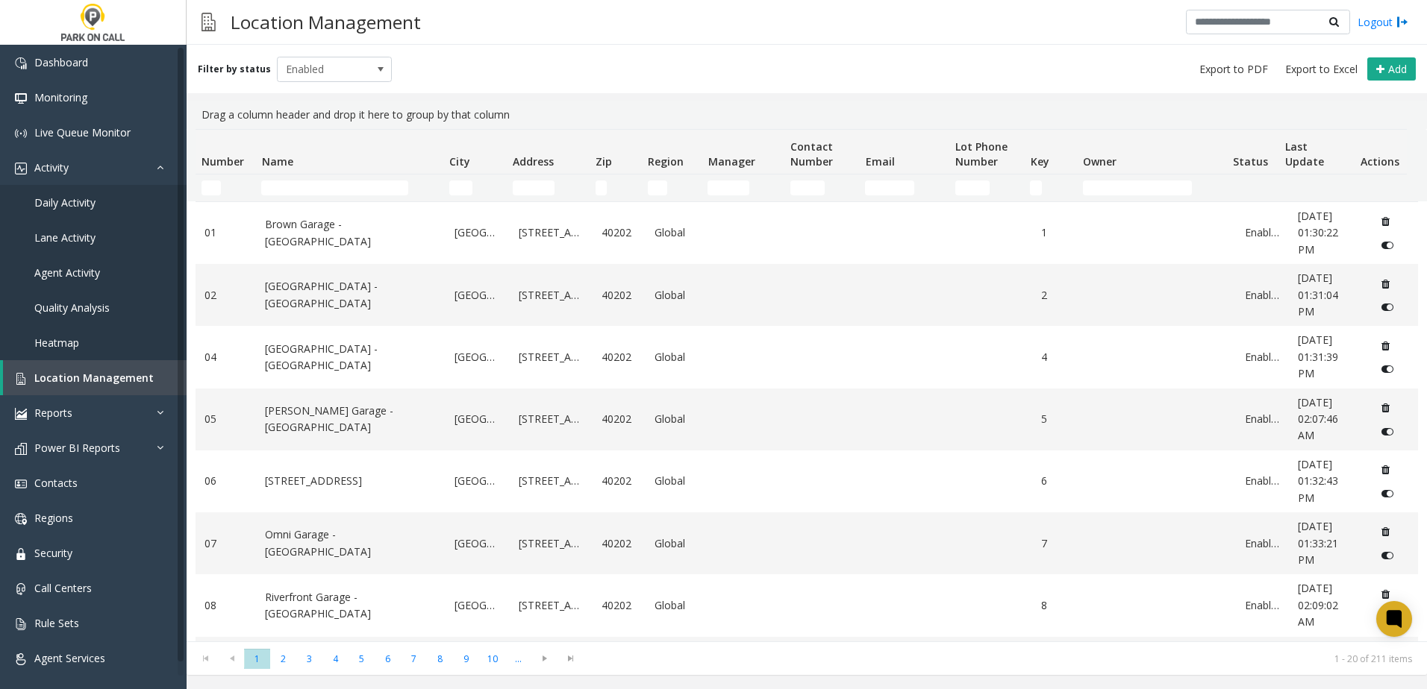
click at [303, 176] on td "Name Filter" at bounding box center [348, 188] width 187 height 27
click at [303, 185] on input "Name Filter" at bounding box center [334, 188] width 147 height 15
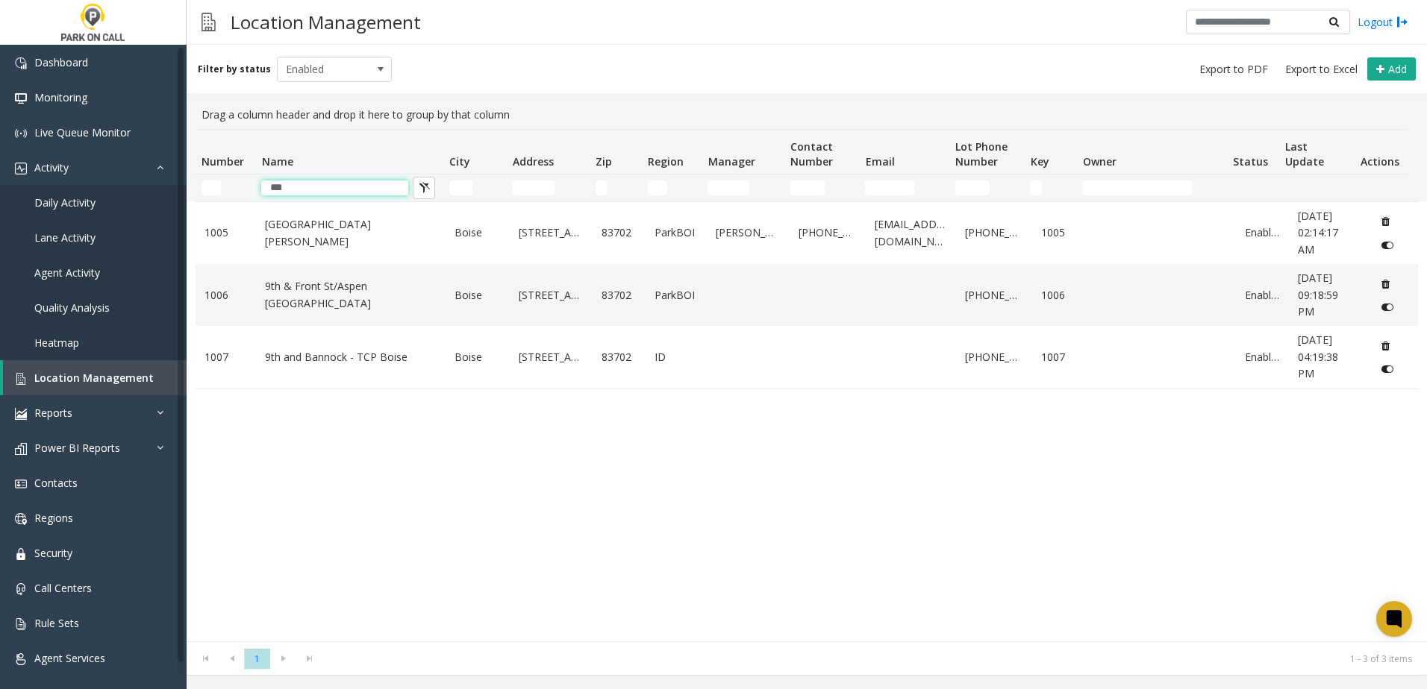
type input "***"
click at [386, 433] on div "[STREET_ADDRESS][GEOGRAPHIC_DATA][PERSON_NAME] [STREET_ADDRESS][GEOGRAPHIC_DATA…" at bounding box center [806, 421] width 1222 height 440
click at [368, 290] on link "9th & Front St/Aspen [GEOGRAPHIC_DATA]" at bounding box center [351, 295] width 172 height 34
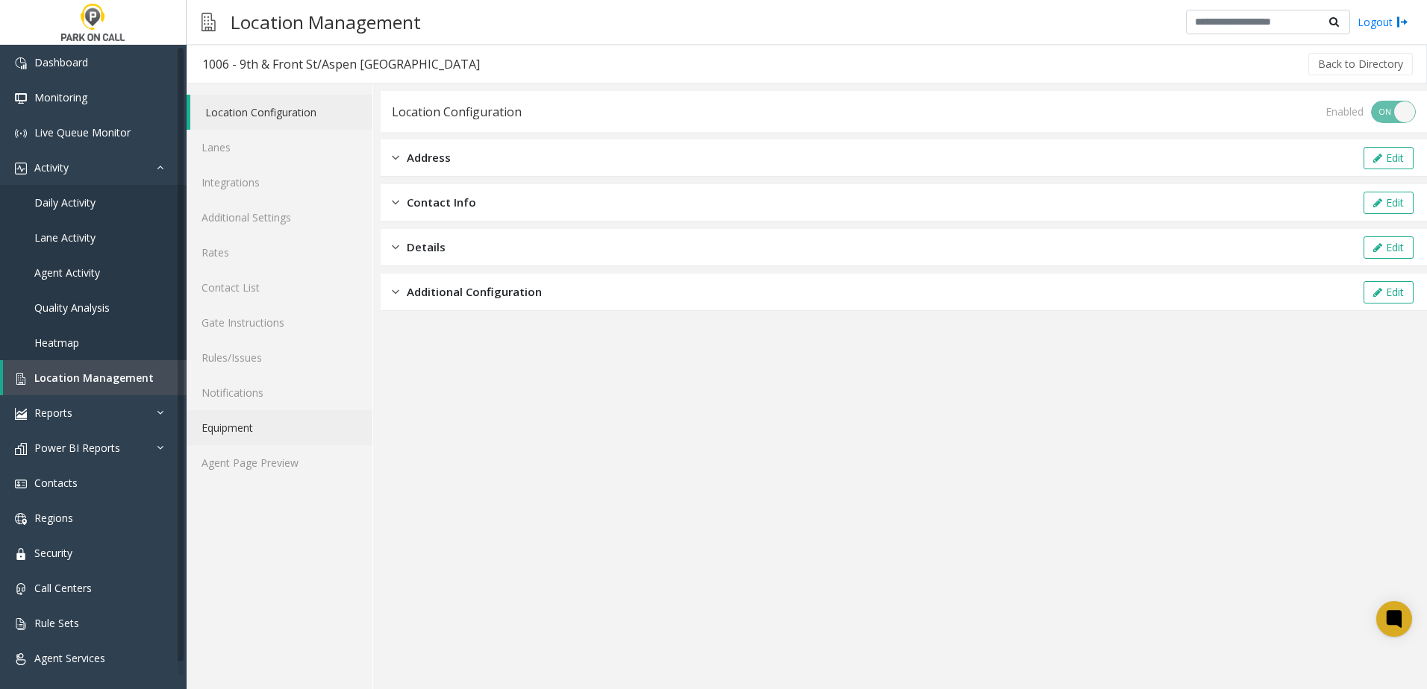
click at [261, 444] on link "Equipment" at bounding box center [280, 427] width 186 height 35
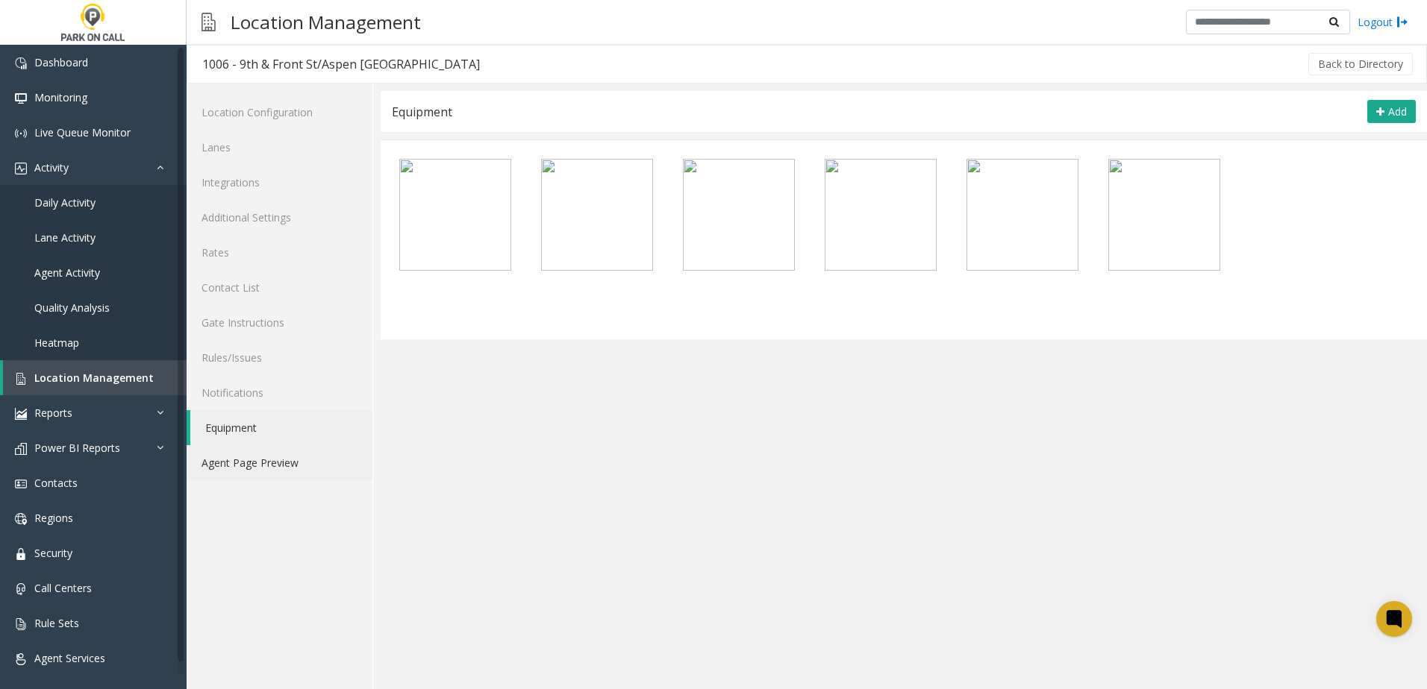
click at [265, 471] on link "Agent Page Preview" at bounding box center [280, 462] width 186 height 35
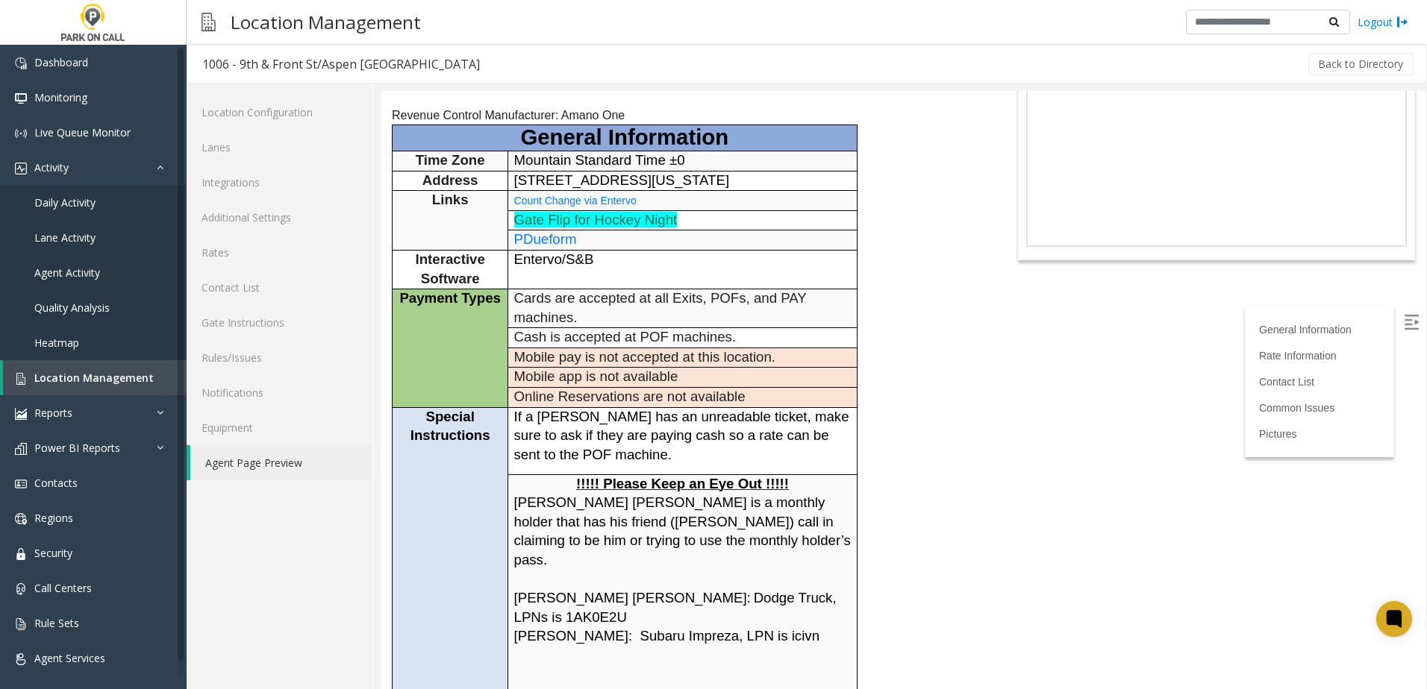
scroll to position [224, 0]
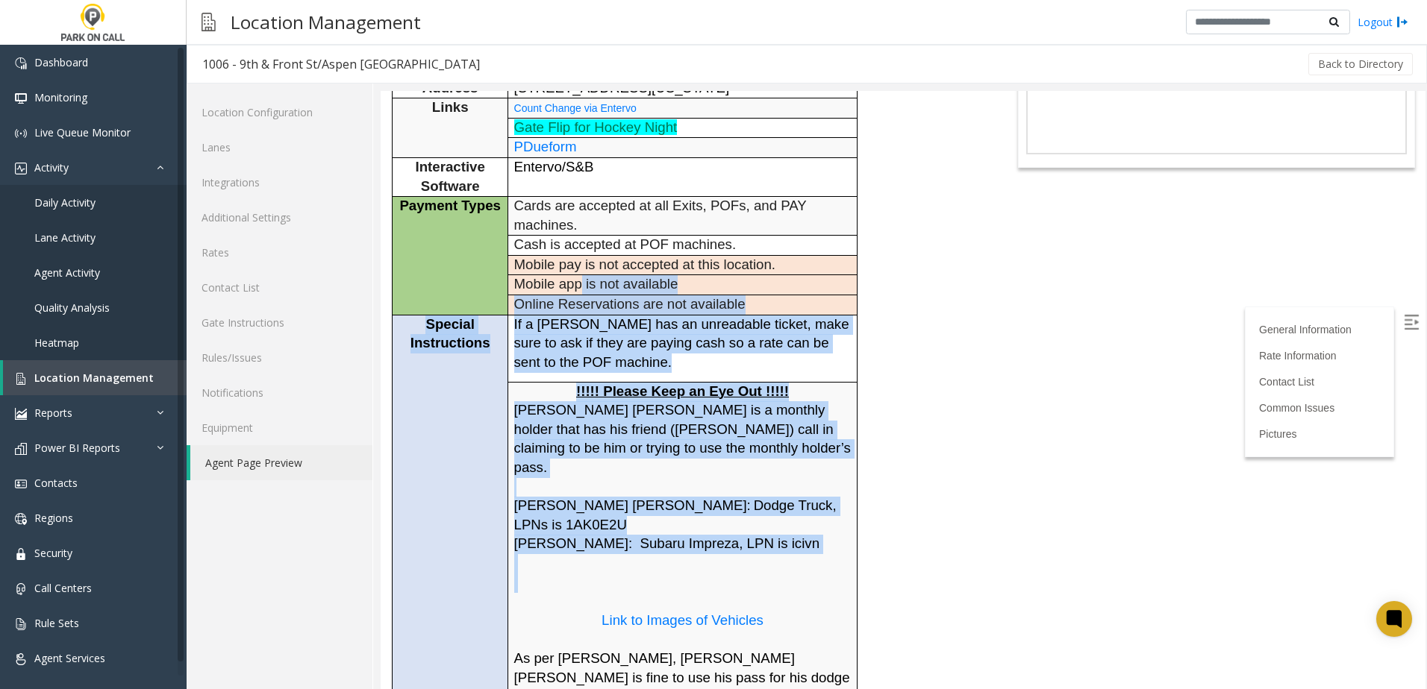
drag, startPoint x: 763, startPoint y: 566, endPoint x: 581, endPoint y: 295, distance: 327.4
click at [581, 295] on tbody "General Information Time Zone Mountain Standard Time ±0 Address [STREET_ADDRESS…" at bounding box center [624, 477] width 465 height 889
drag, startPoint x: 581, startPoint y: 295, endPoint x: 597, endPoint y: 506, distance: 211.8
click at [598, 536] on span "[PERSON_NAME]: Subaru Impreza, LPN is icivn" at bounding box center [667, 544] width 306 height 16
click at [611, 535] on p "[PERSON_NAME]: Subaru Impreza, LPN is icivn" at bounding box center [682, 563] width 337 height 57
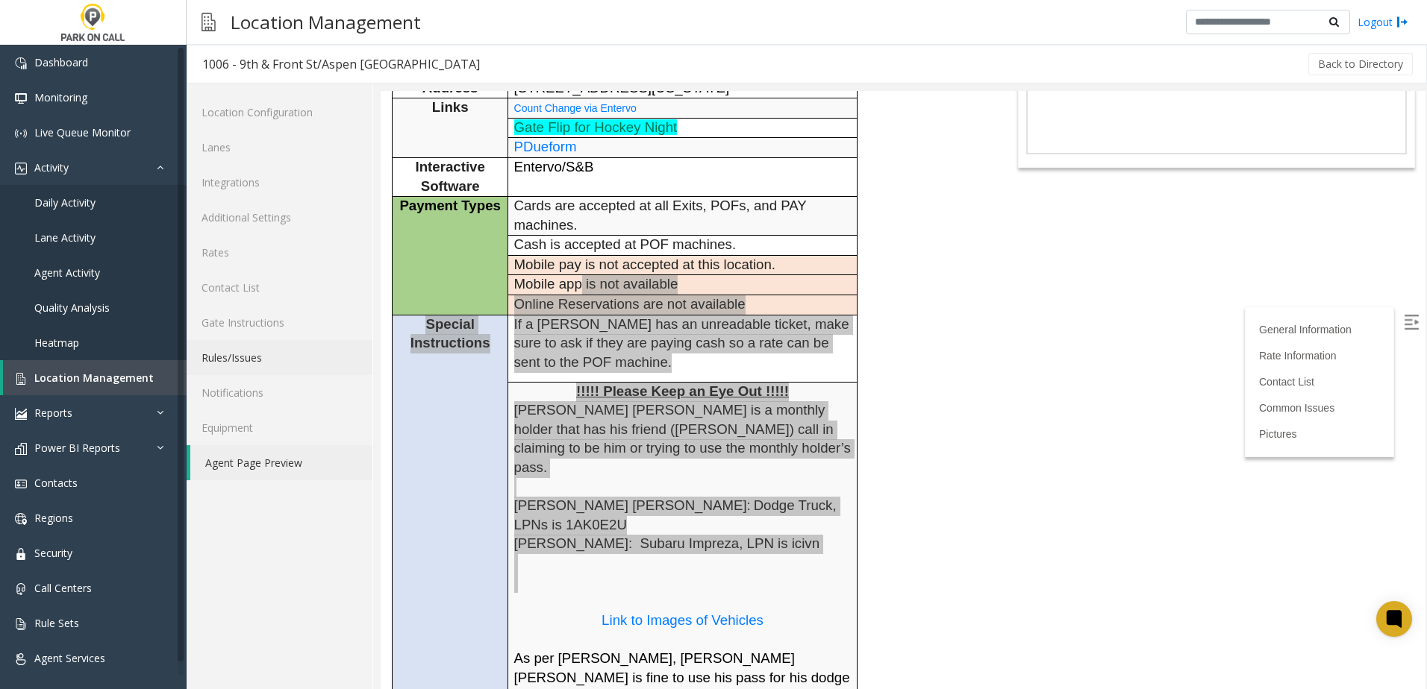
click at [257, 357] on link "Rules/Issues" at bounding box center [280, 357] width 186 height 35
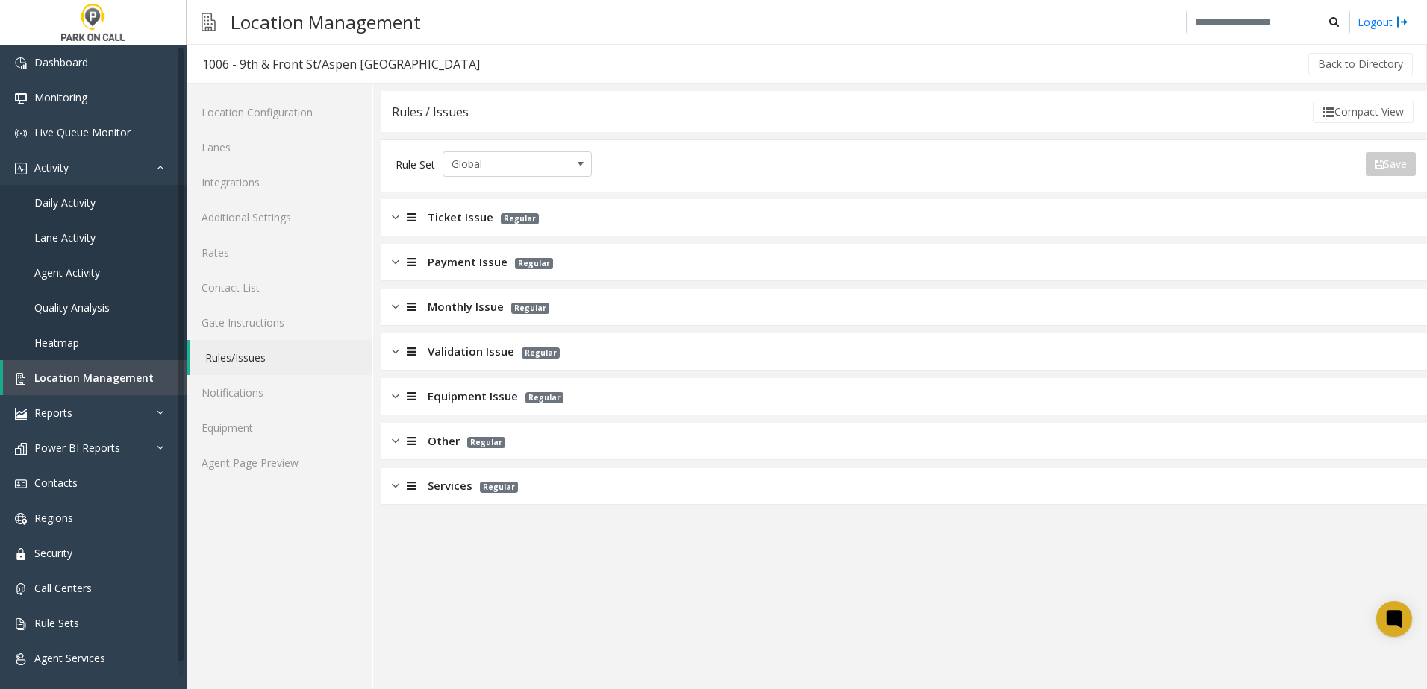
click at [438, 312] on span "Monthly Issue" at bounding box center [466, 306] width 76 height 17
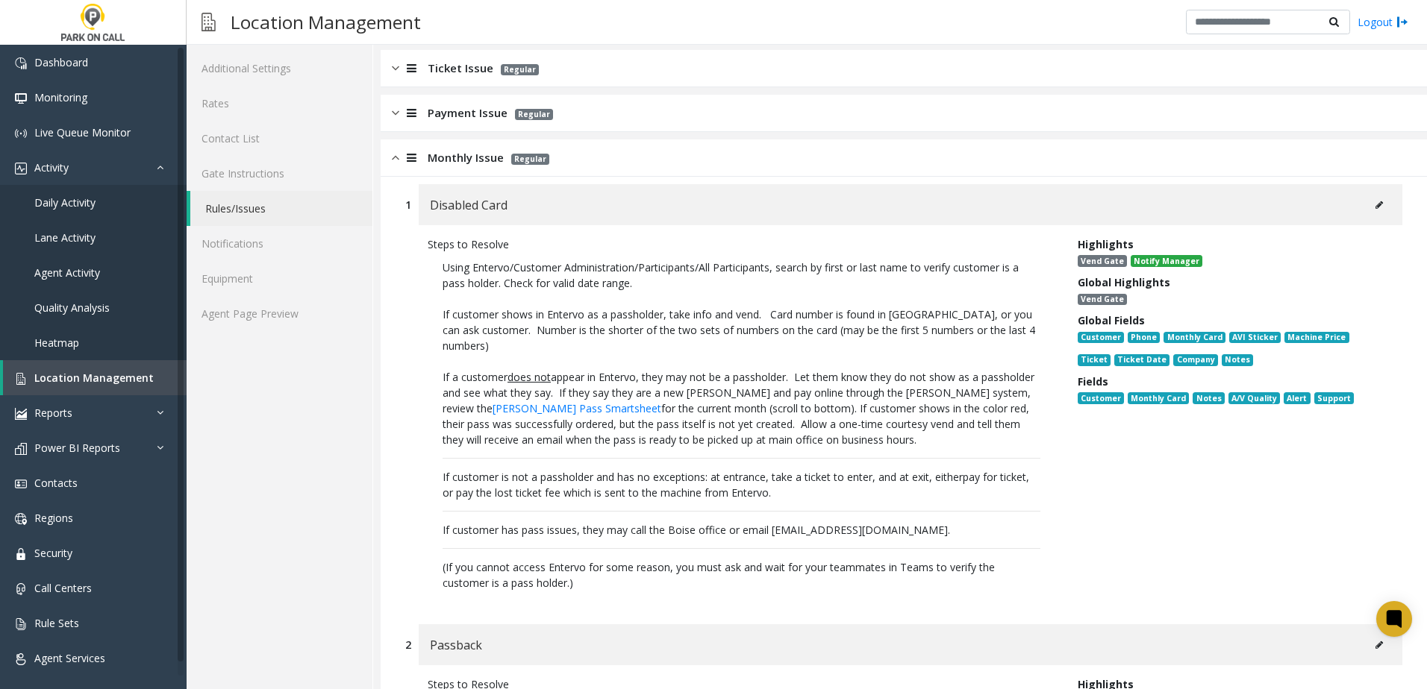
scroll to position [224, 0]
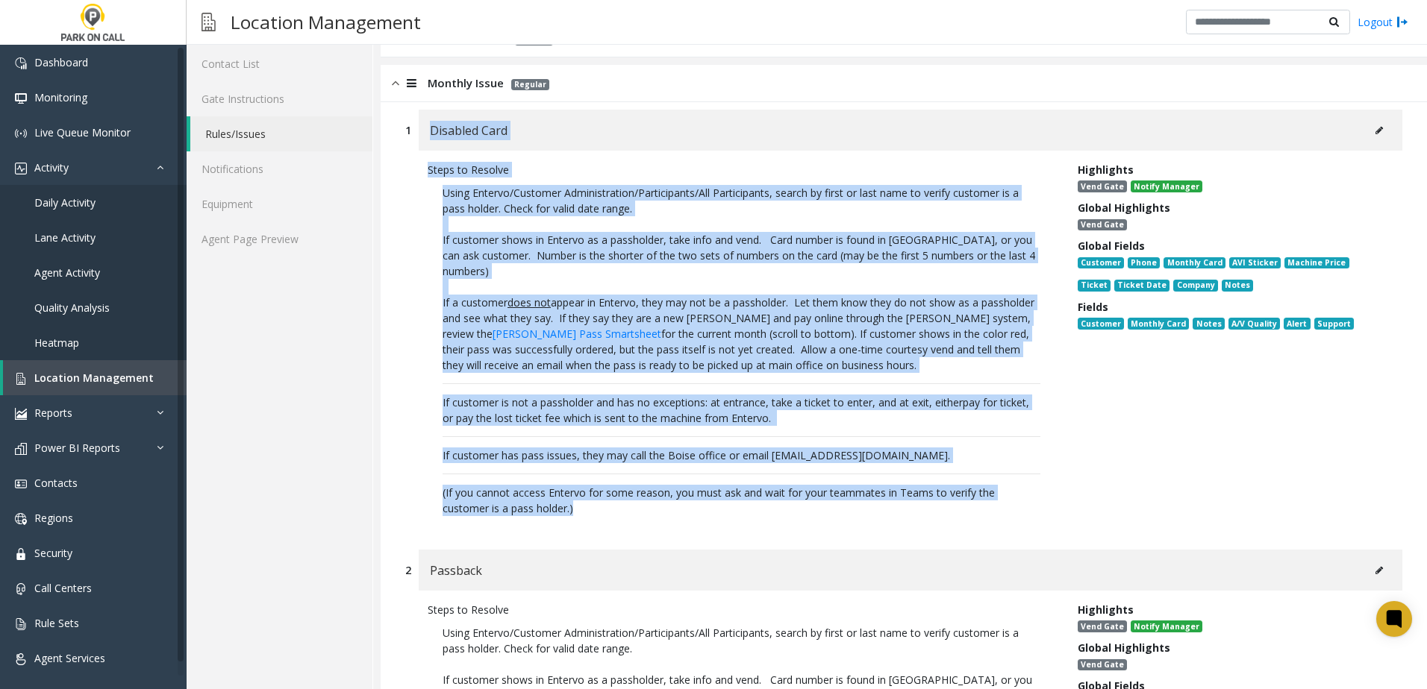
drag, startPoint x: 525, startPoint y: 442, endPoint x: 425, endPoint y: 145, distance: 313.6
click at [425, 145] on div "1 Disabled Card Steps to Resolve Using Entervo/Customer Administration/Particip…" at bounding box center [903, 322] width 1019 height 425
drag, startPoint x: 425, startPoint y: 145, endPoint x: 550, endPoint y: 278, distance: 183.2
click at [550, 278] on p "Using Entervo/Customer Administration/Participants/All Participants, search by …" at bounding box center [742, 351] width 628 height 346
click at [875, 313] on p "If a customer does not appear in Entervo, they may not be a passholder. Let the…" at bounding box center [741, 334] width 598 height 78
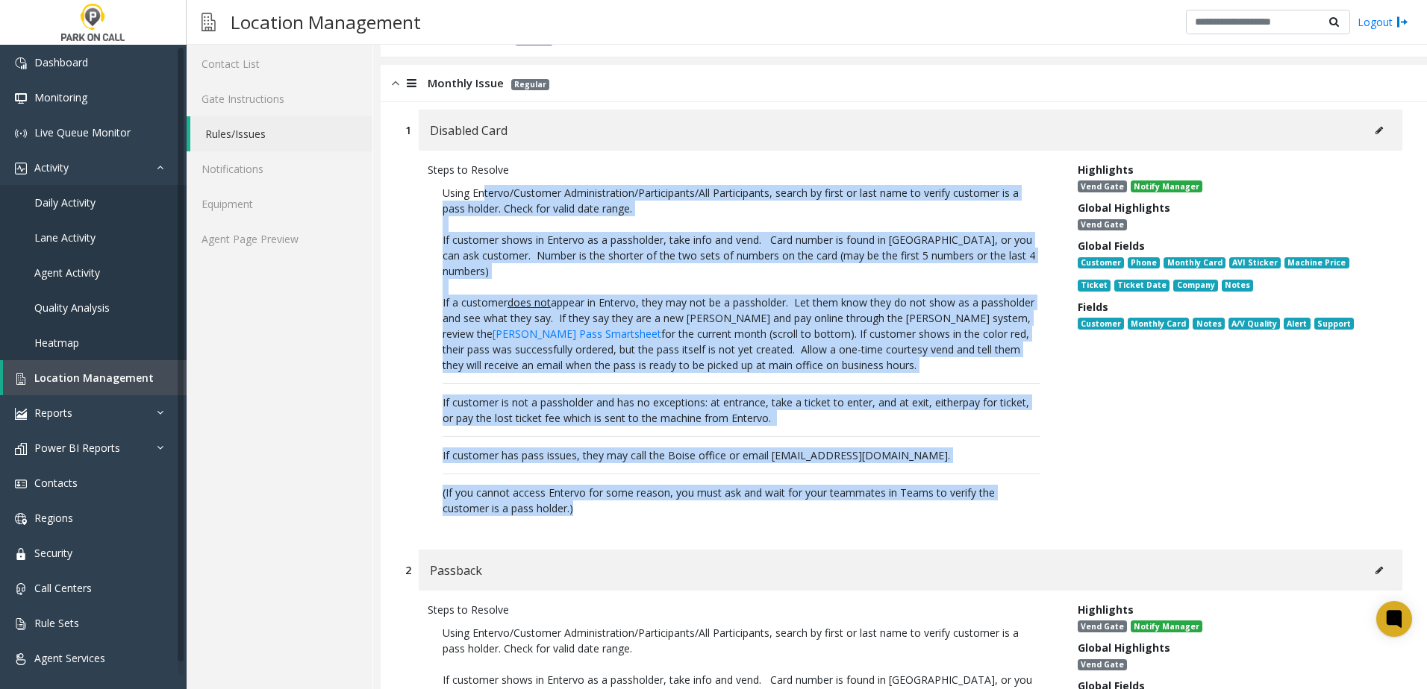
drag, startPoint x: 503, startPoint y: 211, endPoint x: 733, endPoint y: 501, distance: 370.7
click at [733, 501] on p "Using Entervo/Customer Administration/Participants/All Participants, search by …" at bounding box center [742, 351] width 628 height 346
drag, startPoint x: 733, startPoint y: 501, endPoint x: 670, endPoint y: 504, distance: 63.5
click at [671, 504] on p "(If you cannot access Entervo for some reason, you must ask and wait for your t…" at bounding box center [741, 500] width 598 height 31
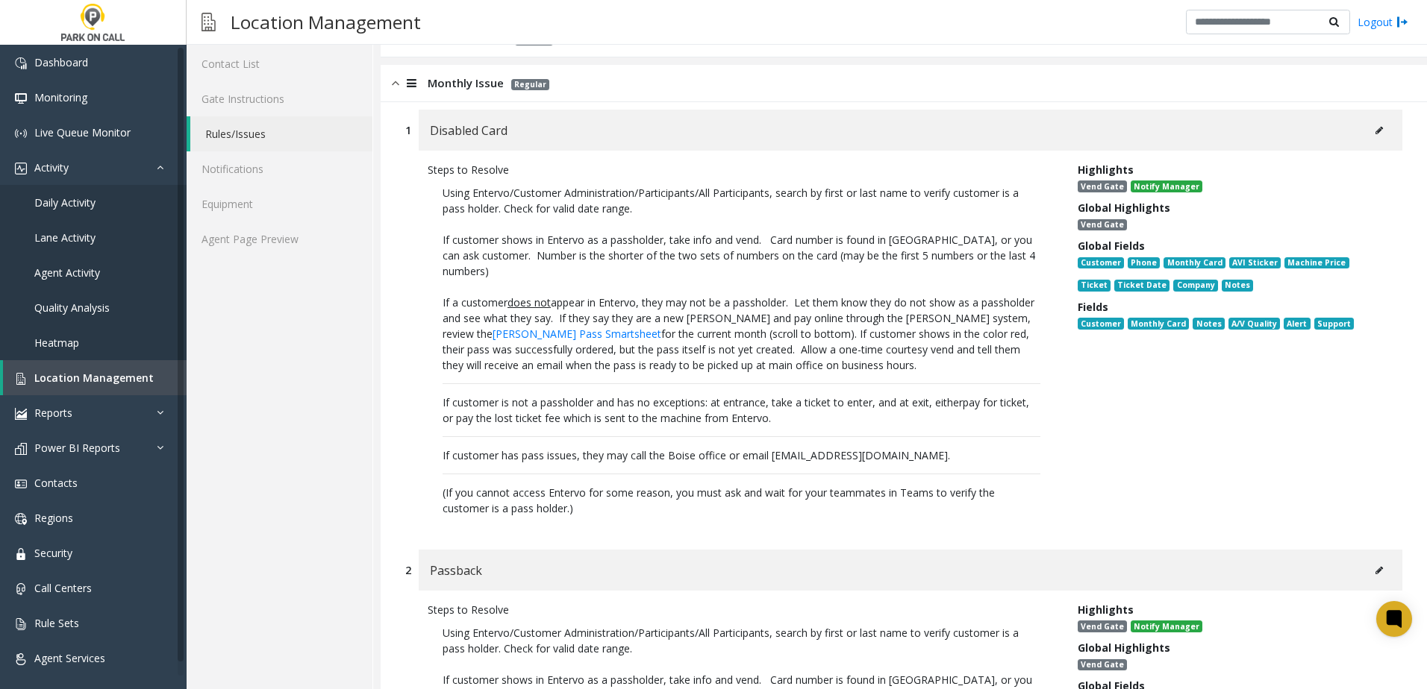
click at [583, 413] on span "pay for ticket, or pay the lost ticket fee which is sent to the machine from En…" at bounding box center [735, 410] width 586 height 30
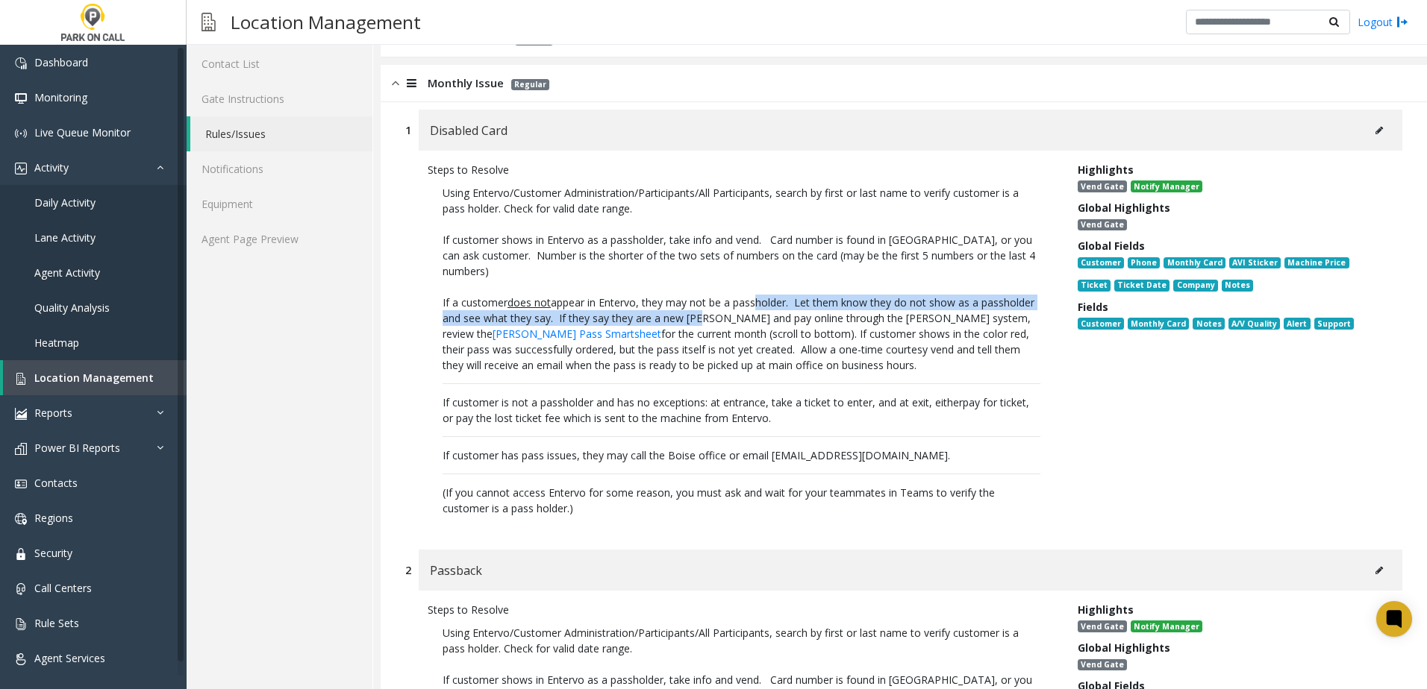
click at [754, 310] on p "If a customer does not appear in Entervo, they may not be a passholder. Let the…" at bounding box center [741, 334] width 598 height 78
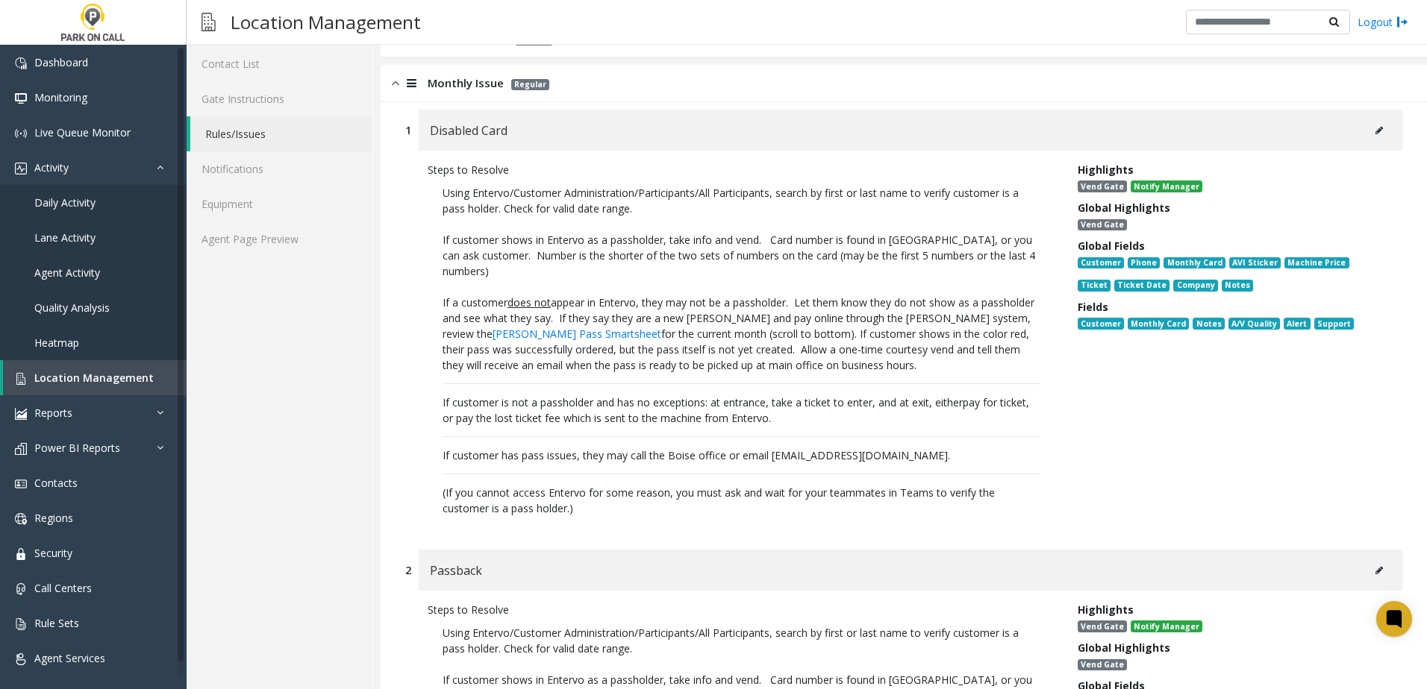
drag, startPoint x: 754, startPoint y: 310, endPoint x: 724, endPoint y: 381, distance: 77.6
click at [724, 381] on p "Using Entervo/Customer Administration/Participants/All Participants, search by …" at bounding box center [742, 351] width 628 height 346
click at [670, 387] on p "Using Entervo/Customer Administration/Participants/All Participants, search by …" at bounding box center [742, 351] width 628 height 346
click at [688, 330] on p "If a customer does not appear in Entervo, they may not be a passholder. Let the…" at bounding box center [741, 334] width 598 height 78
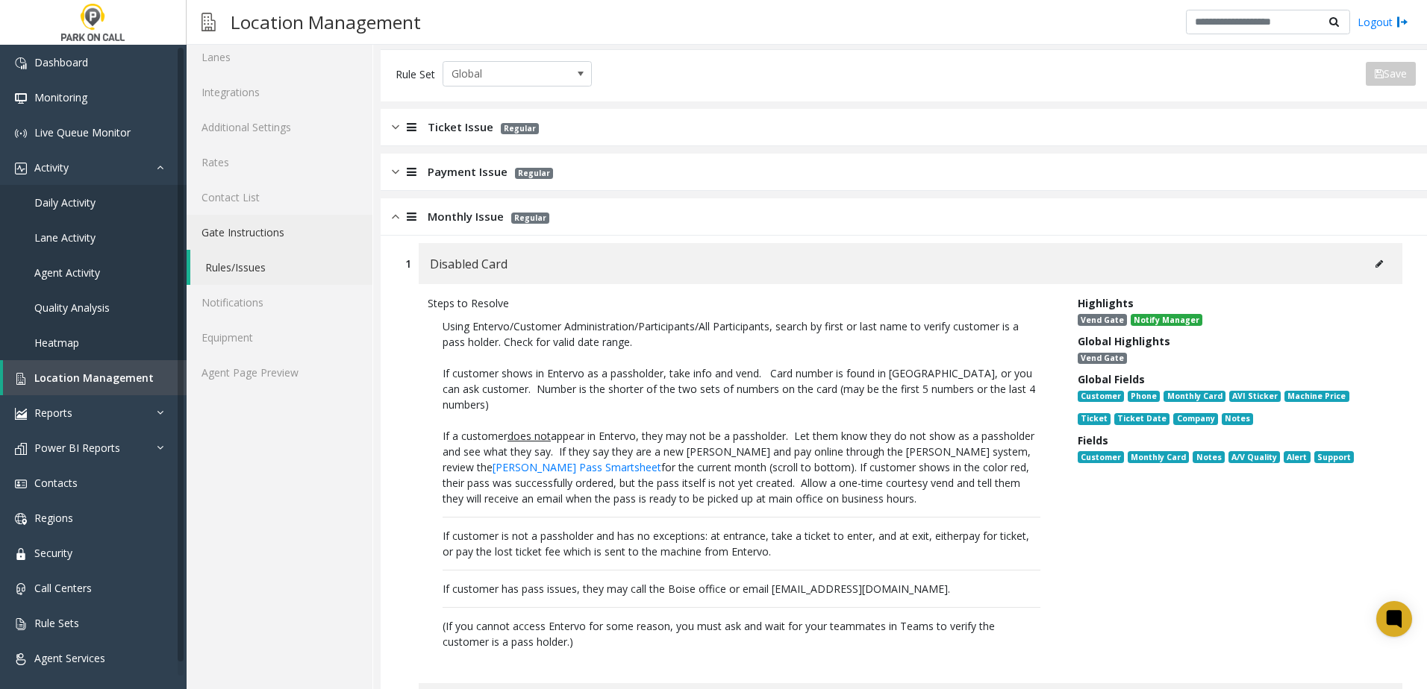
scroll to position [75, 0]
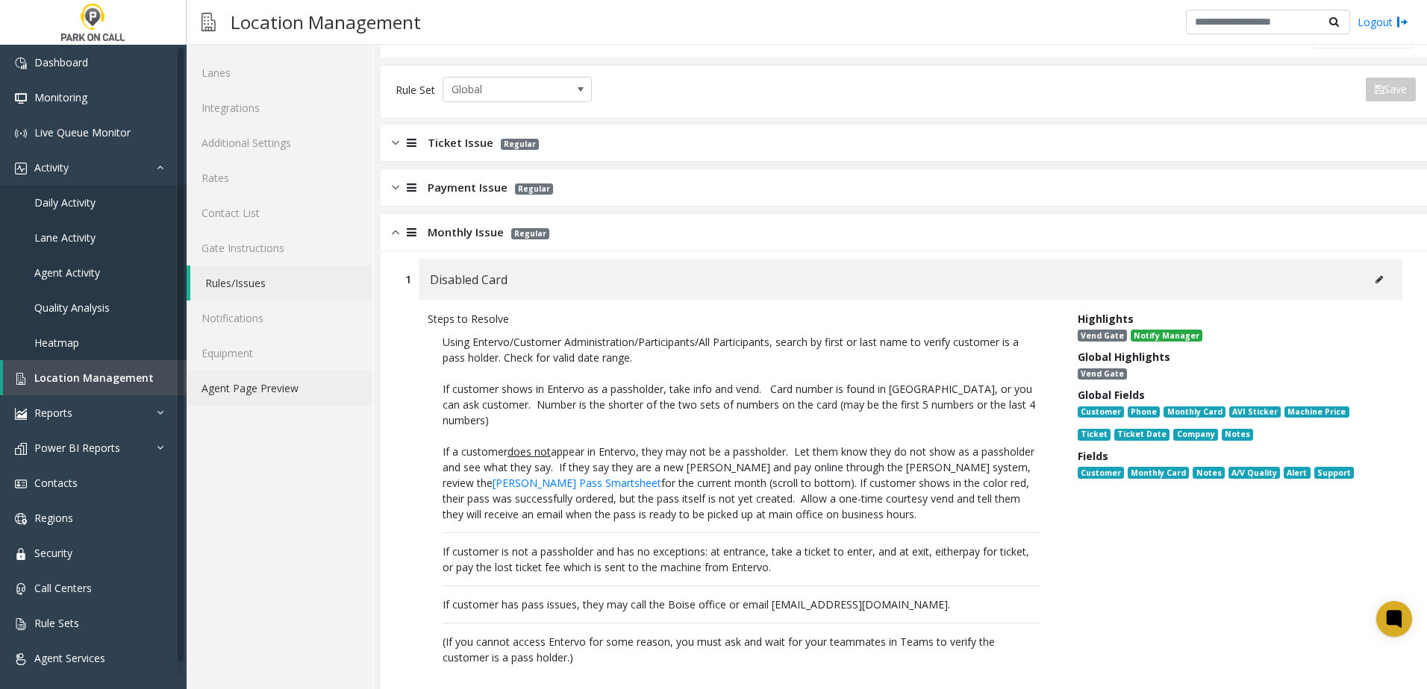
click at [254, 388] on link "Agent Page Preview" at bounding box center [280, 388] width 186 height 35
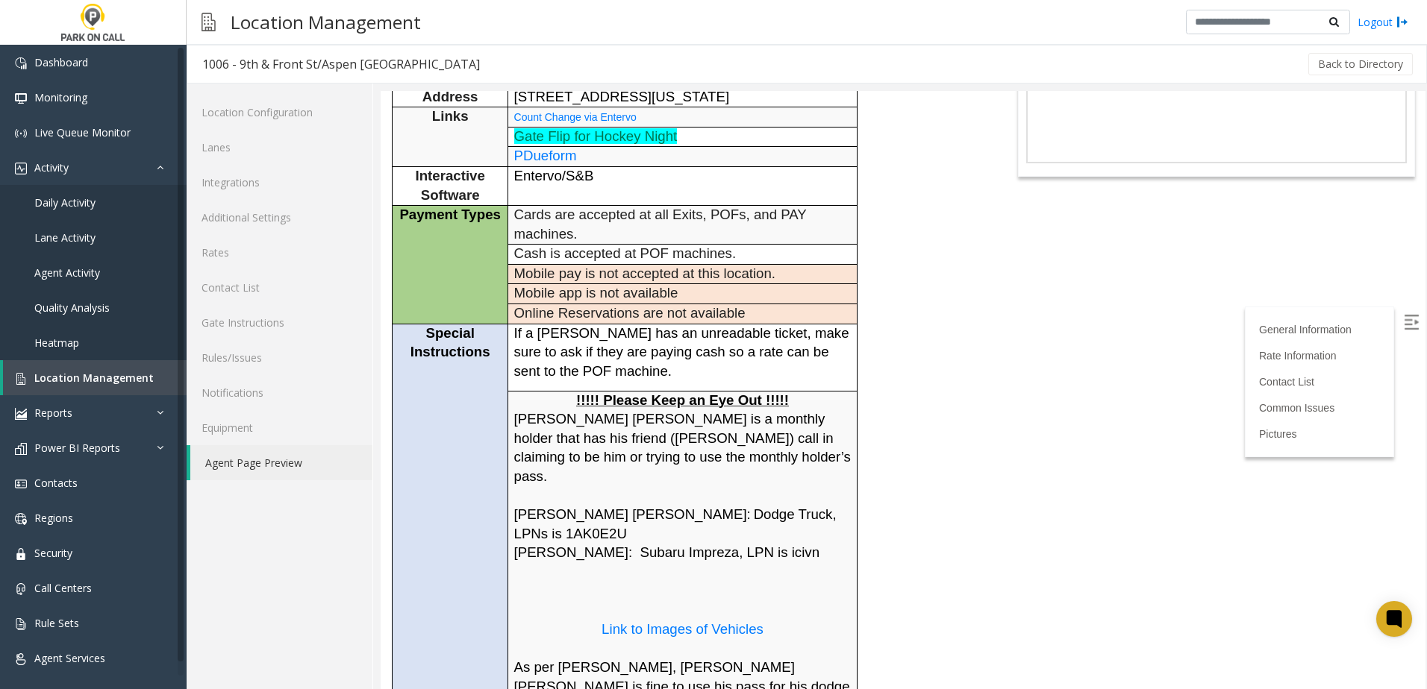
scroll to position [224, 0]
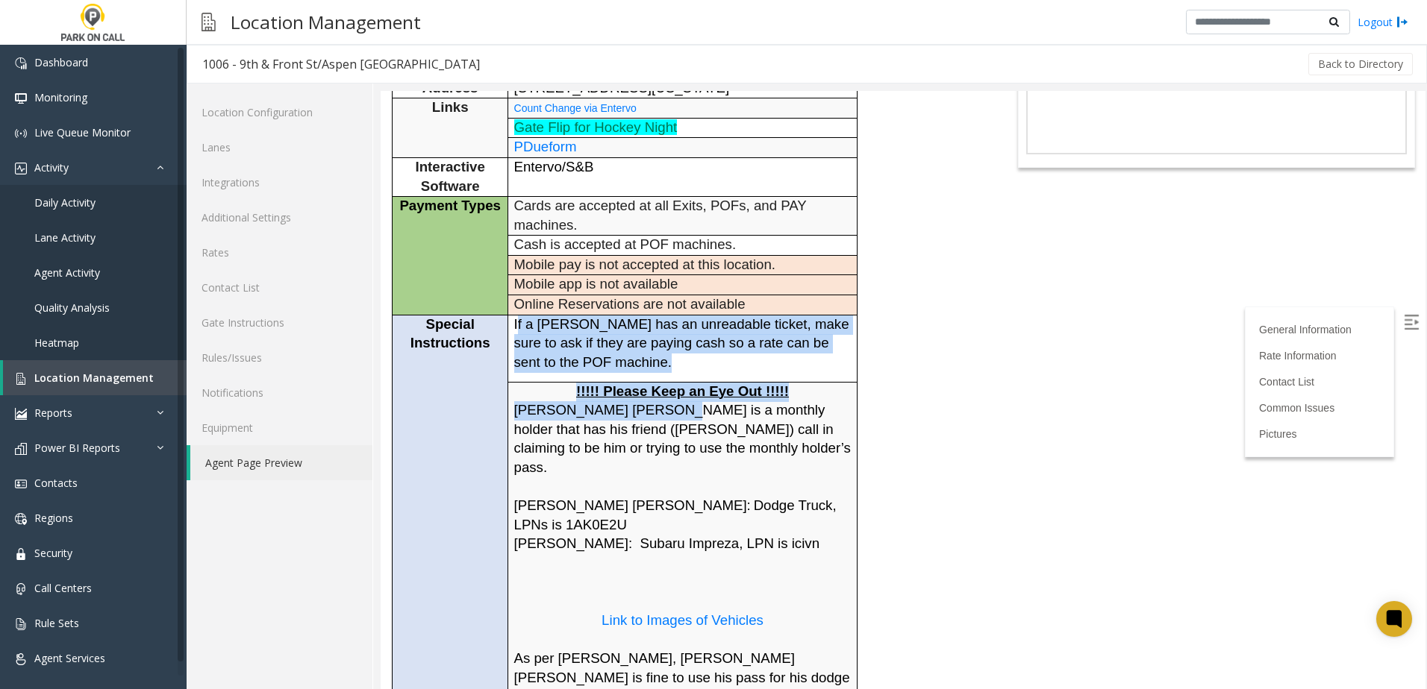
drag, startPoint x: 519, startPoint y: 325, endPoint x: 660, endPoint y: 412, distance: 165.5
click at [660, 412] on tbody "General Information Time Zone Mountain Standard Time ±0 Address [STREET_ADDRESS…" at bounding box center [624, 477] width 465 height 889
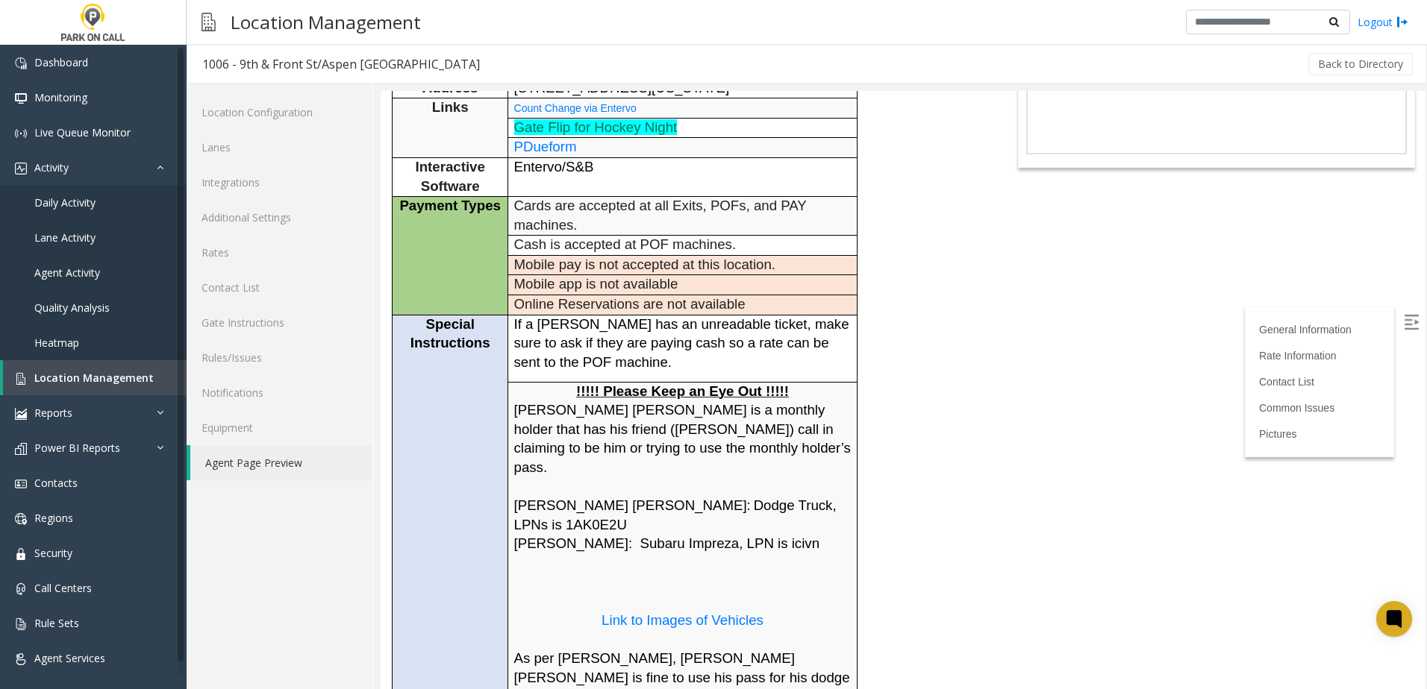
drag, startPoint x: 660, startPoint y: 412, endPoint x: 656, endPoint y: 450, distance: 38.3
click at [656, 450] on span "[PERSON_NAME] [PERSON_NAME] is a monthly holder that has his friend ([PERSON_NA…" at bounding box center [682, 438] width 337 height 73
drag, startPoint x: 527, startPoint y: 402, endPoint x: 689, endPoint y: 413, distance: 163.0
click at [689, 413] on span "[PERSON_NAME] [PERSON_NAME] is a monthly holder that has his friend ([PERSON_NA…" at bounding box center [682, 438] width 337 height 73
drag, startPoint x: 689, startPoint y: 413, endPoint x: 610, endPoint y: 425, distance: 79.9
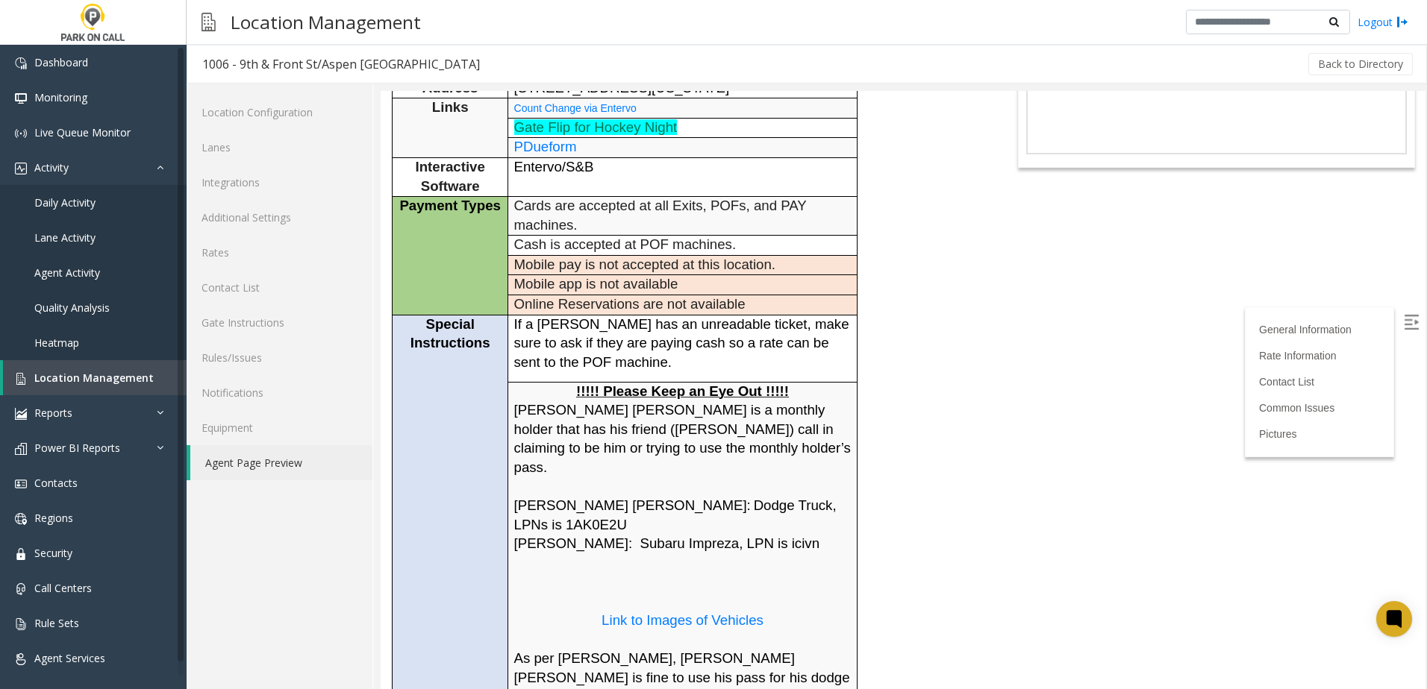
click at [610, 425] on span "[PERSON_NAME] [PERSON_NAME] is a monthly holder that has his friend ([PERSON_NA…" at bounding box center [682, 438] width 337 height 73
click at [557, 390] on p "!!!!! Please Keep an Eye Out !!!!!" at bounding box center [682, 392] width 337 height 19
click at [569, 392] on p "!!!!! Please Keep an Eye Out !!!!!" at bounding box center [682, 392] width 337 height 19
click at [573, 422] on span "[PERSON_NAME] [PERSON_NAME] is a monthly holder that has his friend ([PERSON_NA…" at bounding box center [682, 438] width 337 height 73
click at [569, 395] on p "!!!!! Please Keep an Eye Out !!!!!" at bounding box center [682, 392] width 337 height 19
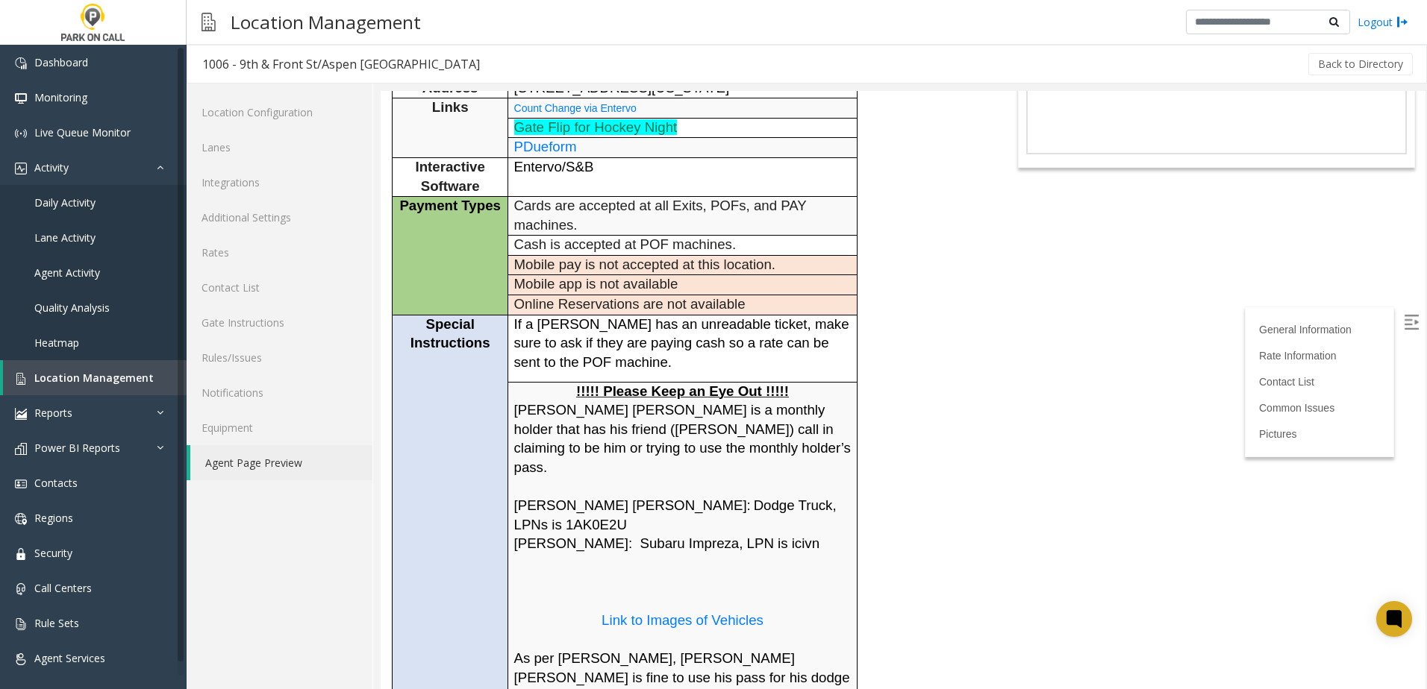
click at [568, 385] on p "!!!!! Please Keep an Eye Out !!!!!" at bounding box center [682, 392] width 337 height 19
click at [565, 389] on p "!!!!! Please Keep an Eye Out !!!!!" at bounding box center [682, 392] width 337 height 19
click at [560, 392] on p "!!!!! Please Keep an Eye Out !!!!!" at bounding box center [682, 392] width 337 height 19
click at [1054, 324] on body "1006 - 9th & Front St/Aspen [GEOGRAPHIC_DATA] General Information Revenue Contr…" at bounding box center [903, 166] width 1045 height 598
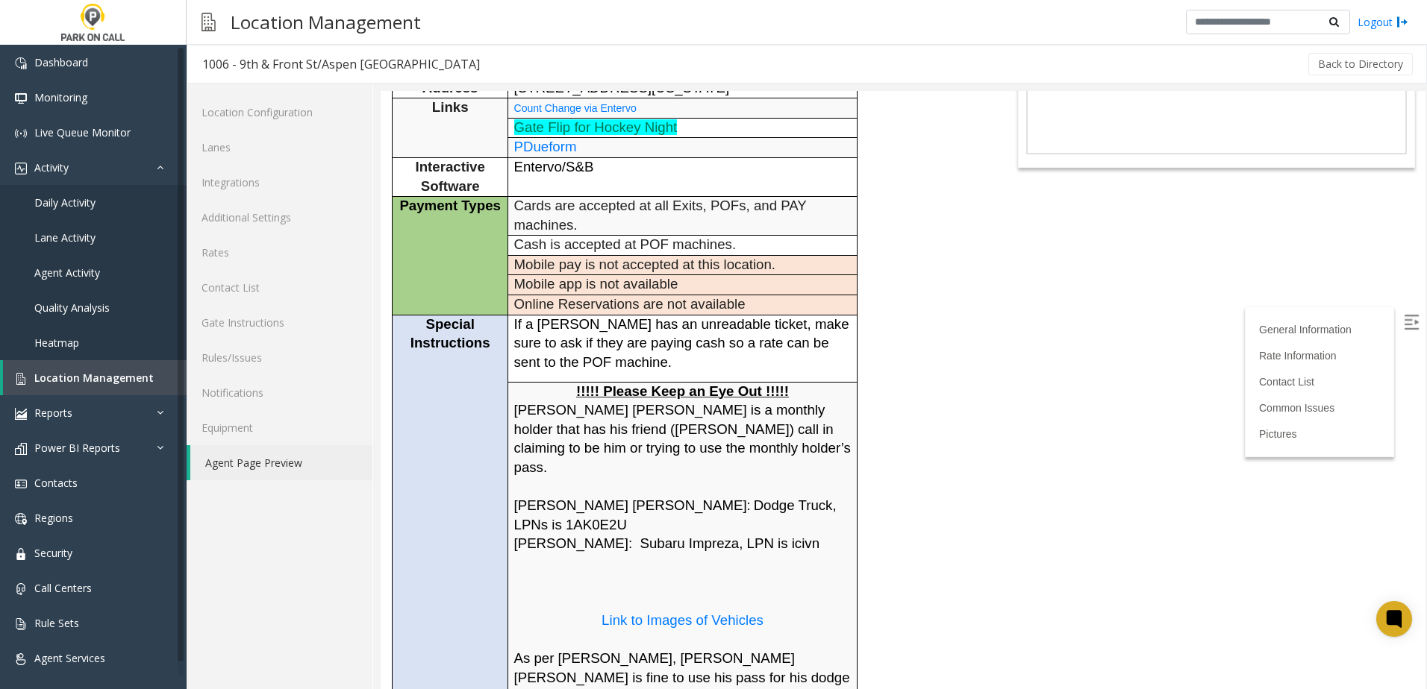
click at [1054, 310] on body "1006 - 9th & Front St/Aspen [GEOGRAPHIC_DATA] General Information Revenue Contr…" at bounding box center [903, 166] width 1045 height 598
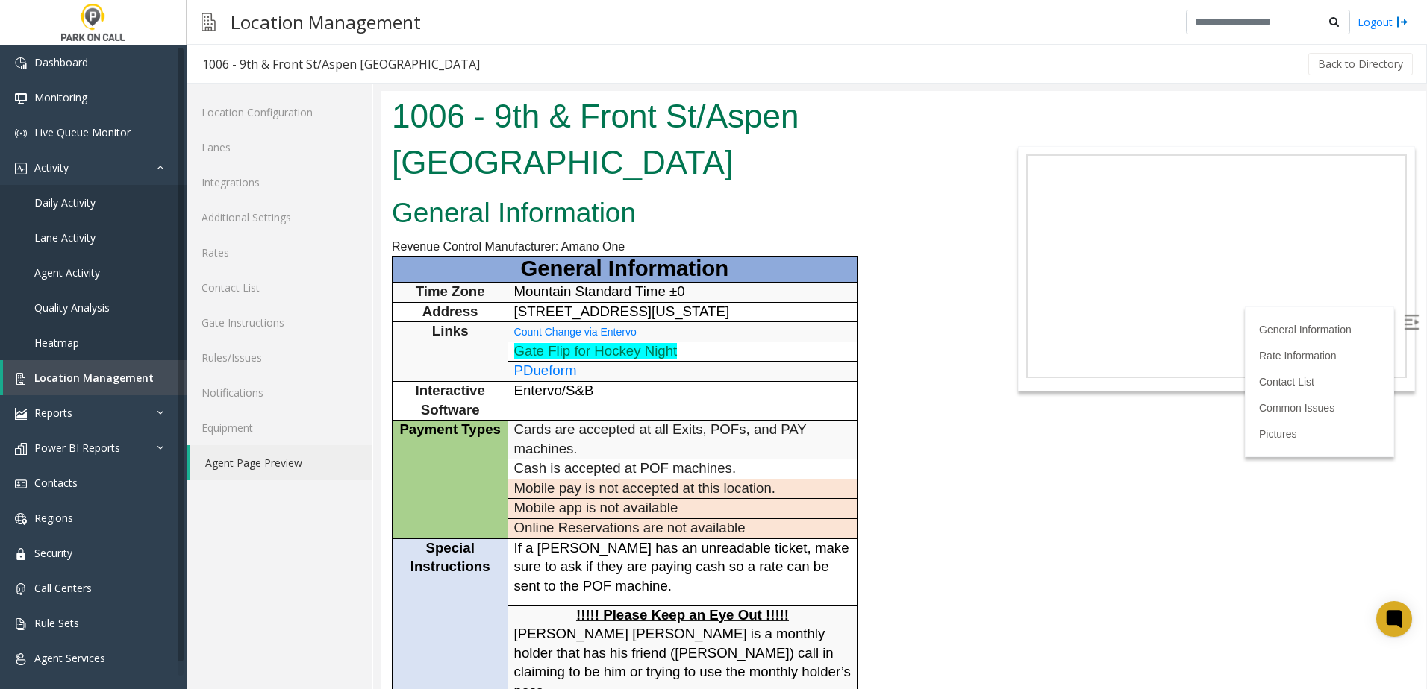
click at [538, 186] on div "1006 - 9th & Front St/Aspen [GEOGRAPHIC_DATA]" at bounding box center [686, 141] width 610 height 100
click at [77, 374] on span "Location Management" at bounding box center [93, 378] width 119 height 14
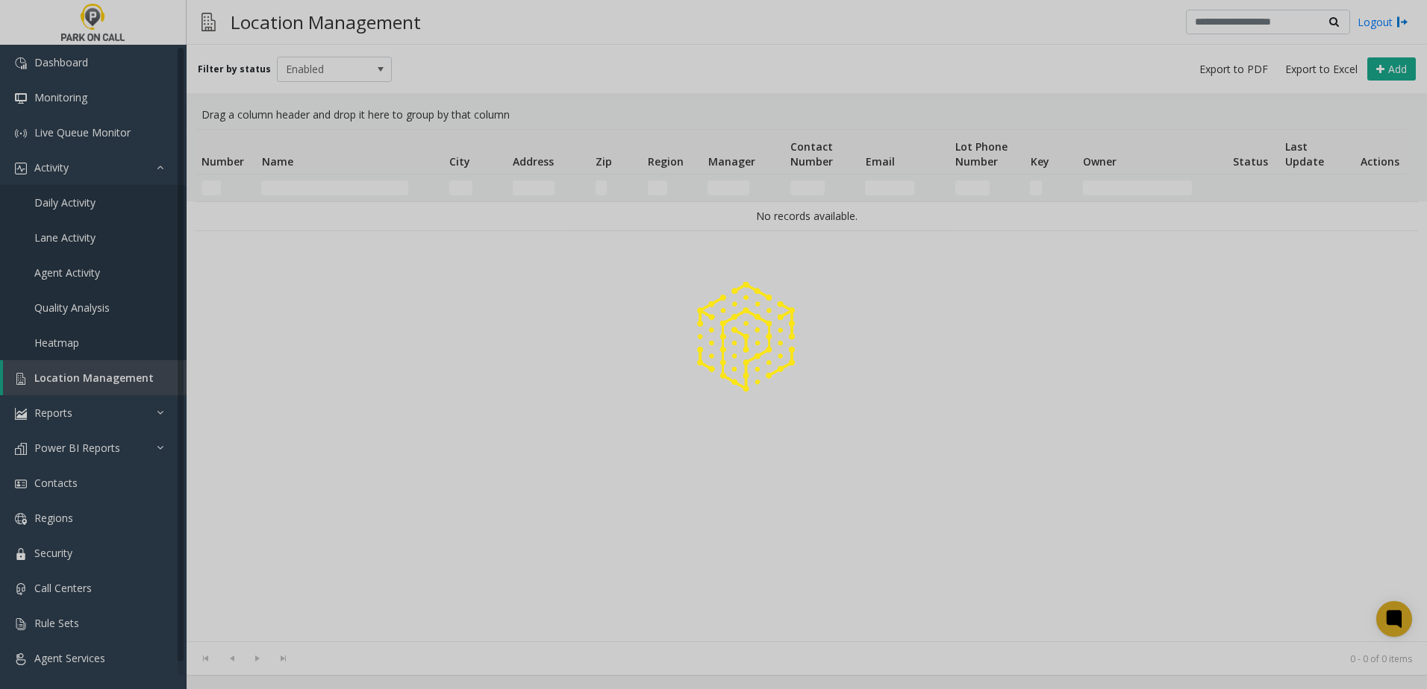
drag, startPoint x: 276, startPoint y: 184, endPoint x: 287, endPoint y: 184, distance: 11.2
click at [278, 184] on div at bounding box center [713, 344] width 1427 height 689
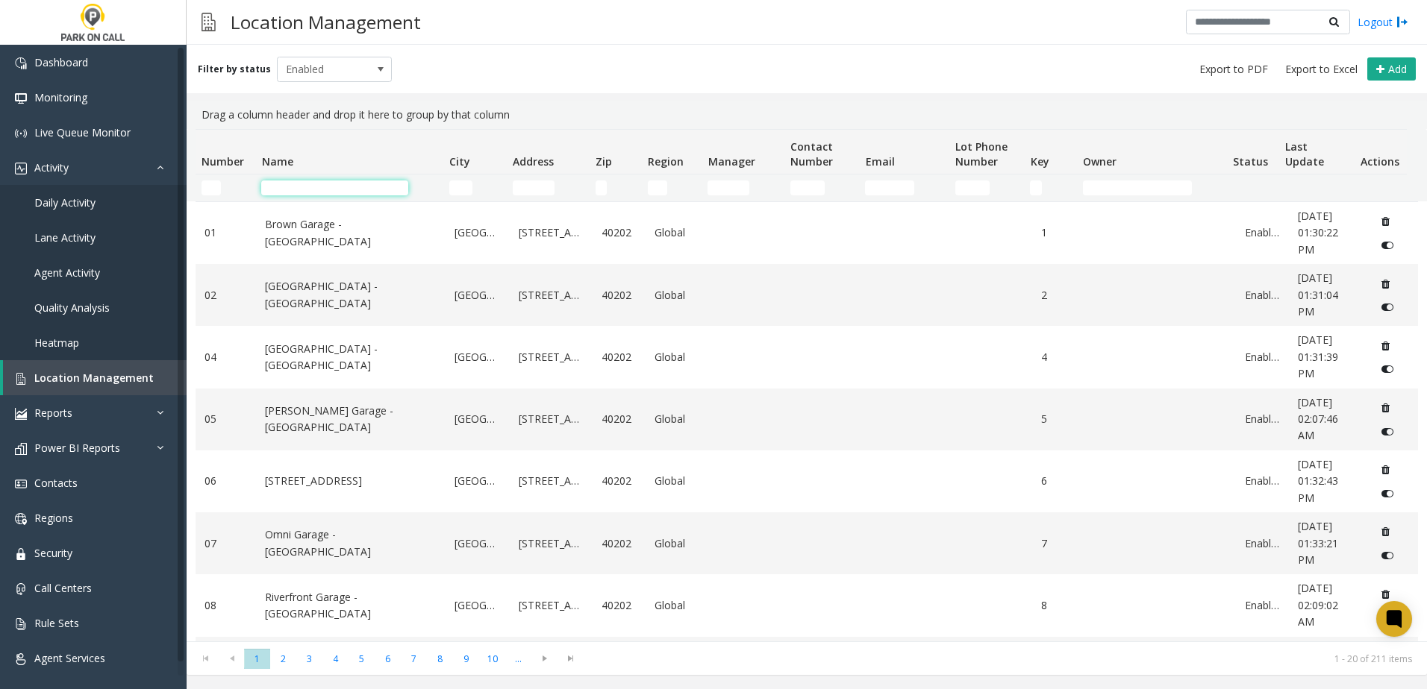
click at [296, 188] on input "Name Filter" at bounding box center [334, 188] width 147 height 15
click at [281, 187] on input "Name Filter" at bounding box center [334, 188] width 147 height 15
click at [357, 145] on th "Name" at bounding box center [348, 152] width 187 height 45
click at [368, 145] on th "Name" at bounding box center [348, 152] width 187 height 45
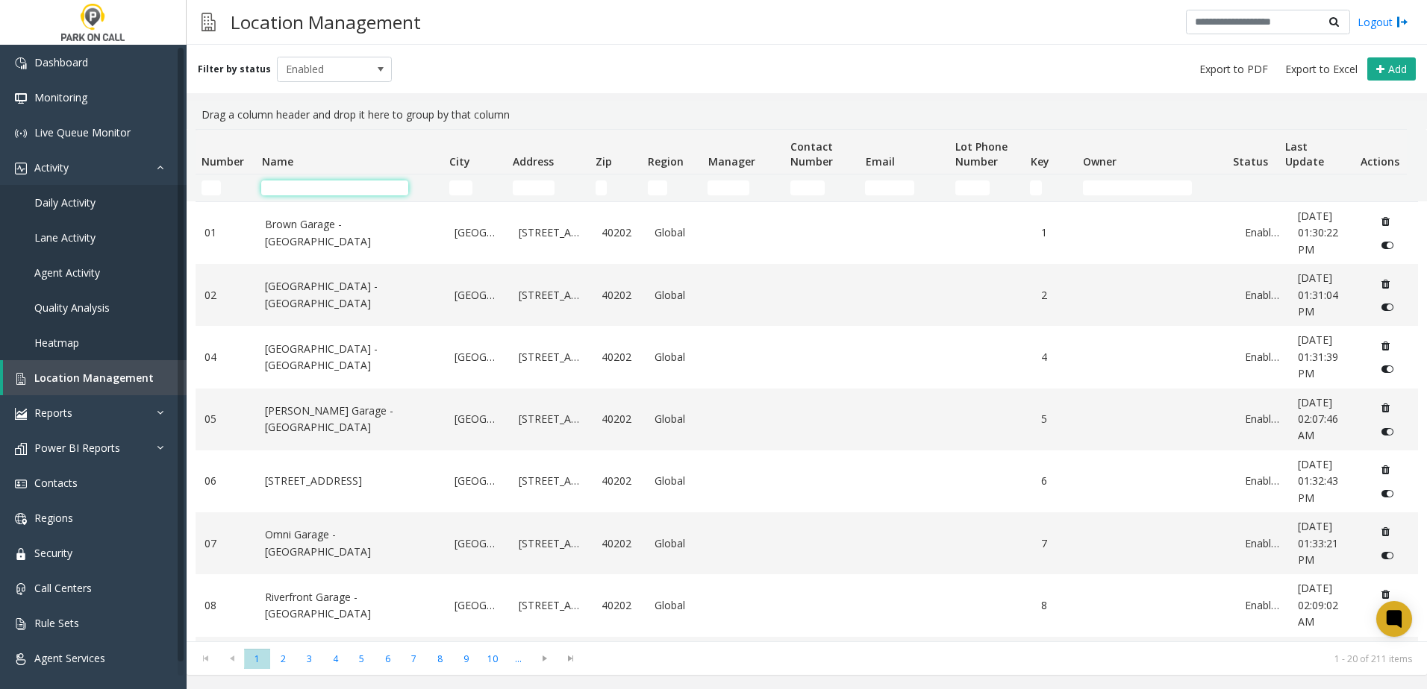
click at [502, 143] on th "City" at bounding box center [474, 152] width 63 height 45
click at [494, 148] on th "City" at bounding box center [474, 152] width 63 height 45
click at [303, 189] on input "Name Filter" at bounding box center [334, 188] width 147 height 15
click at [307, 190] on input "Name Filter" at bounding box center [334, 188] width 147 height 15
click at [355, 190] on input "Name Filter" at bounding box center [334, 188] width 147 height 15
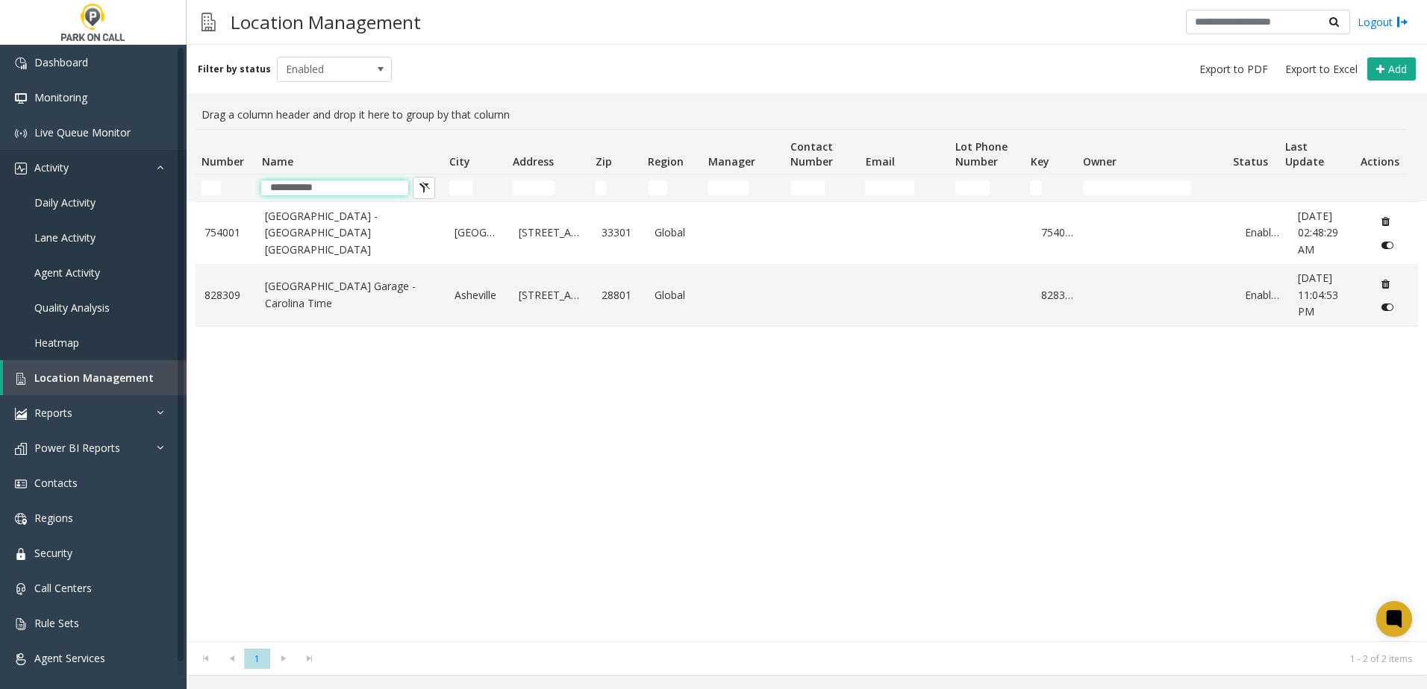
drag, startPoint x: 332, startPoint y: 190, endPoint x: 154, endPoint y: 166, distance: 179.3
click at [157, 168] on app-root "**********" at bounding box center [713, 344] width 1427 height 689
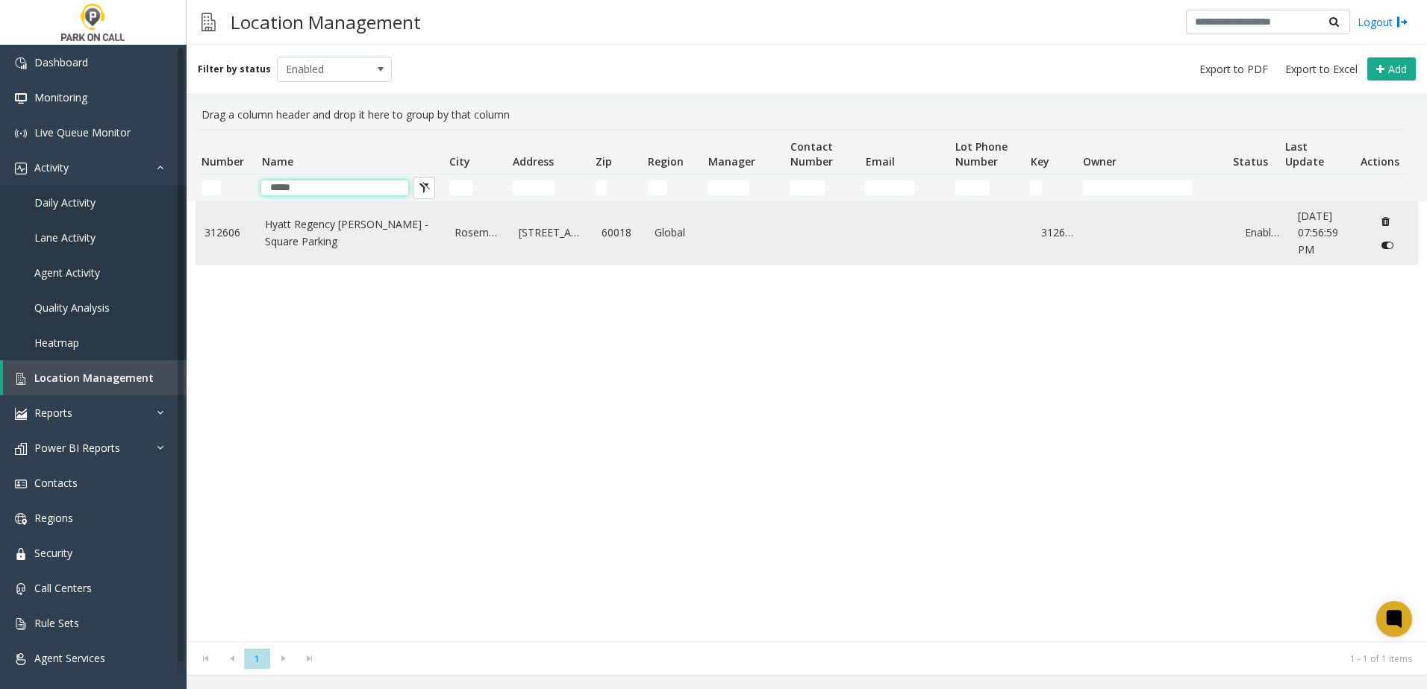
type input "*****"
click at [375, 241] on link "Hyatt Regency [PERSON_NAME] - Square Parking" at bounding box center [351, 233] width 172 height 34
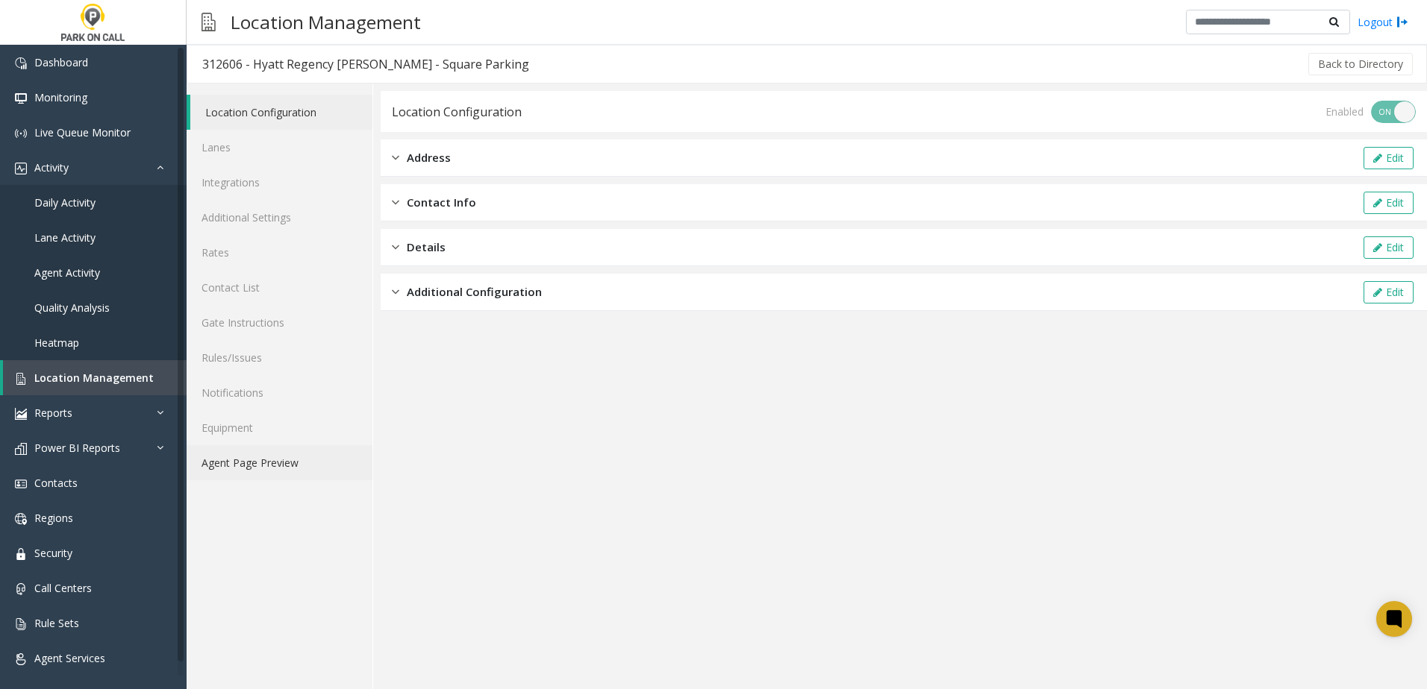
click at [278, 466] on link "Agent Page Preview" at bounding box center [280, 462] width 186 height 35
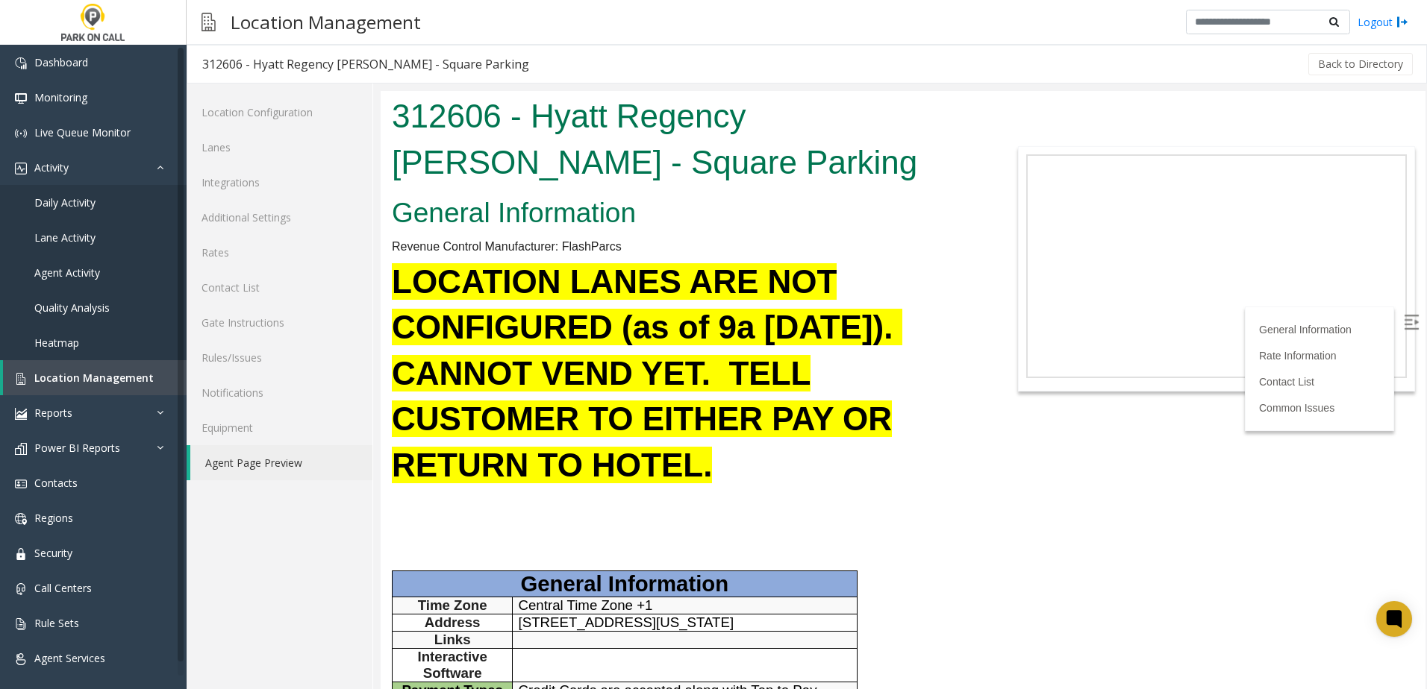
click at [678, 348] on h1 "LOCATION LANES ARE NOT CONFIGURED (as of 9a [DATE]). CANNOT VEND YET. TELL CUST…" at bounding box center [685, 374] width 587 height 230
click at [777, 367] on b "LOCATION LANES ARE NOT CONFIGURED (as of 9a [DATE]). CANNOT VEND YET. TELL CUST…" at bounding box center [647, 373] width 510 height 220
click at [260, 143] on link "Lanes" at bounding box center [280, 147] width 186 height 35
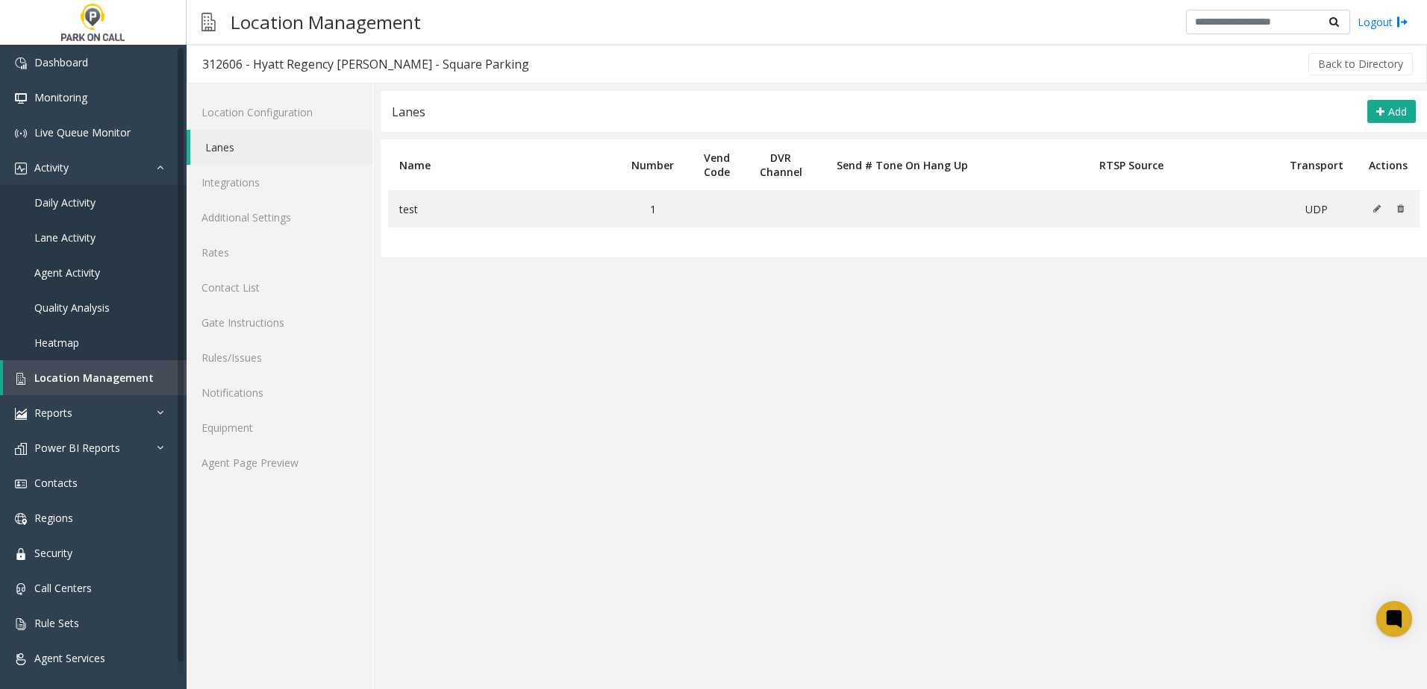
click at [595, 403] on app-lanes "Lanes Add Name Number Vend Code DVR Channel Send # Tone On Hang Up RTSP Source …" at bounding box center [904, 390] width 1046 height 598
click at [284, 467] on link "Agent Page Preview" at bounding box center [280, 462] width 186 height 35
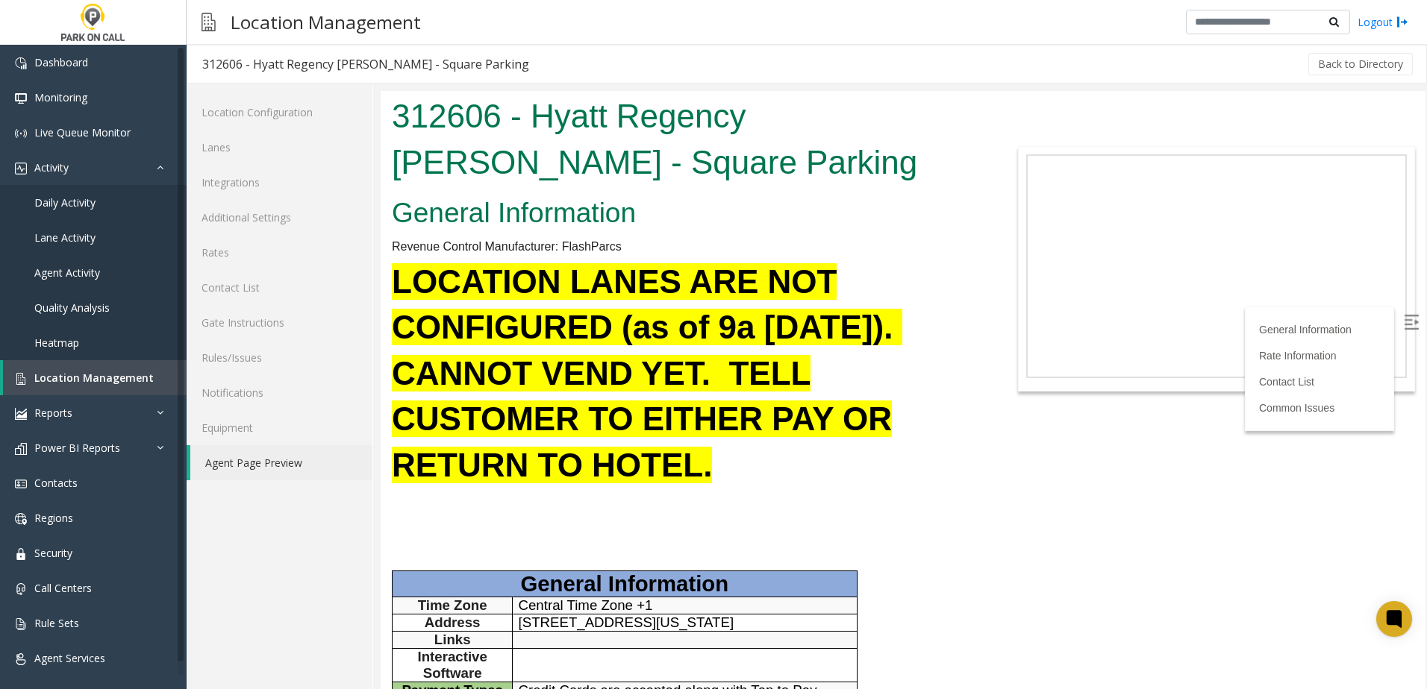
click at [713, 284] on b "LOCATION LANES ARE NOT CONFIGURED (as of 9a [DATE]). CANNOT VEND YET. TELL CUST…" at bounding box center [647, 373] width 510 height 220
click at [602, 376] on b "LOCATION LANES ARE NOT CONFIGURED (as of 9a [DATE]). CANNOT VEND YET. TELL CUST…" at bounding box center [647, 373] width 510 height 220
click at [729, 375] on b "LOCATION LANES ARE NOT CONFIGURED (as of 9a [DATE]). CANNOT VEND YET. TELL CUST…" at bounding box center [647, 373] width 510 height 220
drag, startPoint x: 617, startPoint y: 167, endPoint x: 585, endPoint y: 168, distance: 32.1
click at [585, 168] on h1 "312606 - Hyatt Regency [PERSON_NAME] - Square Parking" at bounding box center [685, 139] width 587 height 92
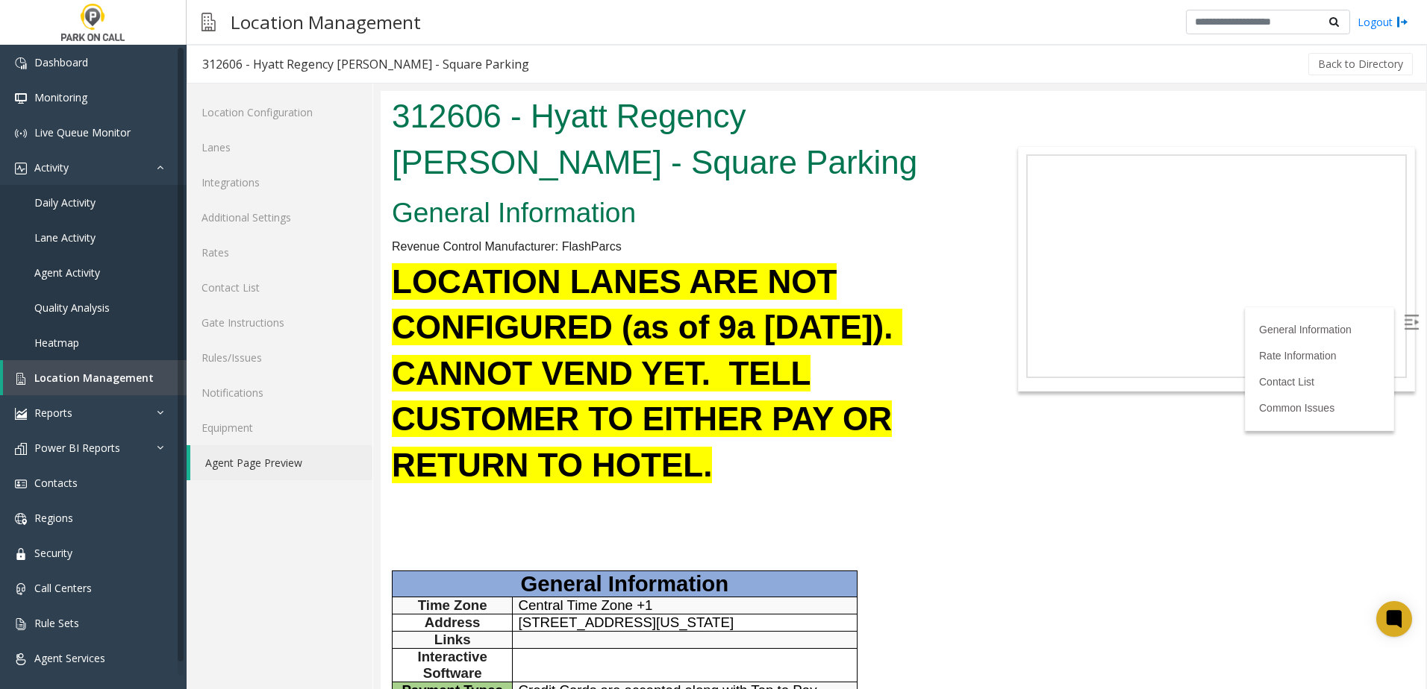
drag, startPoint x: 585, startPoint y: 168, endPoint x: 557, endPoint y: 171, distance: 27.8
click at [557, 171] on h1 "312606 - Hyatt Regency [PERSON_NAME] - Square Parking" at bounding box center [685, 139] width 587 height 92
click at [278, 104] on link "Location Configuration" at bounding box center [280, 112] width 186 height 35
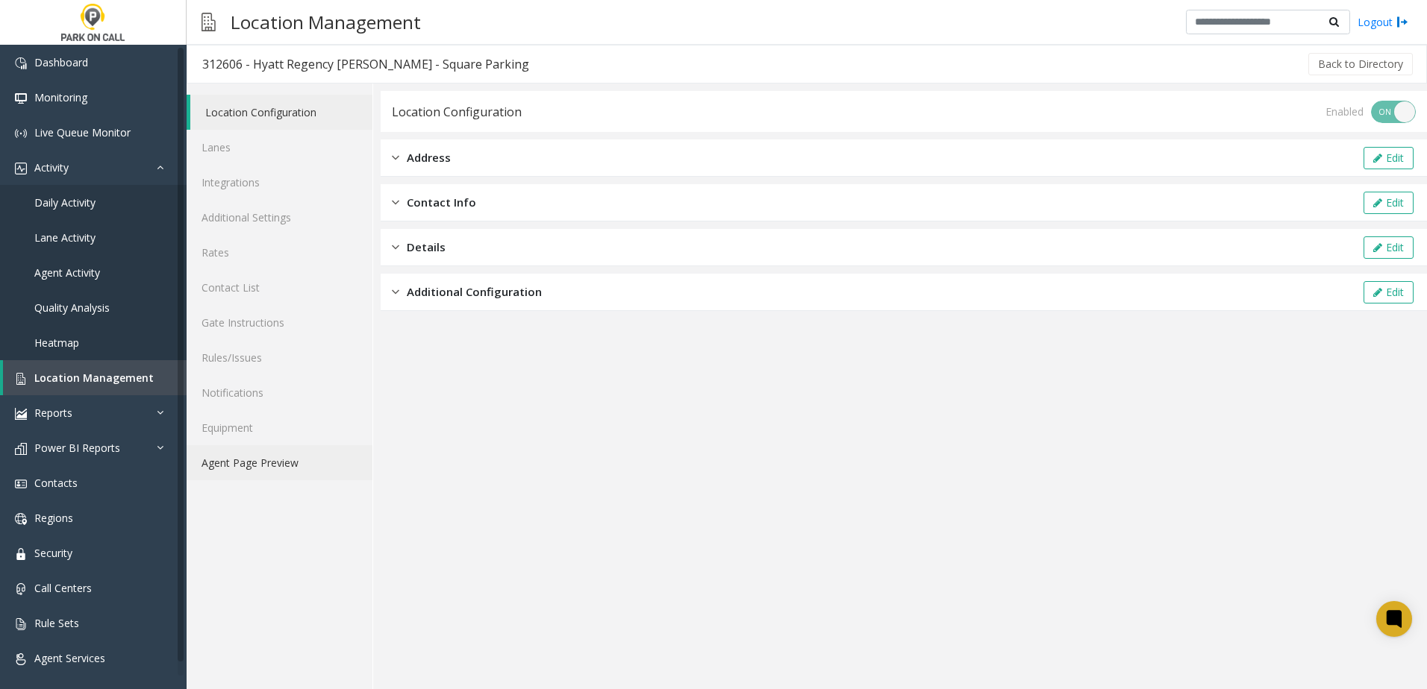
click at [290, 460] on link "Agent Page Preview" at bounding box center [280, 462] width 186 height 35
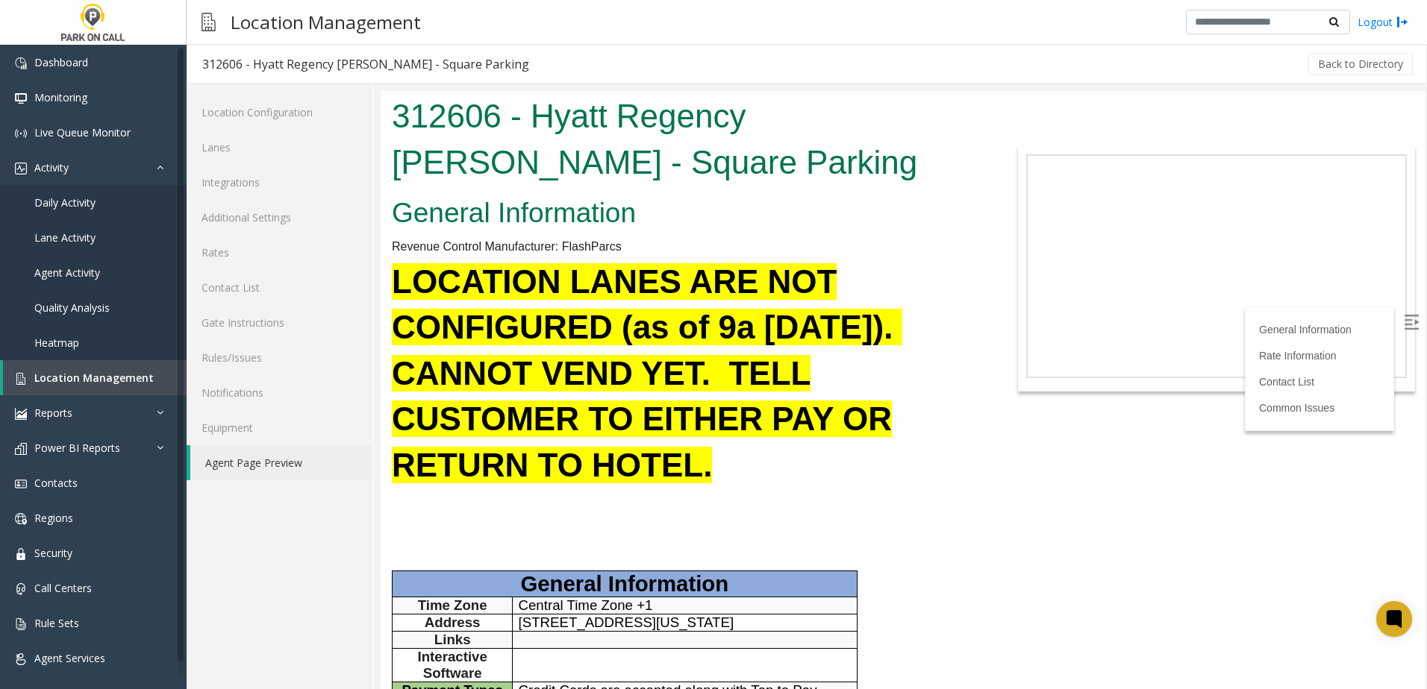
click at [536, 163] on h1 "312606 - Hyatt Regency [PERSON_NAME] - Square Parking" at bounding box center [685, 139] width 587 height 92
click at [514, 171] on h1 "312606 - Hyatt Regency [PERSON_NAME] - Square Parking" at bounding box center [685, 139] width 587 height 92
click at [481, 167] on h1 "312606 - Hyatt Regency [PERSON_NAME] - Square Parking" at bounding box center [685, 139] width 587 height 92
click at [319, 219] on link "Additional Settings" at bounding box center [280, 217] width 186 height 35
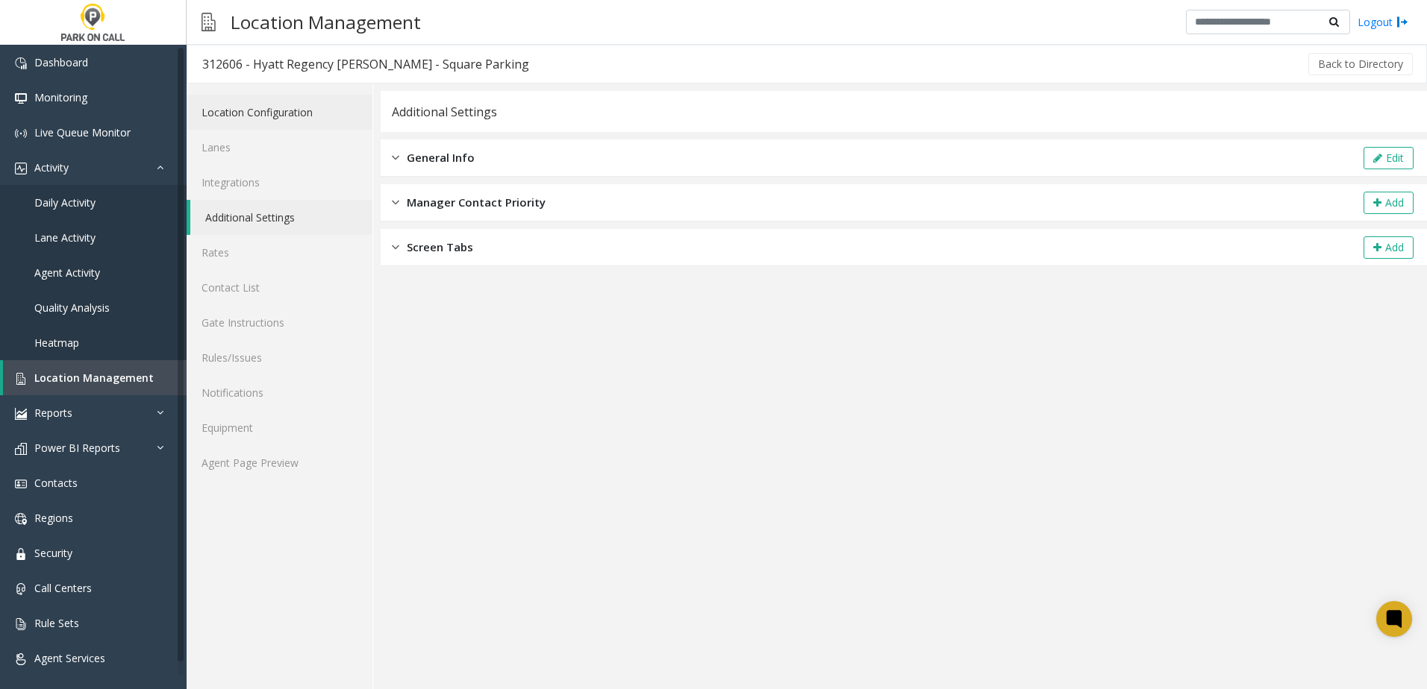
click at [294, 111] on link "Location Configuration" at bounding box center [280, 112] width 186 height 35
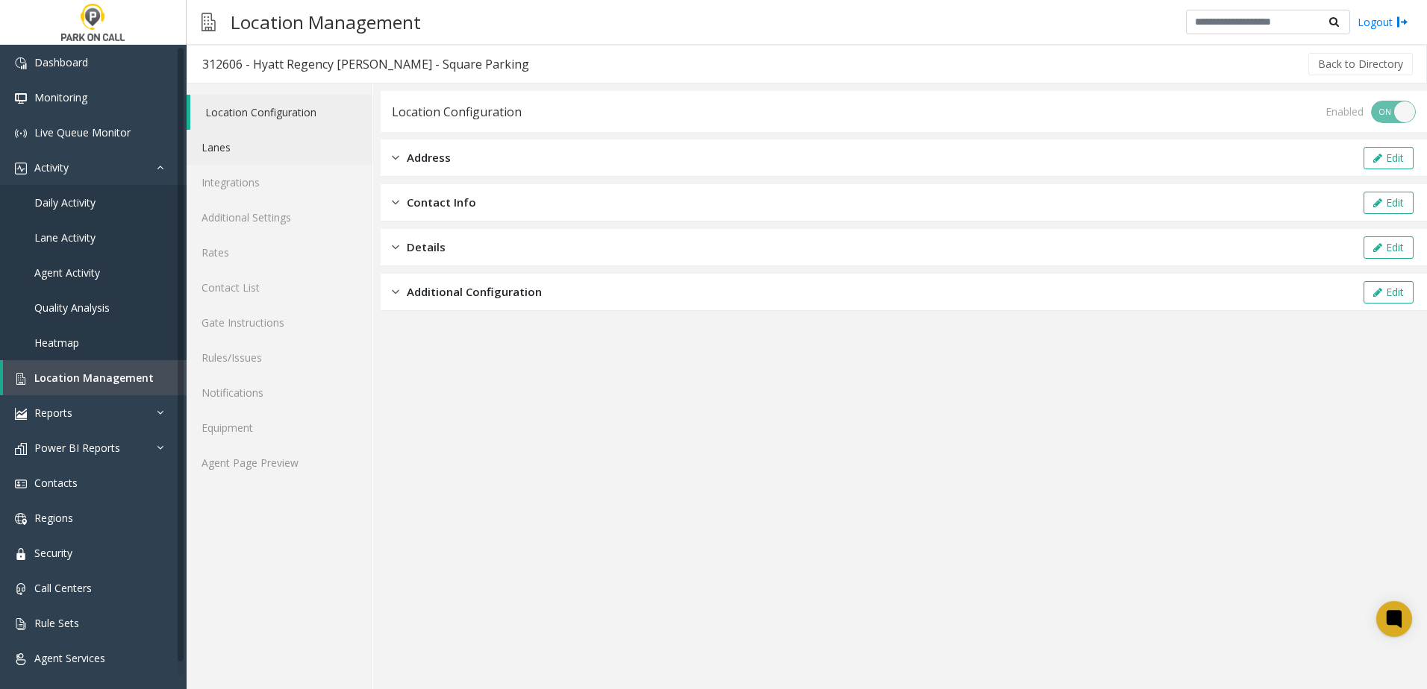
click at [274, 155] on link "Lanes" at bounding box center [280, 147] width 186 height 35
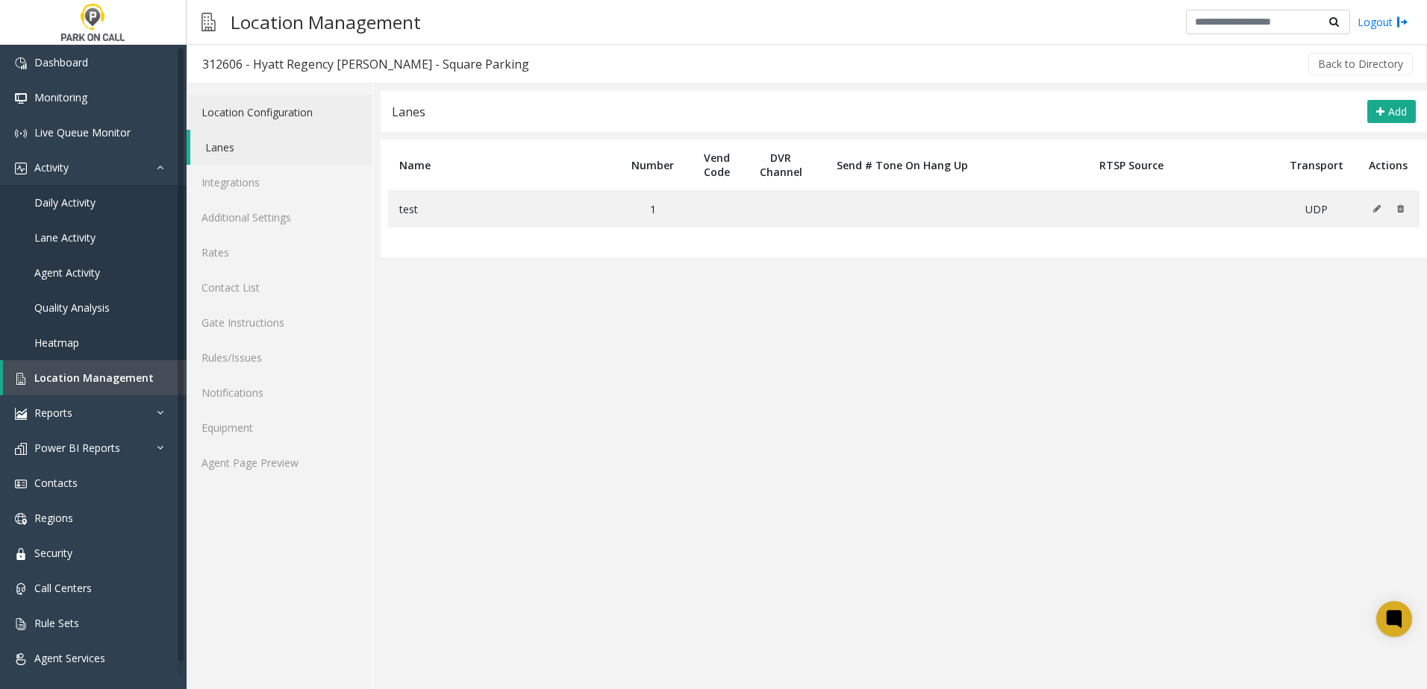
click at [277, 101] on link "Location Configuration" at bounding box center [280, 112] width 186 height 35
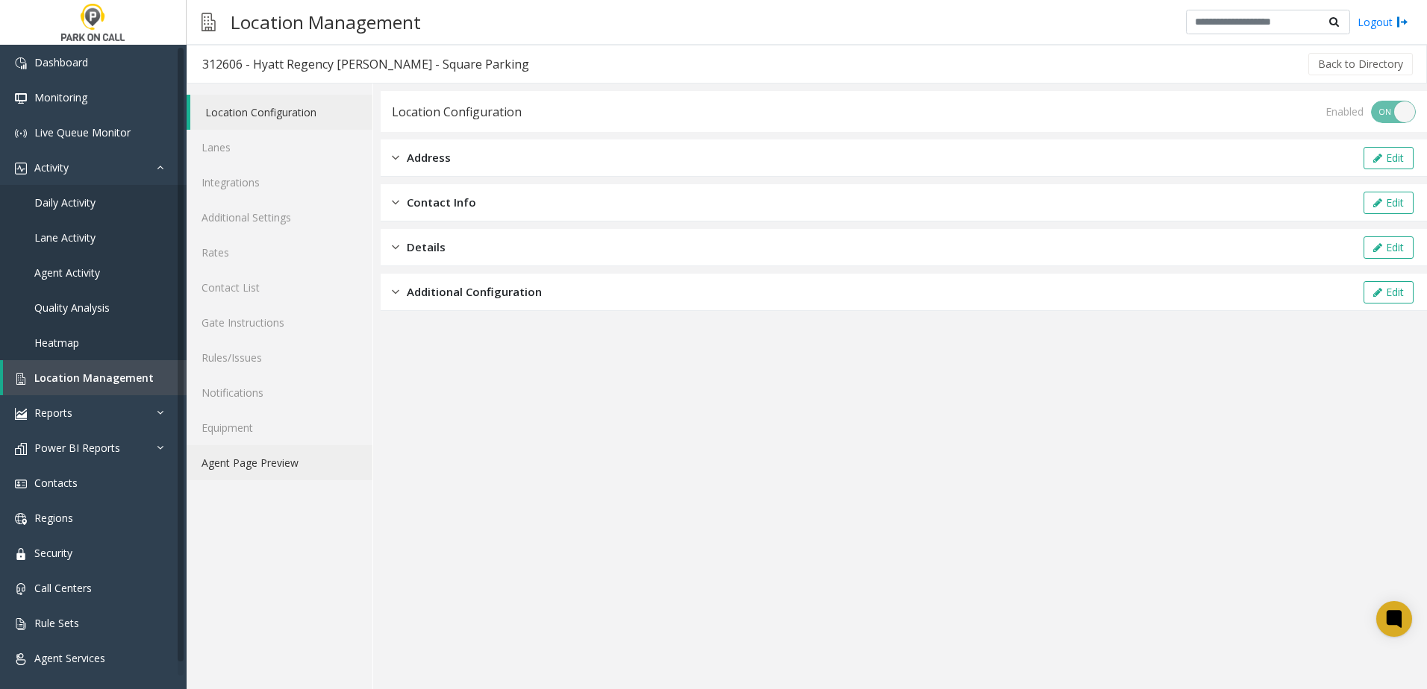
click at [284, 463] on link "Agent Page Preview" at bounding box center [280, 462] width 186 height 35
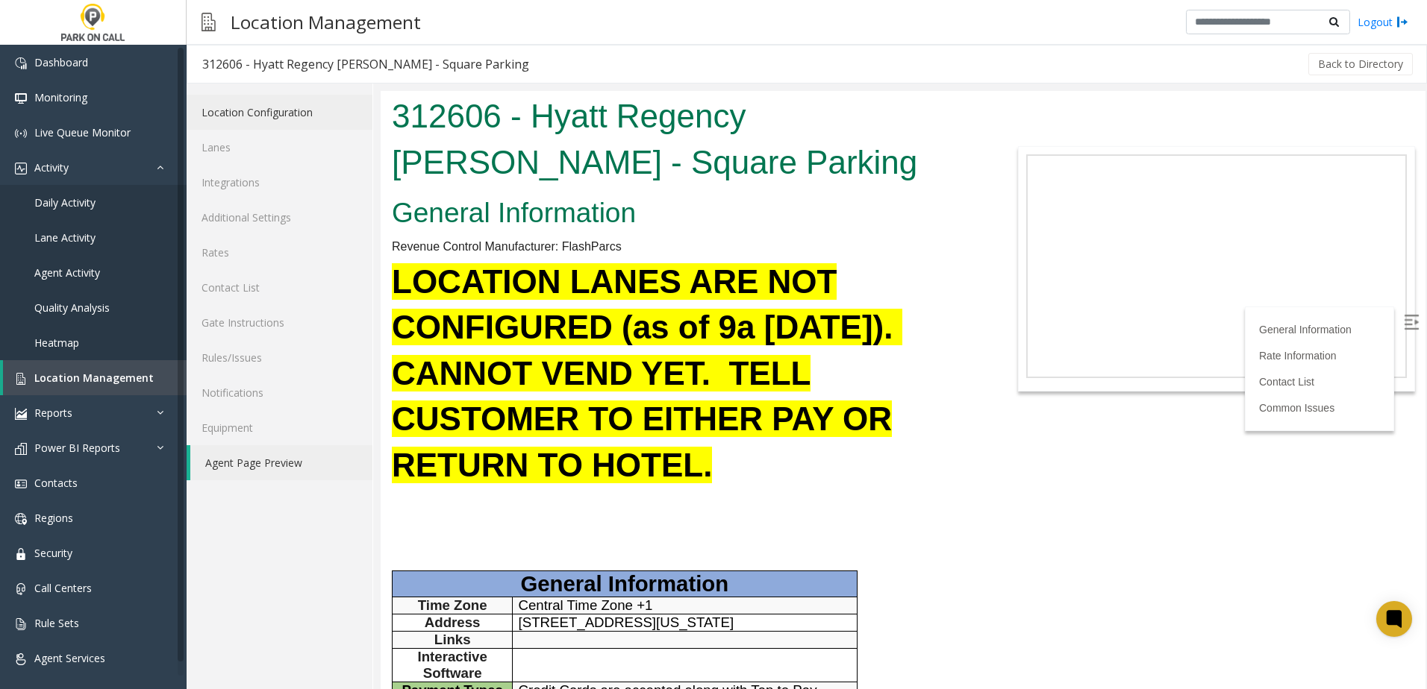
click at [244, 114] on link "Location Configuration" at bounding box center [280, 112] width 186 height 35
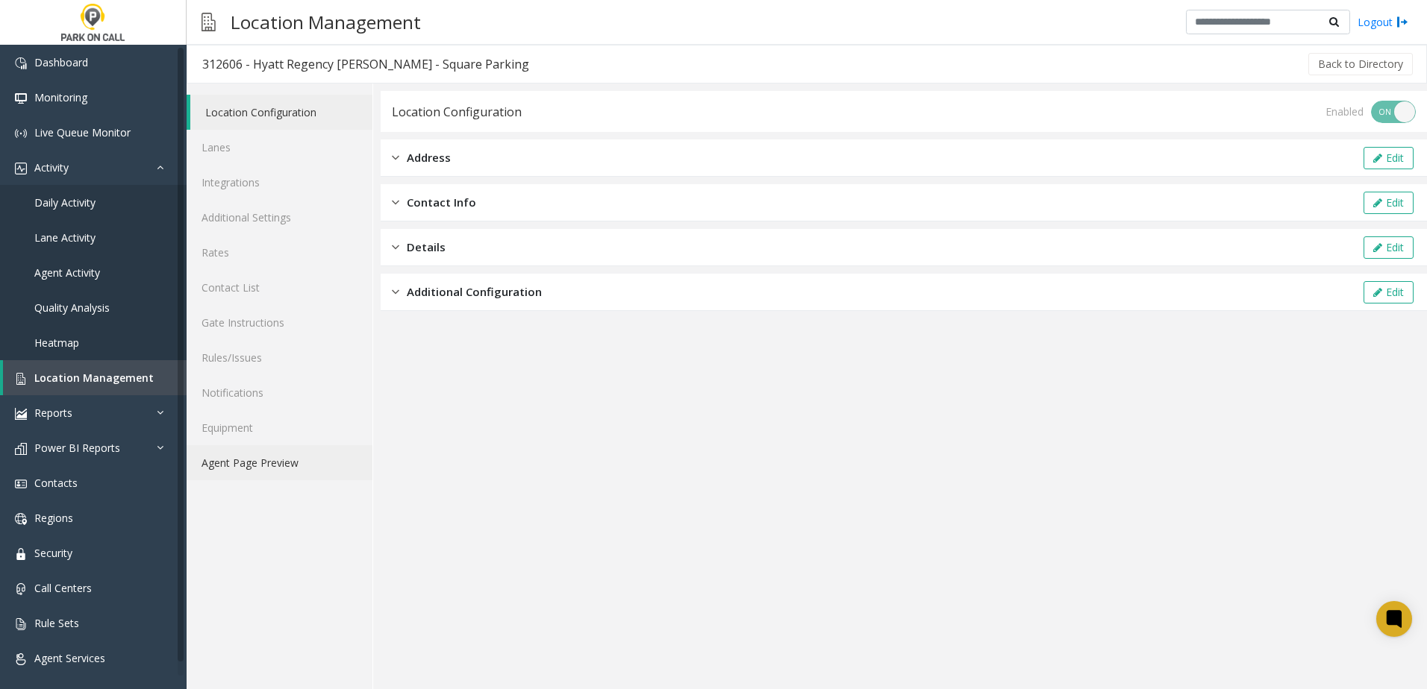
click at [259, 465] on link "Agent Page Preview" at bounding box center [280, 462] width 186 height 35
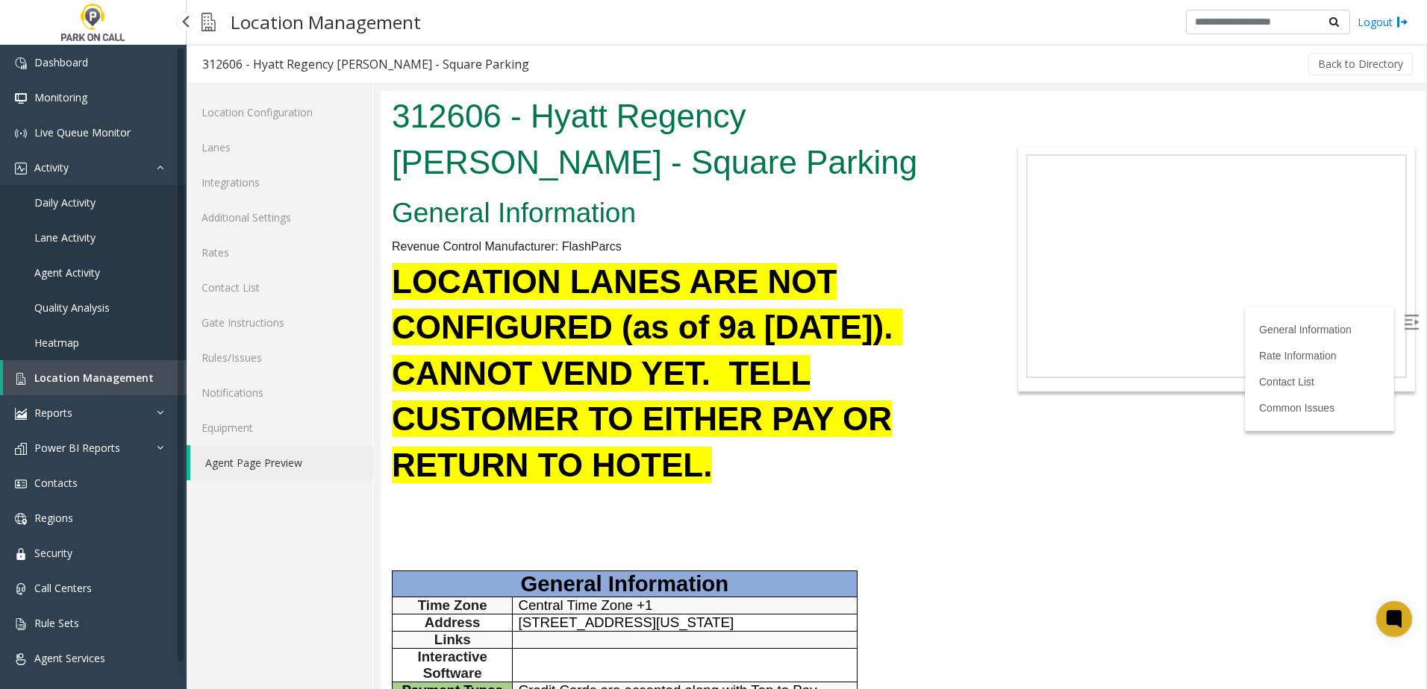
click at [126, 198] on link "Daily Activity" at bounding box center [93, 202] width 187 height 35
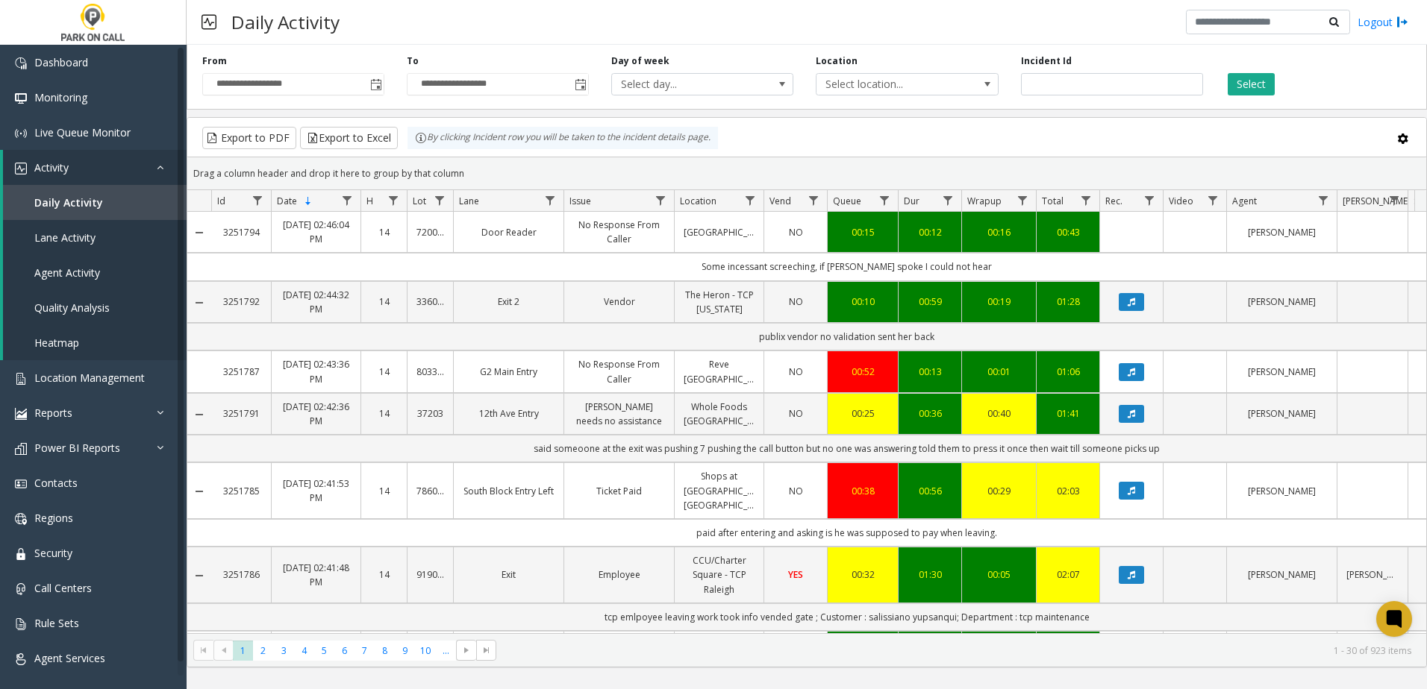
click at [883, 104] on div "**********" at bounding box center [807, 74] width 1240 height 71
click at [892, 89] on span "Select location..." at bounding box center [888, 84] width 145 height 21
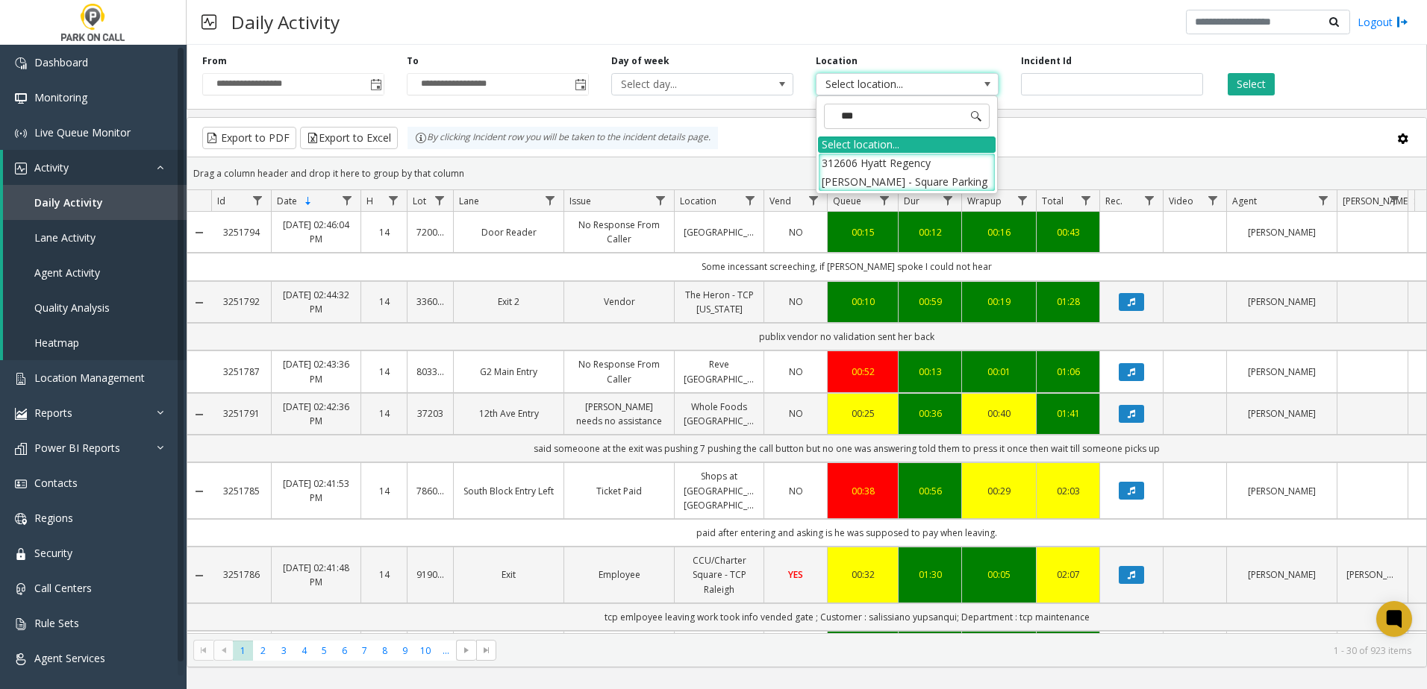
type input "****"
click at [949, 169] on li "312606 Hyatt Regency [PERSON_NAME] - Square Parking" at bounding box center [907, 172] width 178 height 39
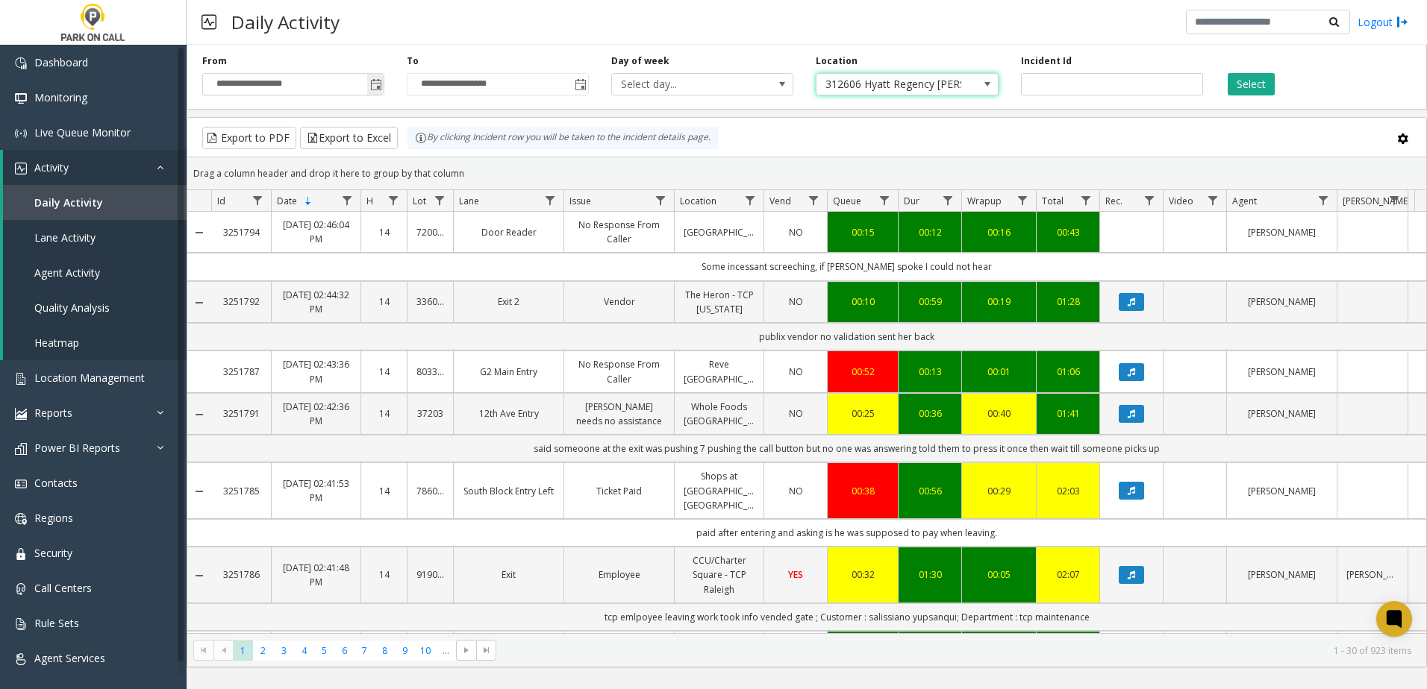
click at [374, 82] on span "Toggle popup" at bounding box center [376, 85] width 12 height 12
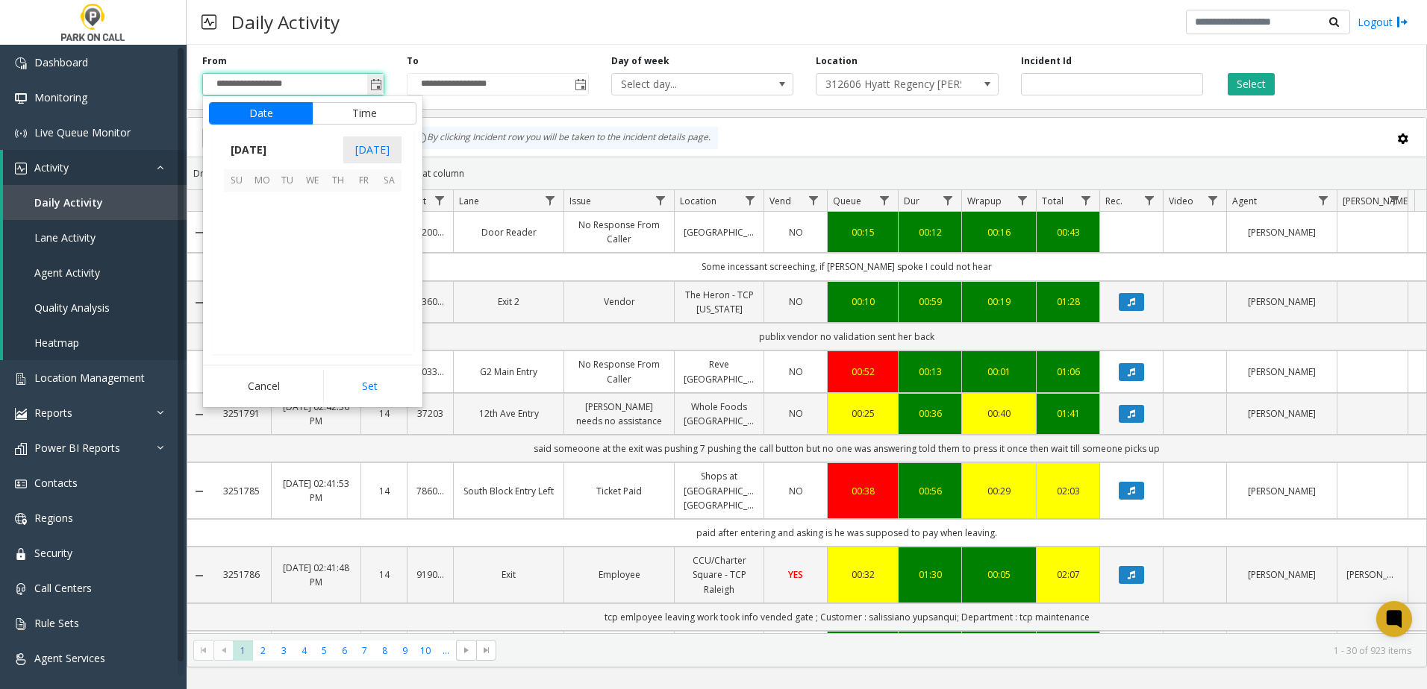
scroll to position [267617, 0]
click at [287, 283] on span "19" at bounding box center [287, 280] width 25 height 25
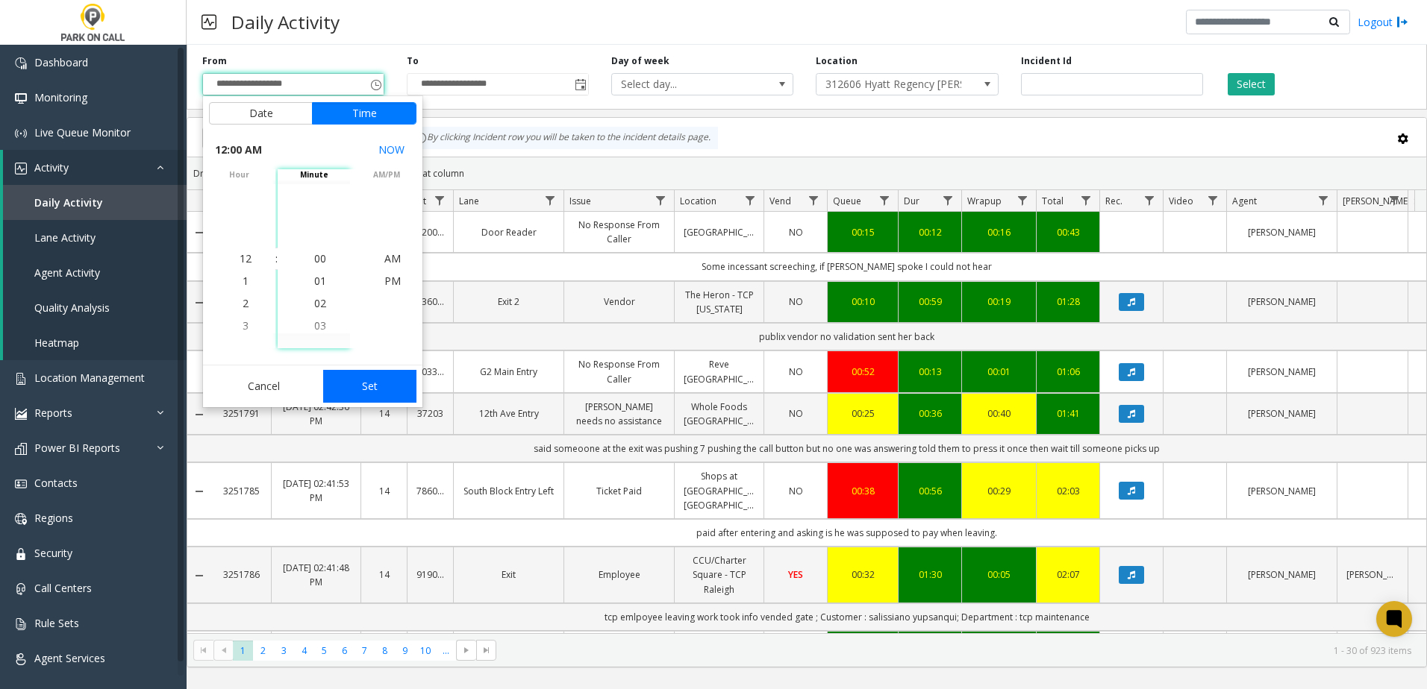
click at [400, 391] on button "Set" at bounding box center [370, 386] width 94 height 33
type input "**********"
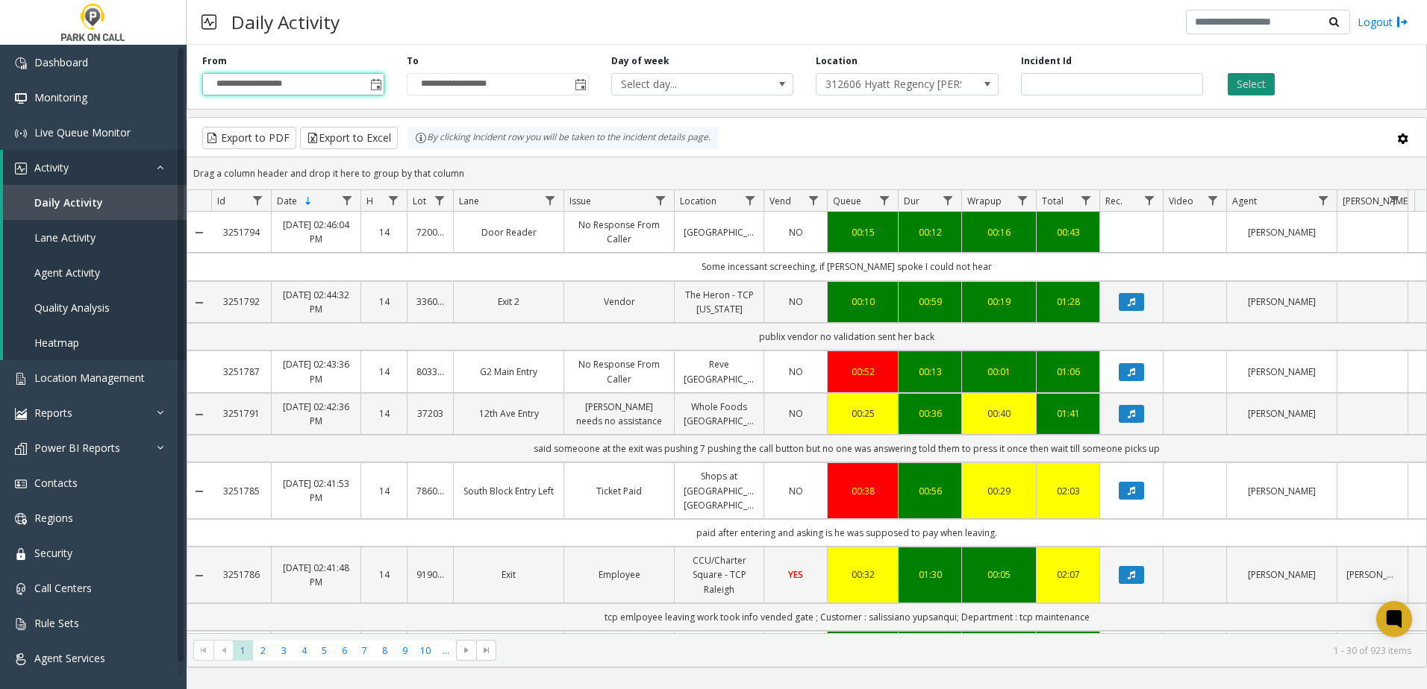
click at [1260, 92] on button "Select" at bounding box center [1250, 84] width 47 height 22
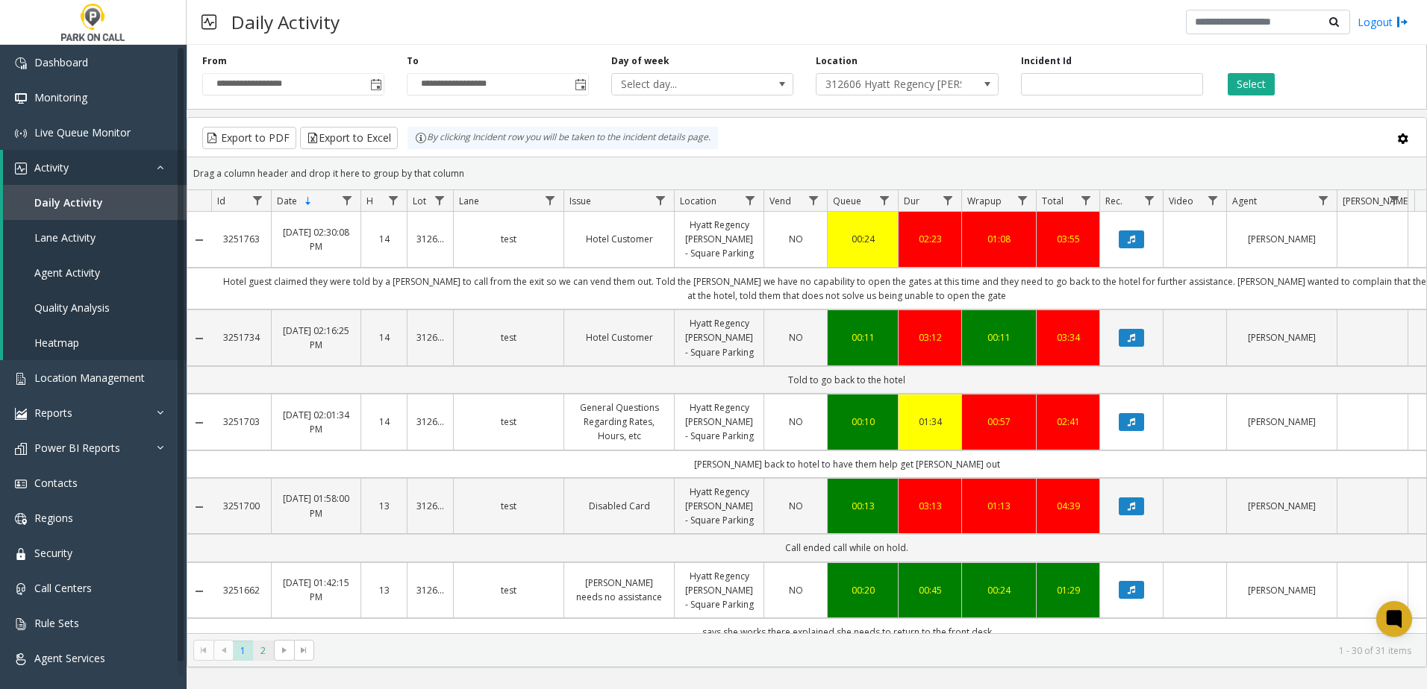
click at [264, 651] on span "2" at bounding box center [263, 651] width 20 height 20
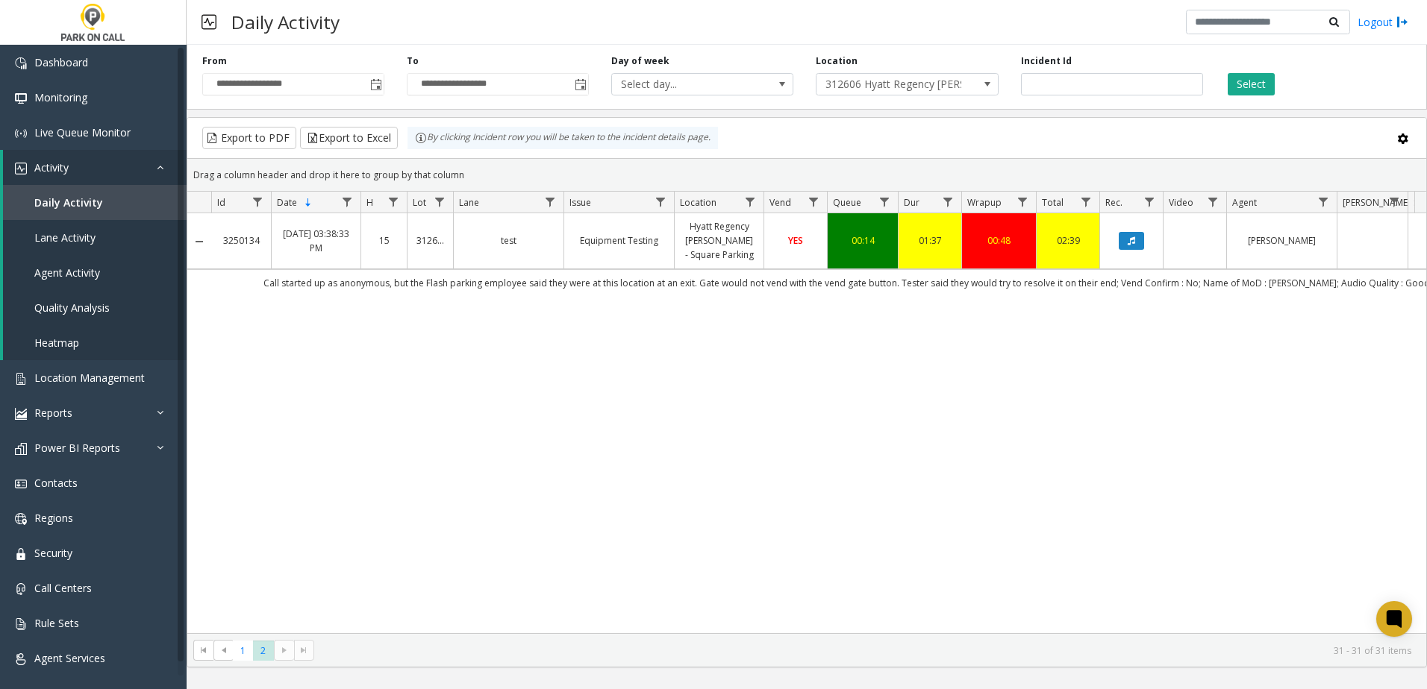
click at [407, 372] on div "3250134 [DATE] 03:38:33 PM 15 312606 test Equipment Testing [GEOGRAPHIC_DATA][P…" at bounding box center [806, 423] width 1239 height 420
click at [384, 310] on div "3250134 [DATE] 03:38:33 PM 15 312606 test Equipment Testing [GEOGRAPHIC_DATA][P…" at bounding box center [806, 423] width 1239 height 420
click at [354, 310] on div "3250134 [DATE] 03:38:33 PM 15 312606 test Equipment Testing [GEOGRAPHIC_DATA][P…" at bounding box center [806, 423] width 1239 height 420
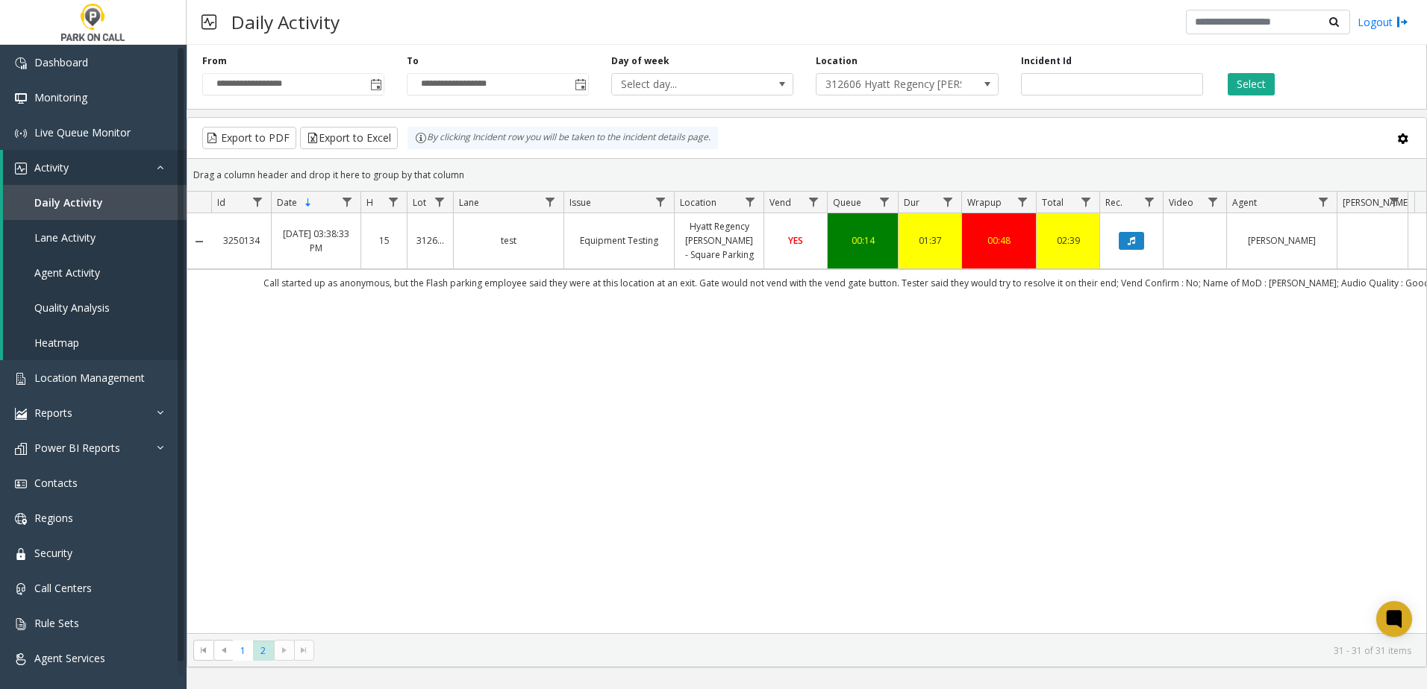
click at [354, 310] on div "3250134 [DATE] 03:38:33 PM 15 312606 test Equipment Testing [GEOGRAPHIC_DATA][P…" at bounding box center [806, 423] width 1239 height 420
click at [242, 653] on span "1" at bounding box center [243, 651] width 20 height 20
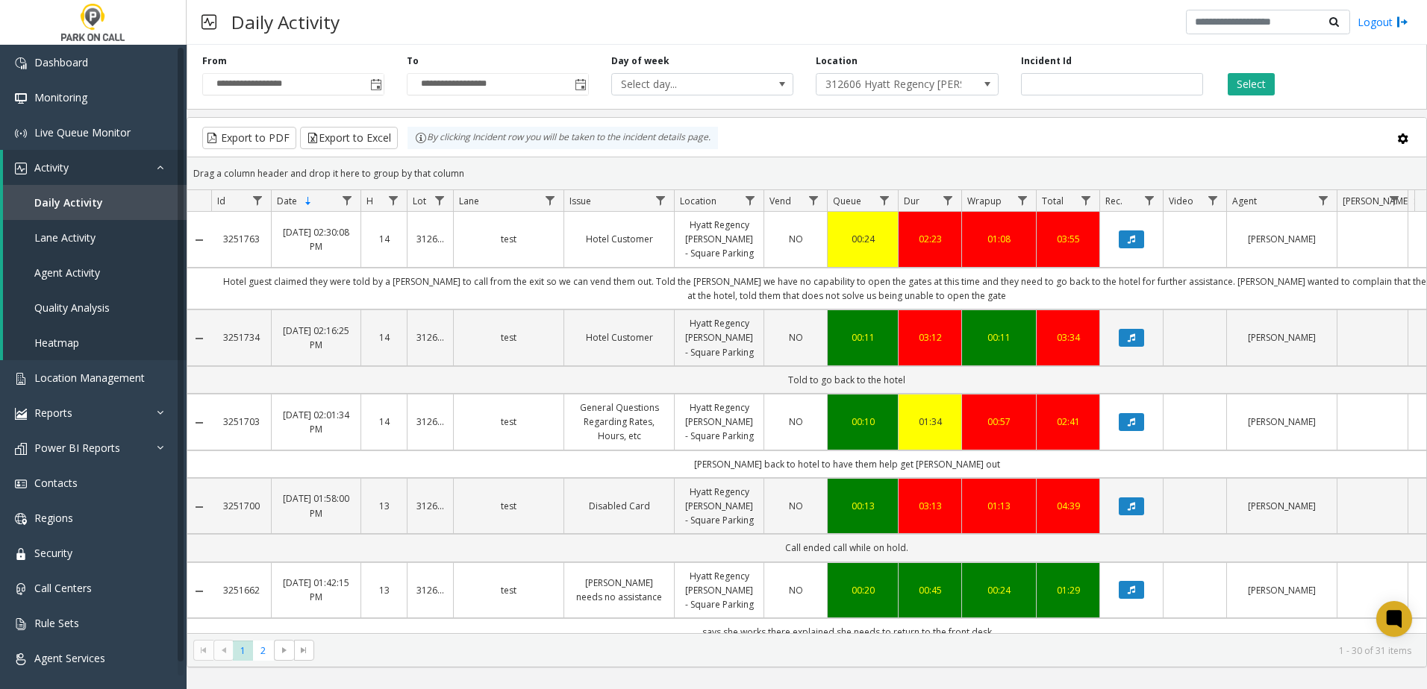
click at [878, 150] on kendo-grid-toolbar "Export to PDF Export to Excel By clicking Incident row you will be taken to the…" at bounding box center [806, 138] width 1239 height 40
click at [116, 379] on span "Location Management" at bounding box center [89, 378] width 110 height 14
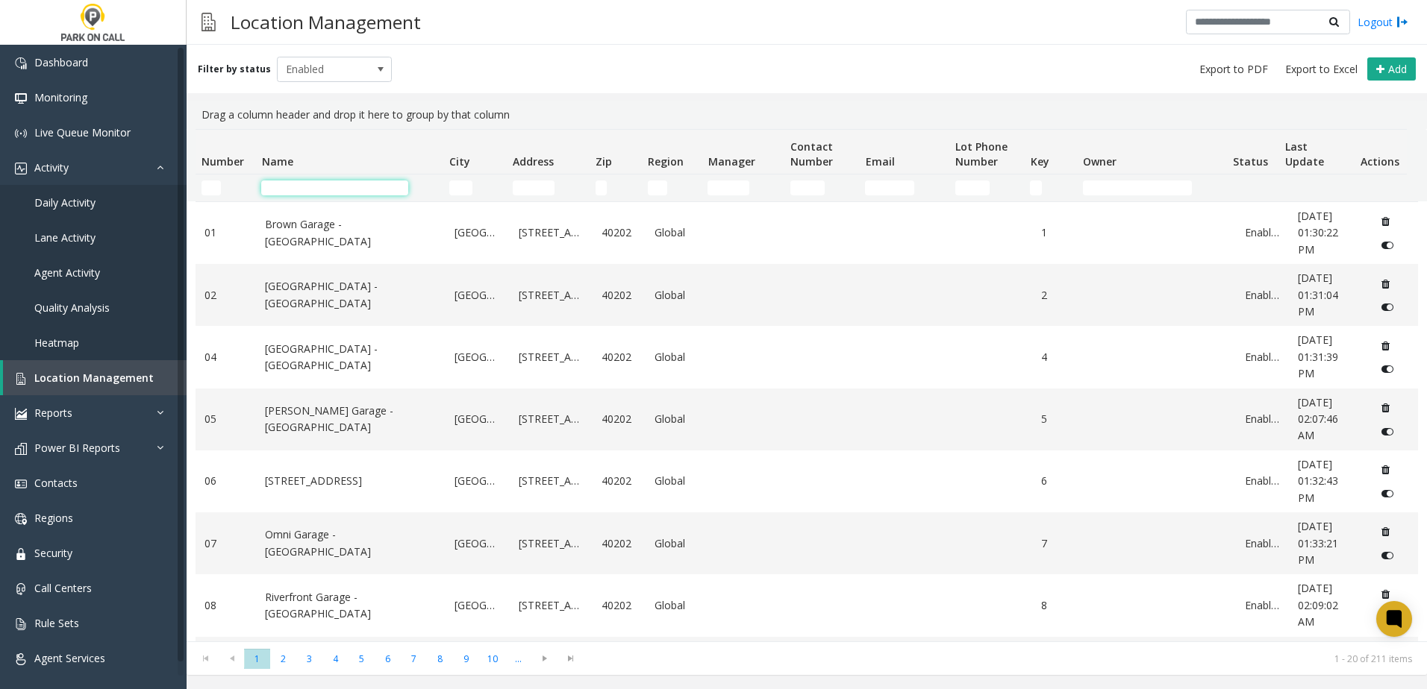
click at [290, 189] on input "Name Filter" at bounding box center [334, 188] width 147 height 15
click at [90, 204] on span "Daily Activity" at bounding box center [64, 202] width 61 height 14
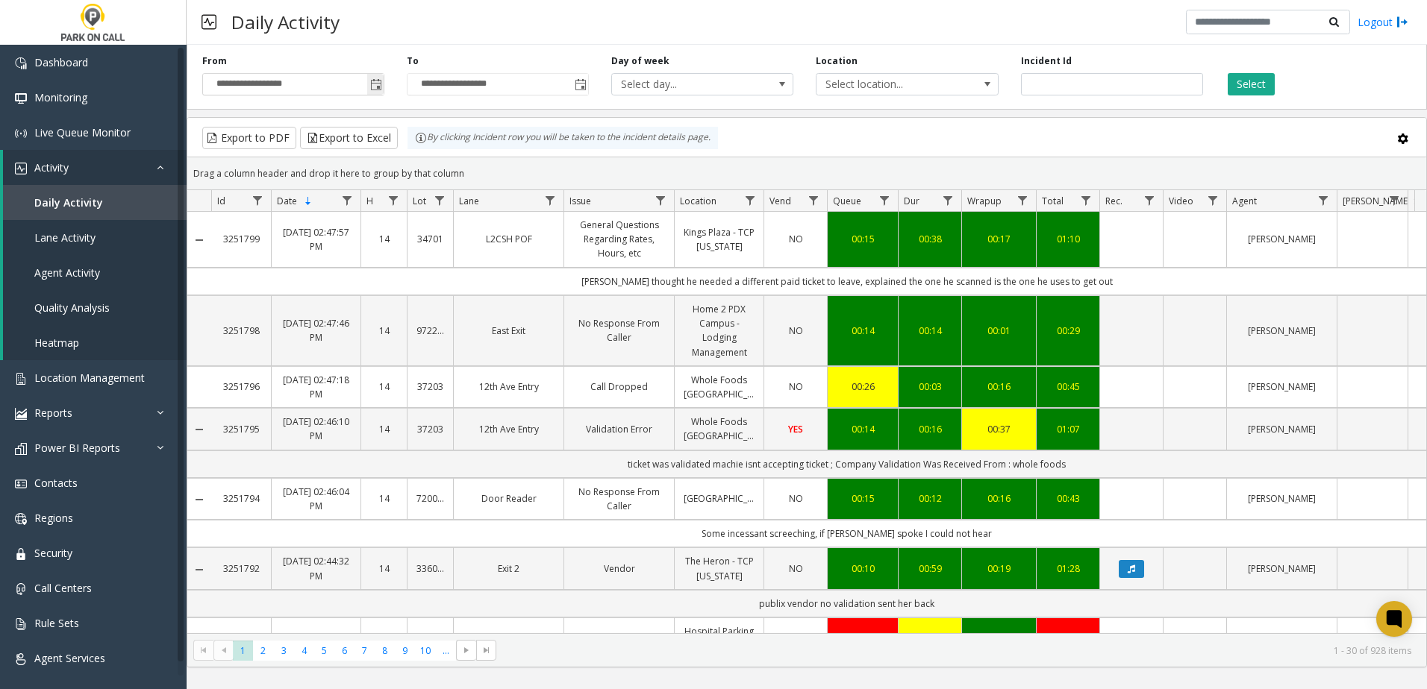
click at [372, 89] on span "Toggle popup" at bounding box center [376, 85] width 12 height 12
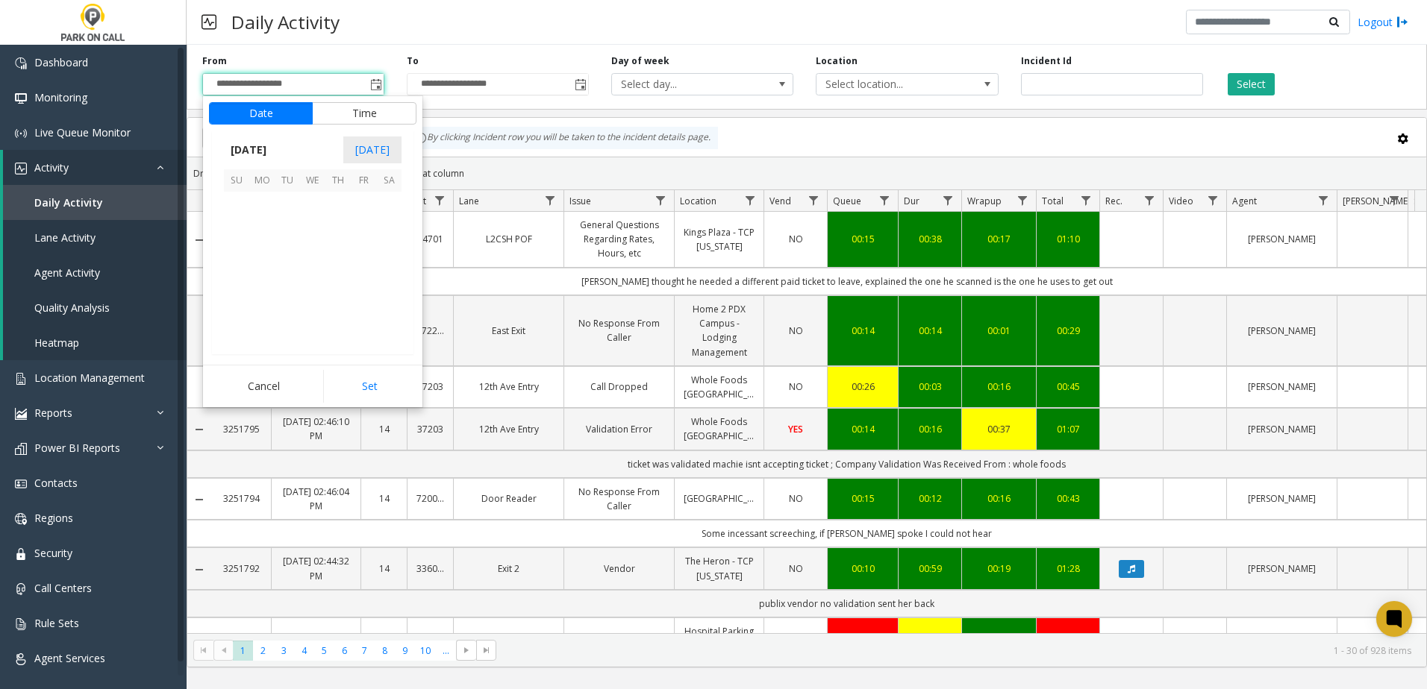
scroll to position [267617, 0]
click at [290, 284] on span "19" at bounding box center [287, 280] width 25 height 25
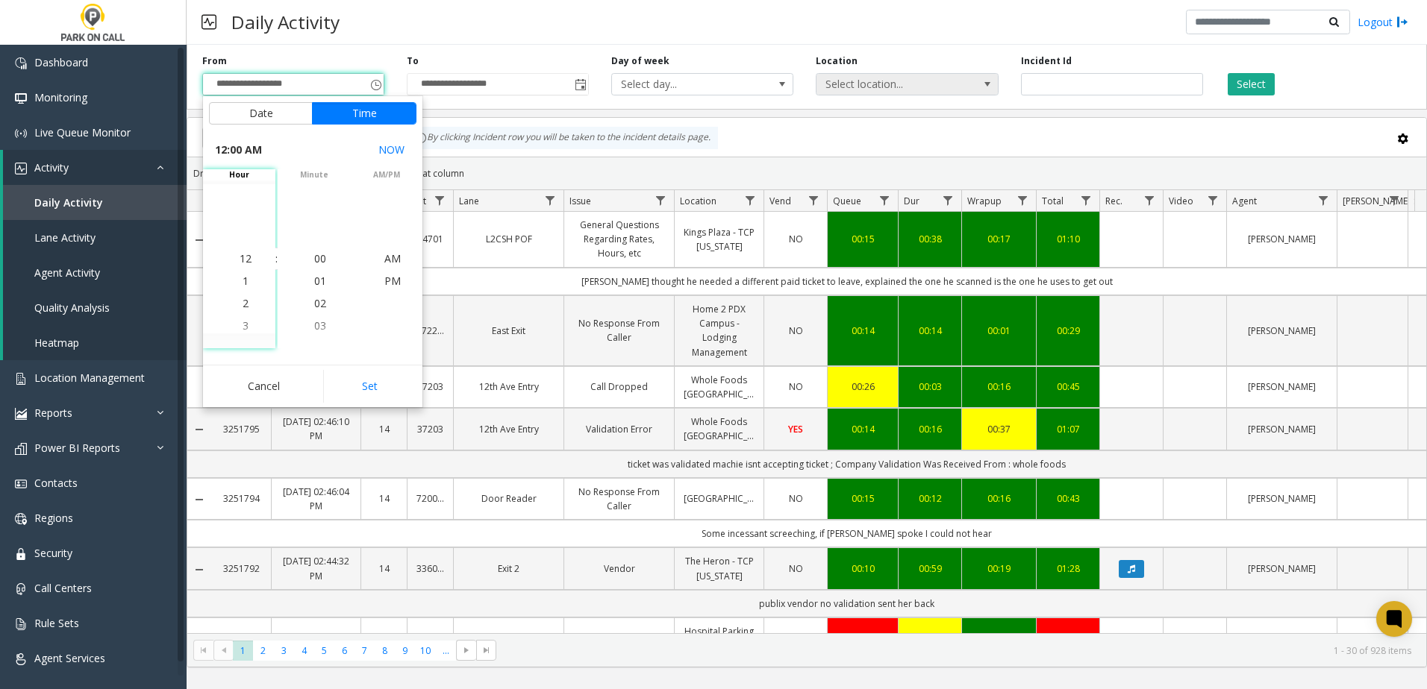
click at [946, 85] on span "Select location..." at bounding box center [888, 84] width 145 height 21
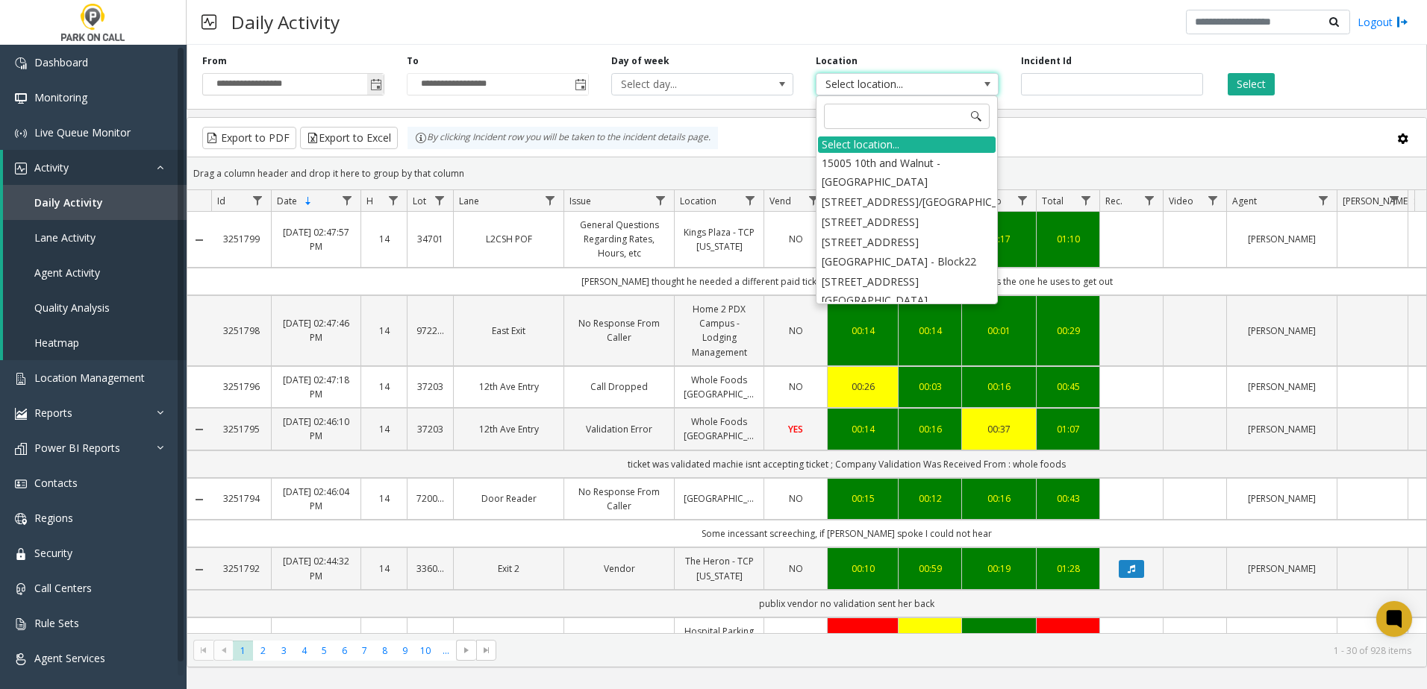
click at [374, 87] on span "Toggle popup" at bounding box center [376, 85] width 12 height 12
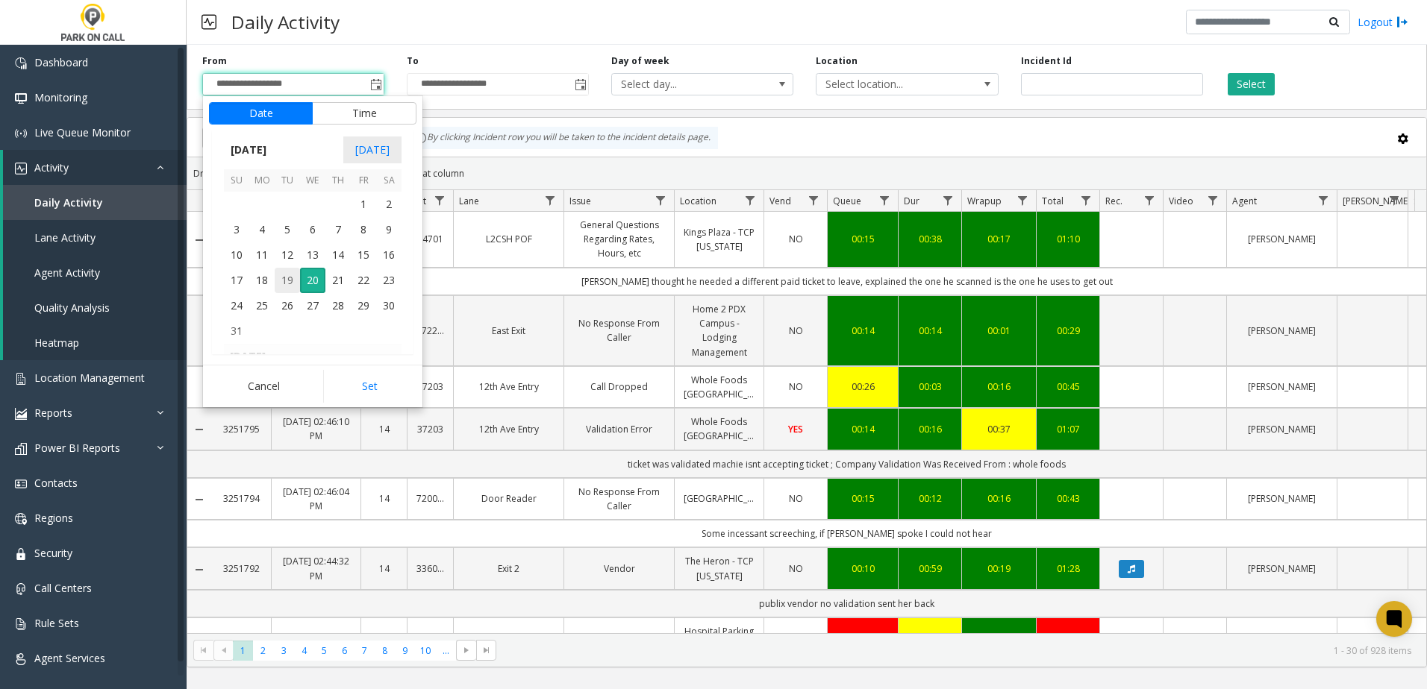
click at [286, 274] on span "19" at bounding box center [287, 280] width 25 height 25
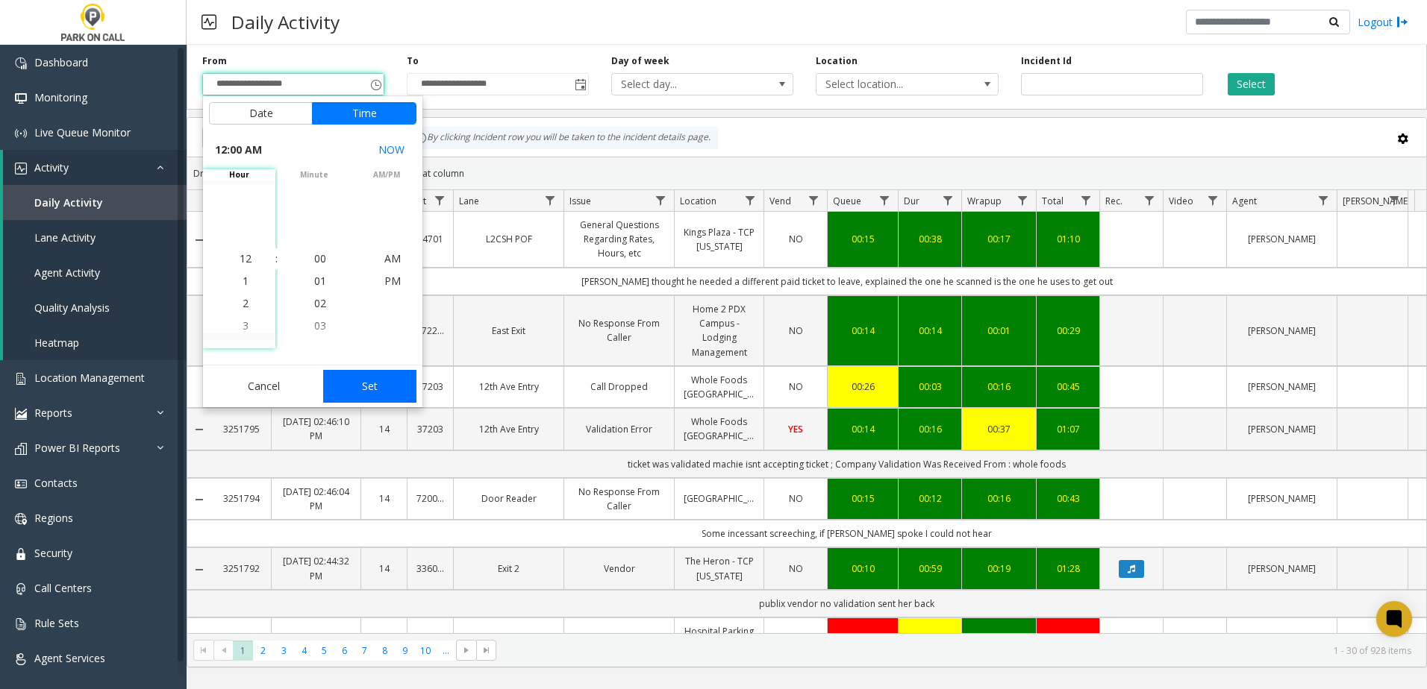
click at [367, 384] on button "Set" at bounding box center [370, 386] width 94 height 33
type input "**********"
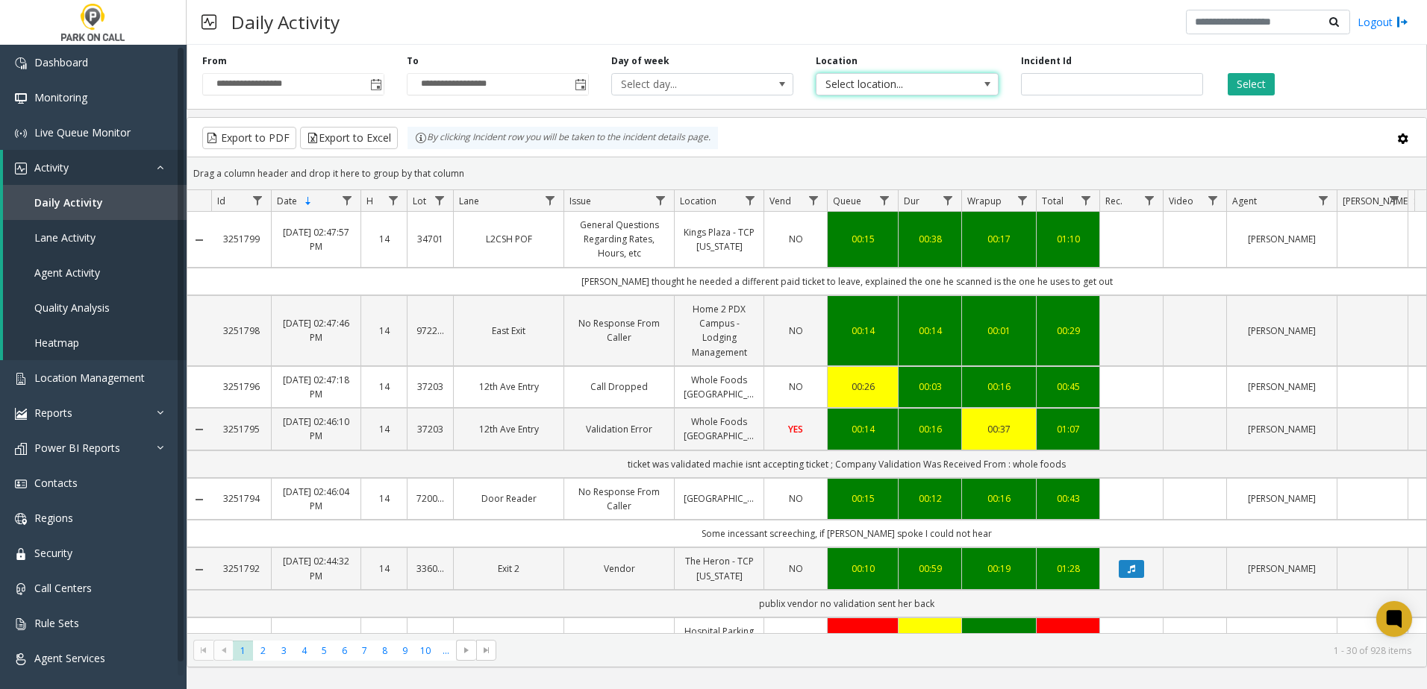
click at [907, 78] on span "Select location..." at bounding box center [888, 84] width 145 height 21
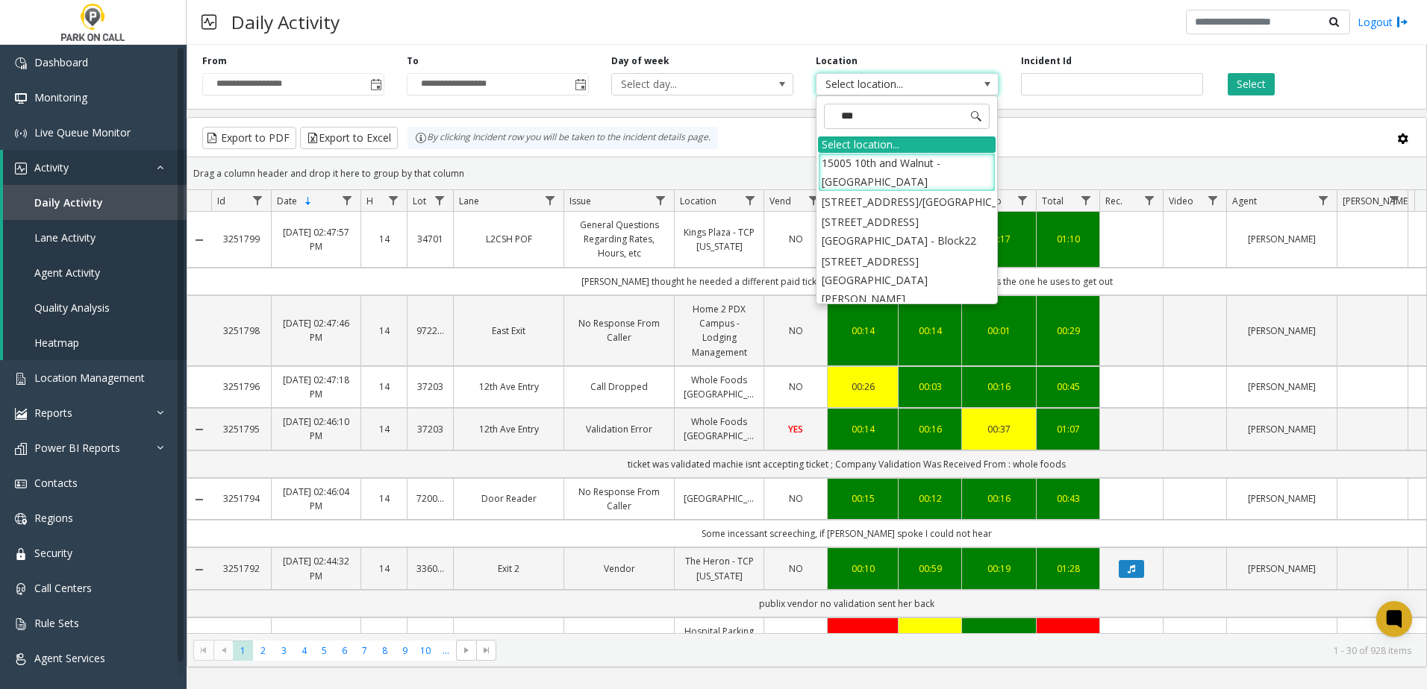
type input "****"
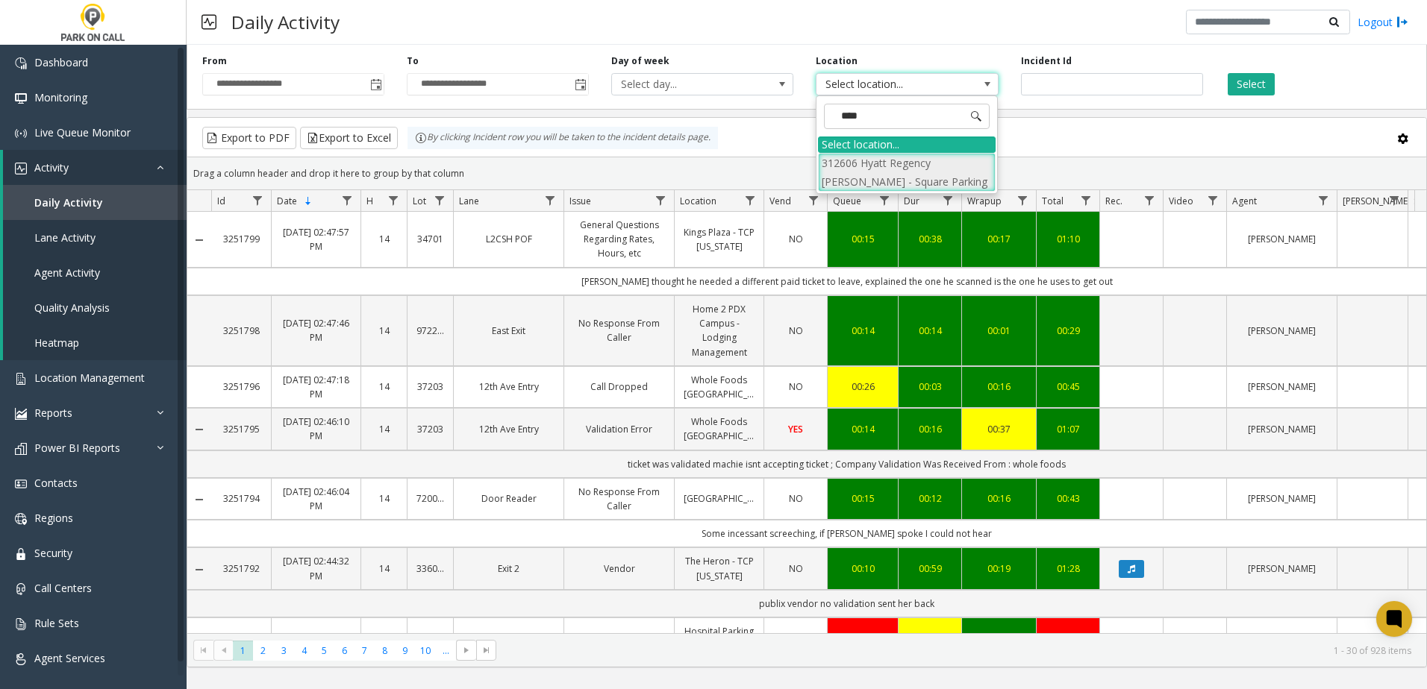
click at [901, 174] on li "312606 Hyatt Regency [PERSON_NAME] - Square Parking" at bounding box center [907, 172] width 178 height 39
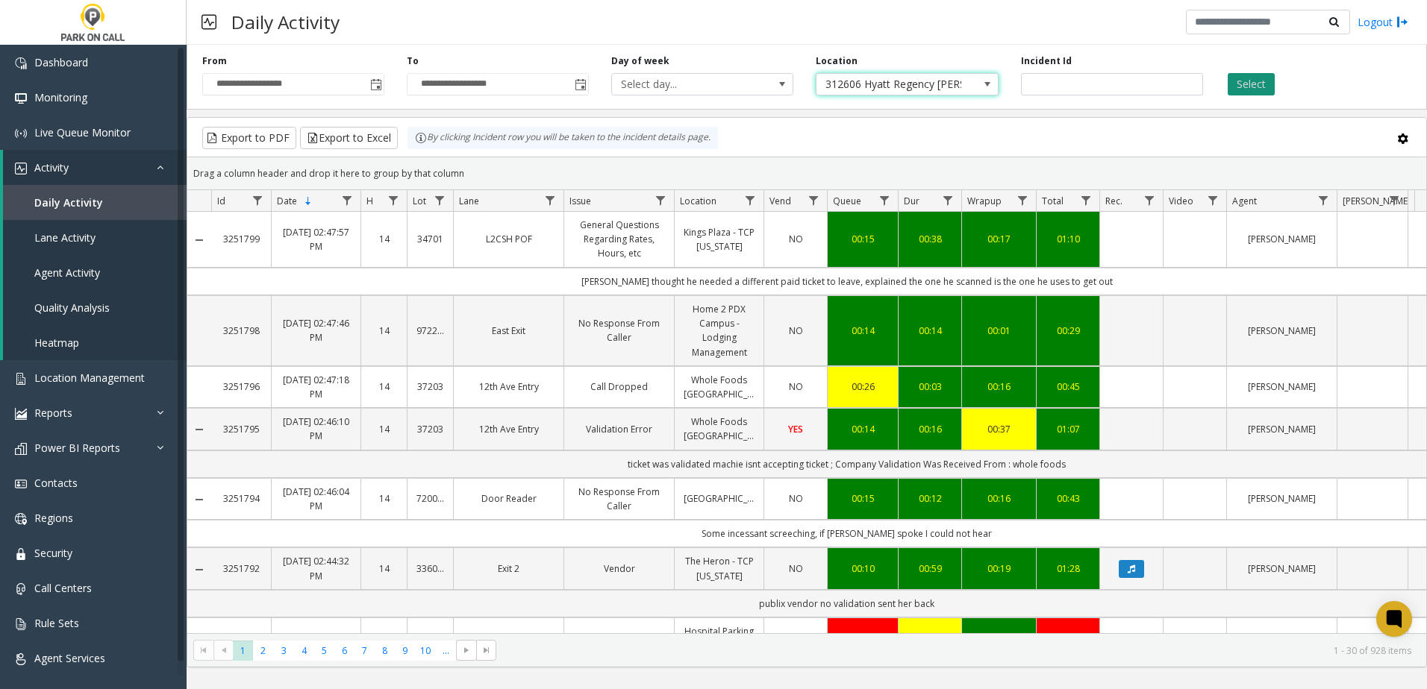
click at [1249, 92] on button "Select" at bounding box center [1250, 84] width 47 height 22
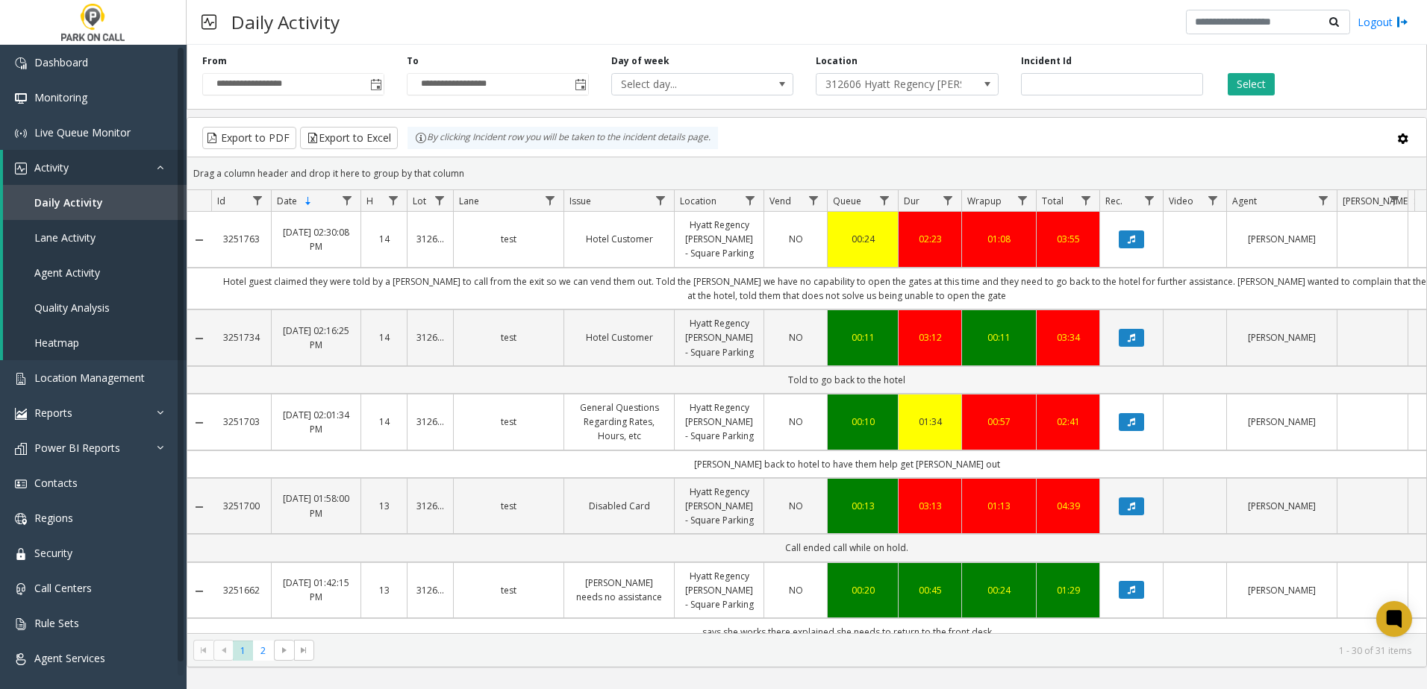
scroll to position [597, 0]
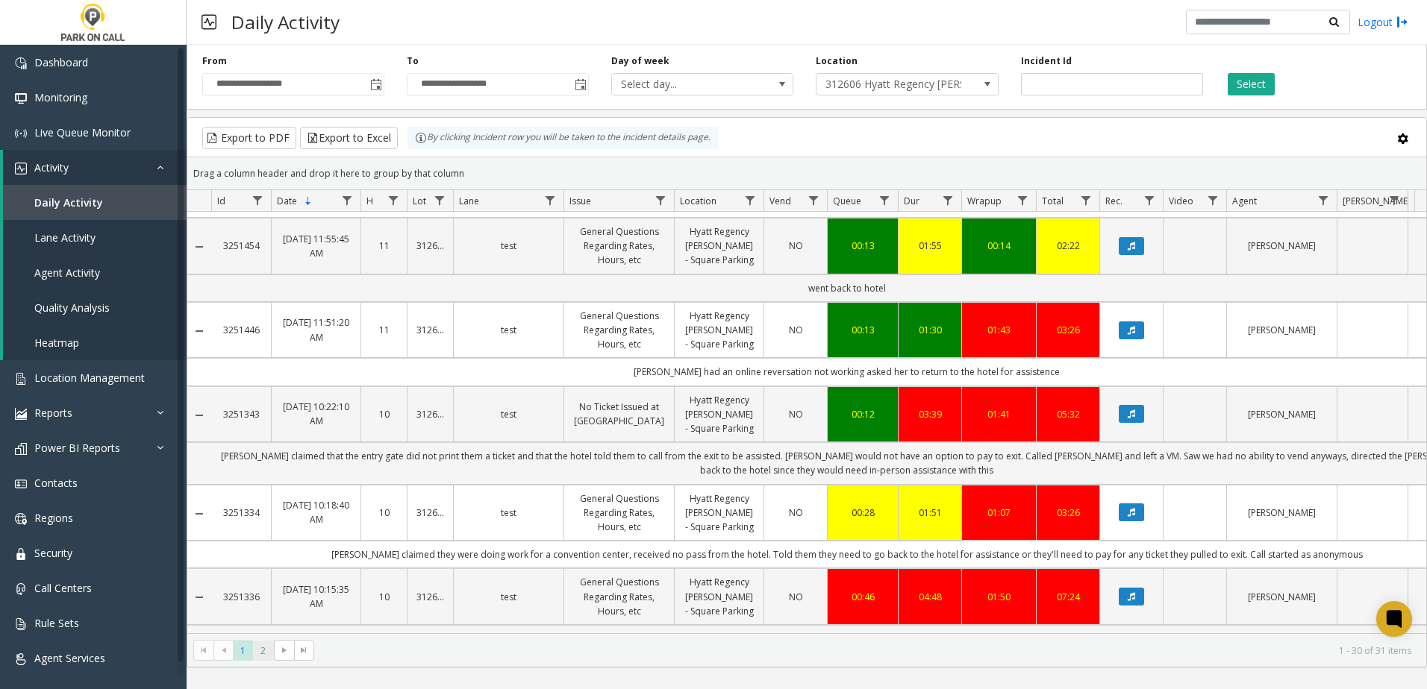
click at [263, 651] on span "2" at bounding box center [263, 651] width 20 height 20
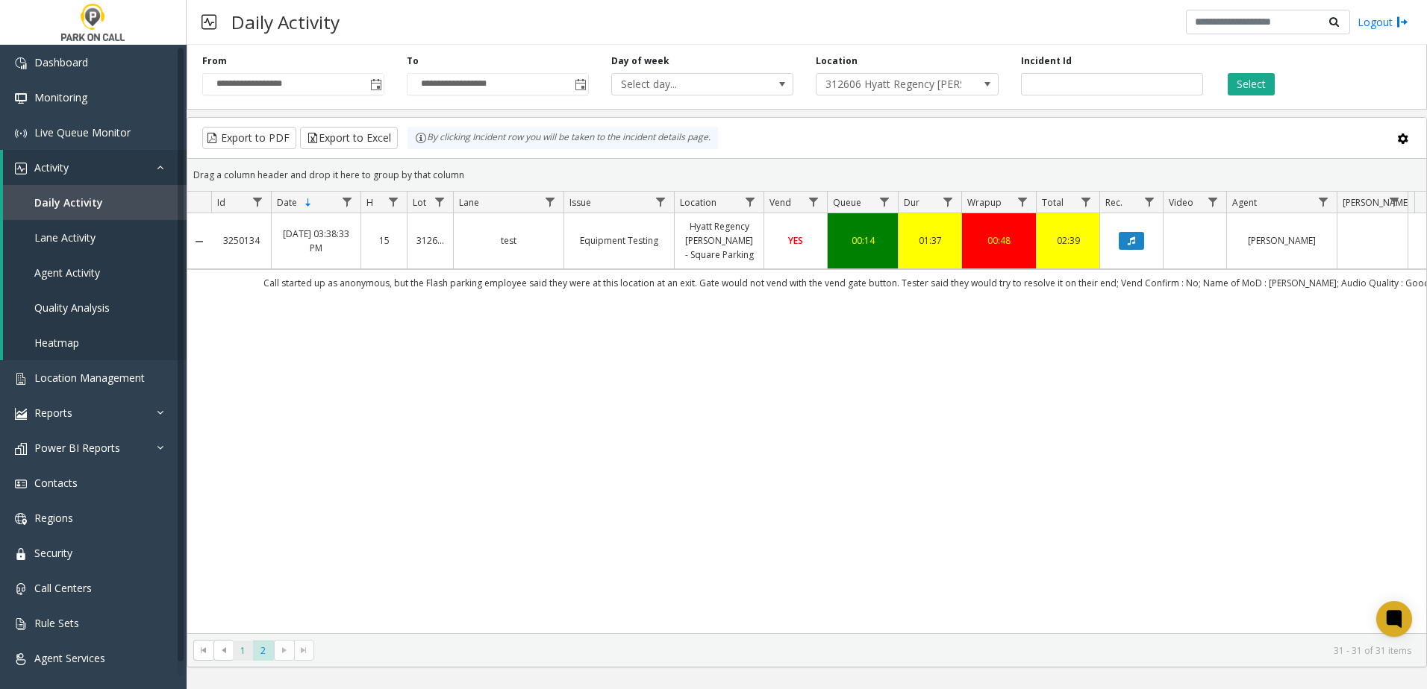
click at [245, 651] on span "1" at bounding box center [243, 651] width 20 height 20
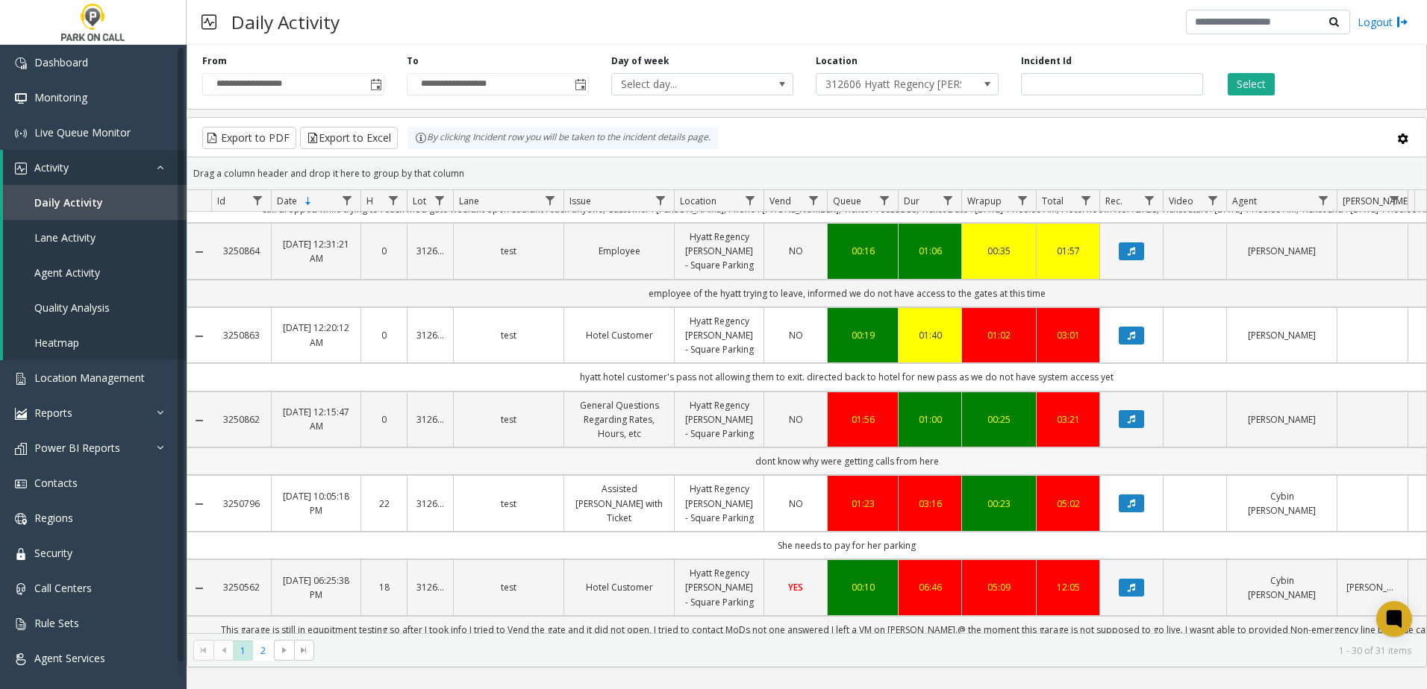
scroll to position [2156, 0]
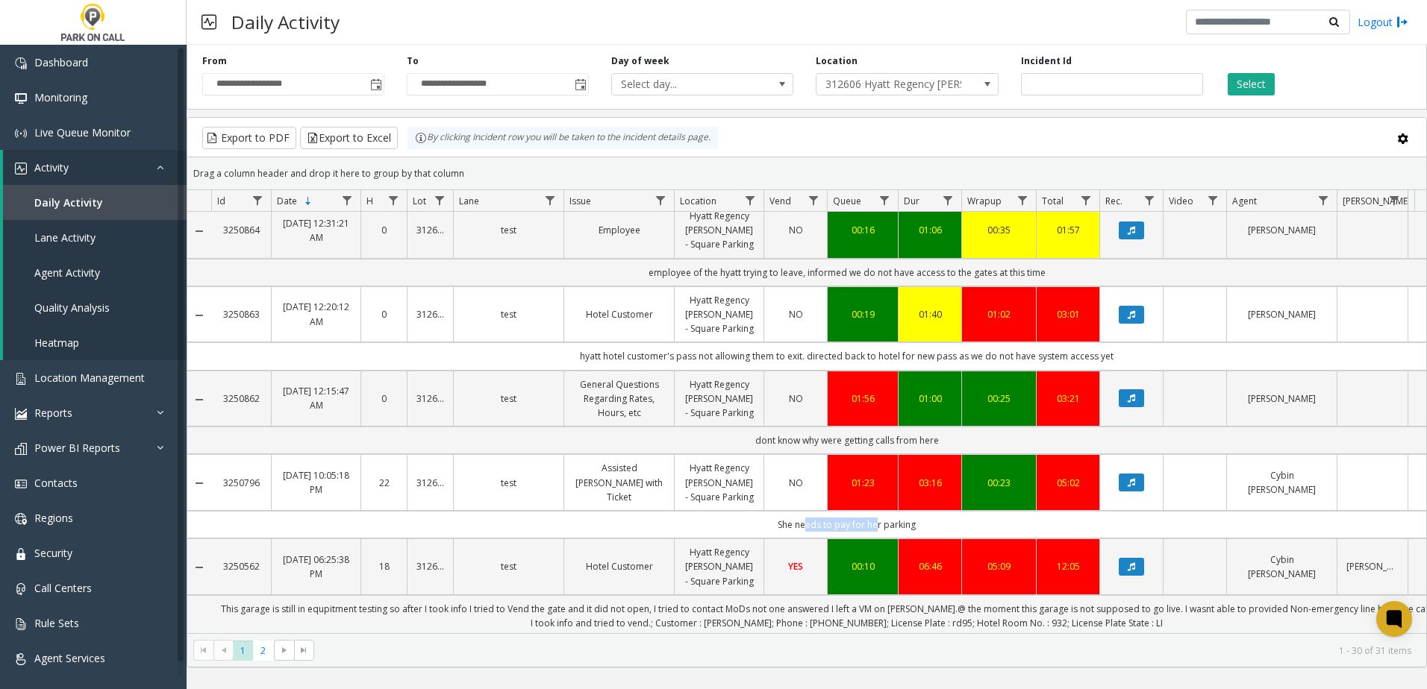
drag, startPoint x: 800, startPoint y: 511, endPoint x: 871, endPoint y: 510, distance: 71.6
click at [871, 511] on td "She needs to pay for her parking" at bounding box center [846, 525] width 1271 height 28
click at [272, 648] on span "2" at bounding box center [263, 651] width 20 height 20
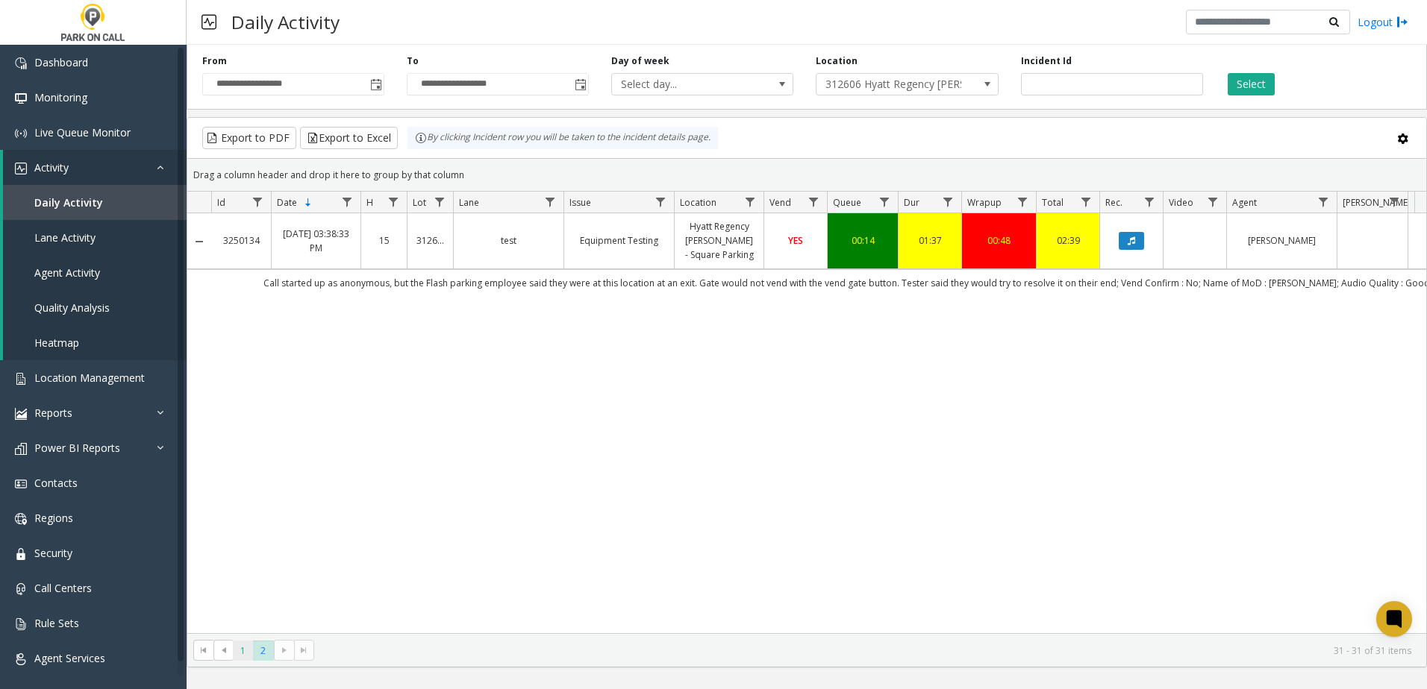
click at [244, 652] on span "1" at bounding box center [243, 651] width 20 height 20
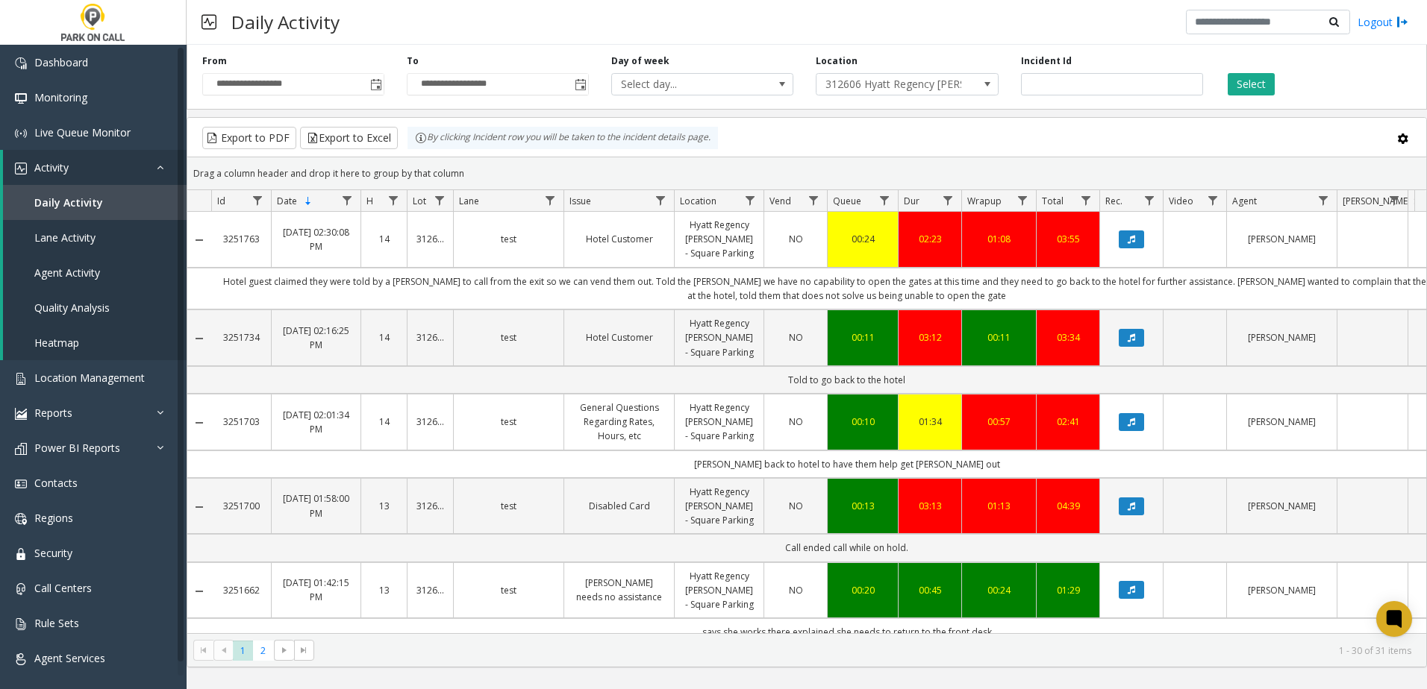
click at [578, 25] on div "Daily Activity Logout" at bounding box center [807, 22] width 1240 height 45
click at [763, 154] on kendo-grid-toolbar "Export to PDF Export to Excel By clicking Incident row you will be taken to the…" at bounding box center [806, 138] width 1239 height 40
click at [116, 377] on span "Location Management" at bounding box center [89, 378] width 110 height 14
